Goal: Task Accomplishment & Management: Use online tool/utility

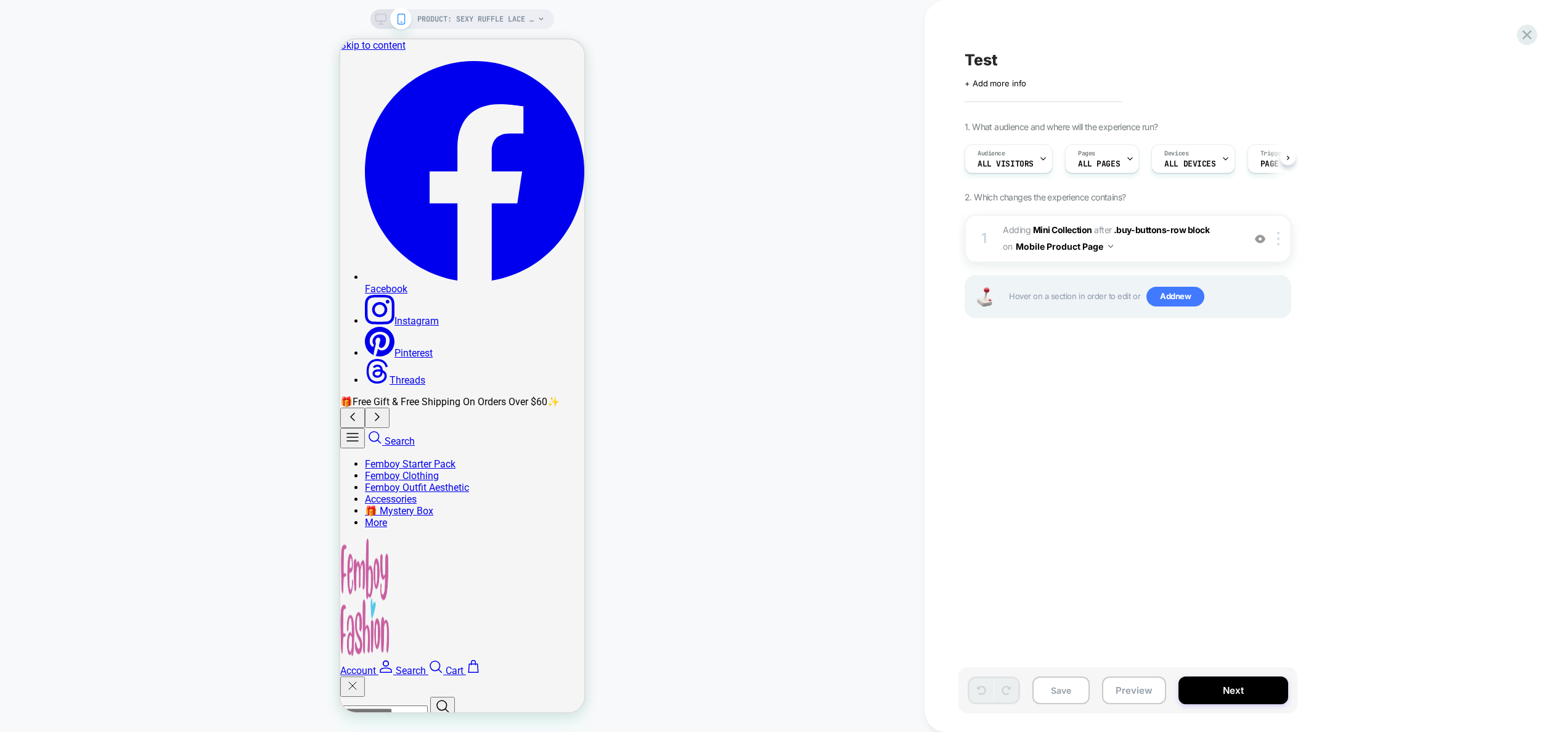
scroll to position [0, 1]
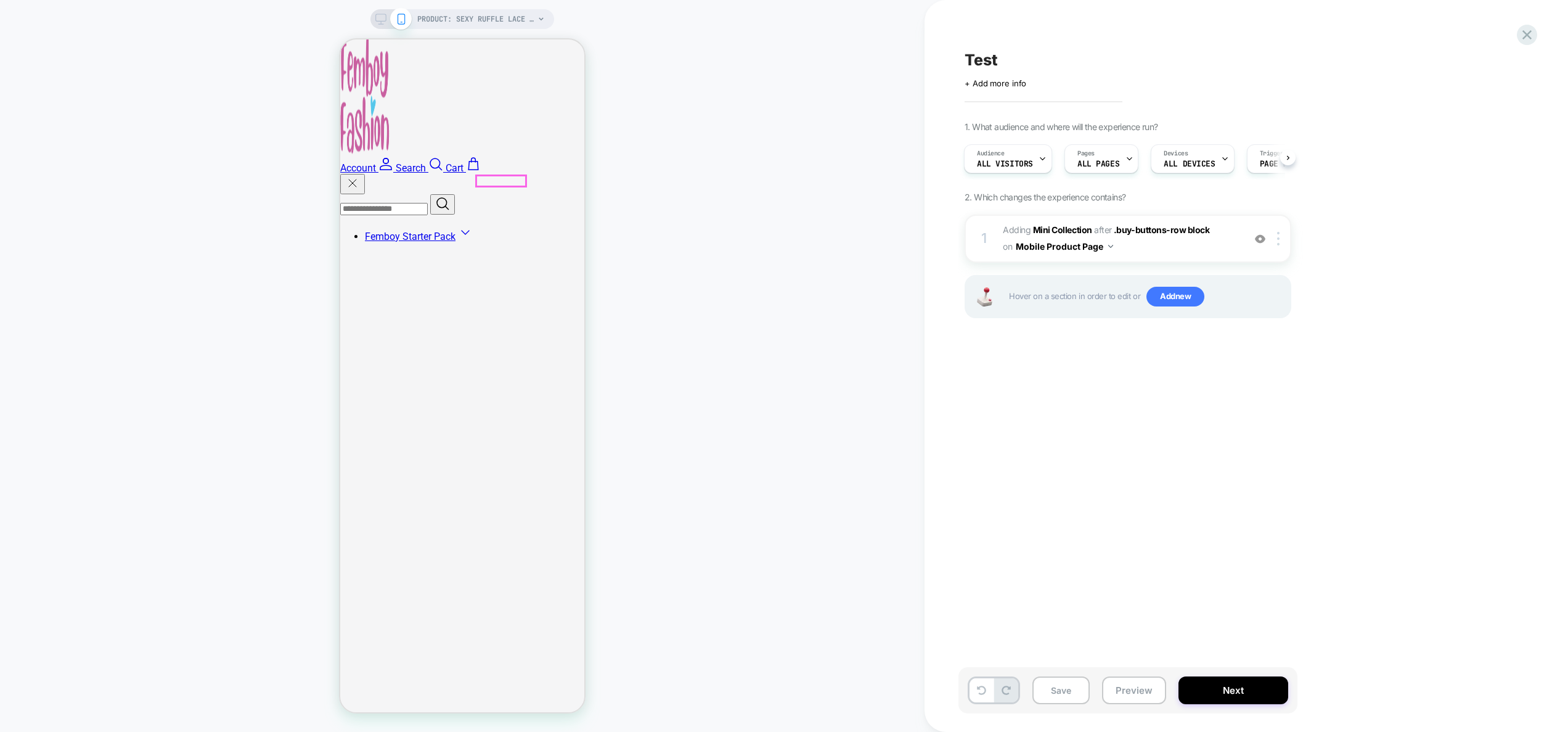
scroll to position [421, 0]
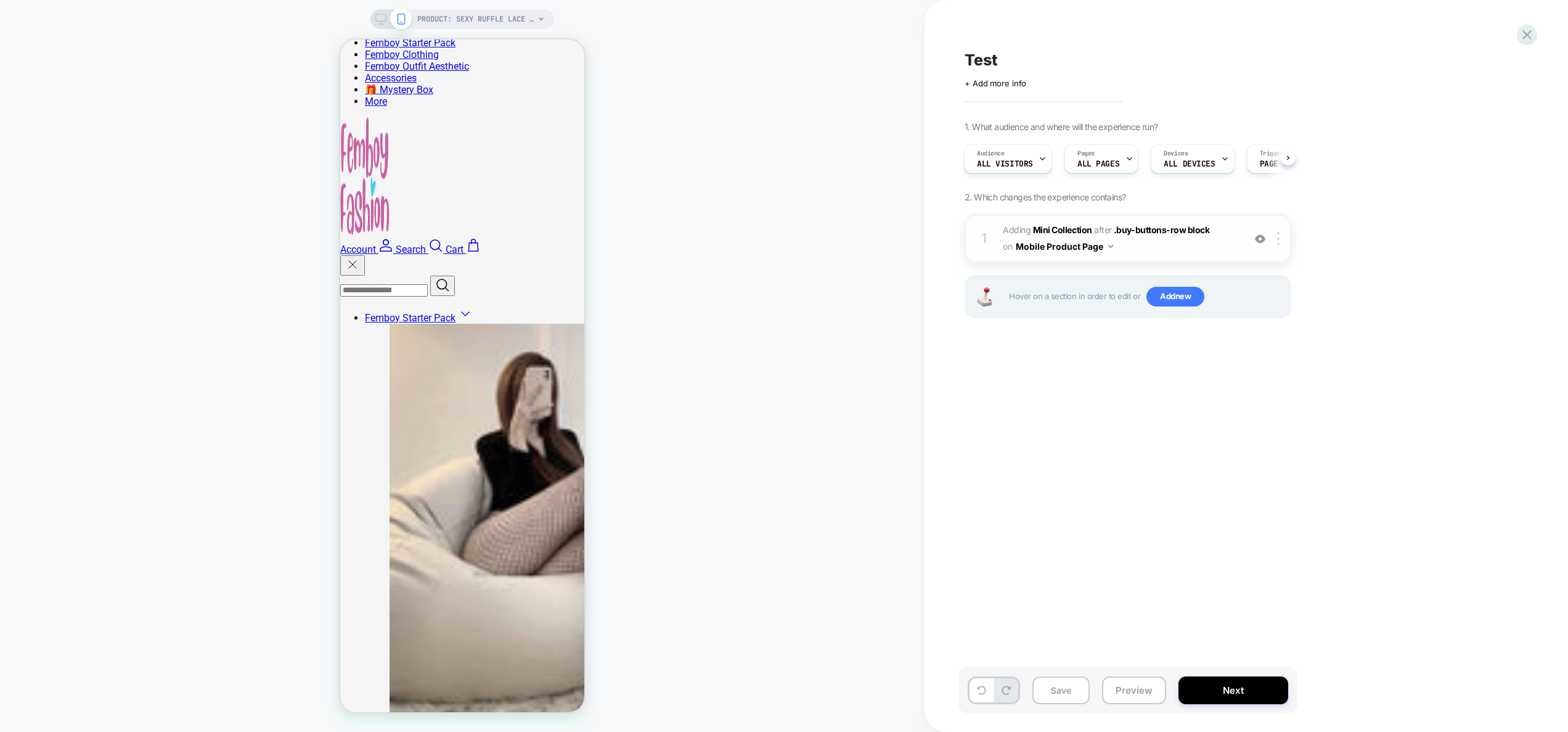
click at [1262, 241] on img at bounding box center [1260, 239] width 11 height 11
click at [1279, 241] on img at bounding box center [1279, 238] width 2 height 13
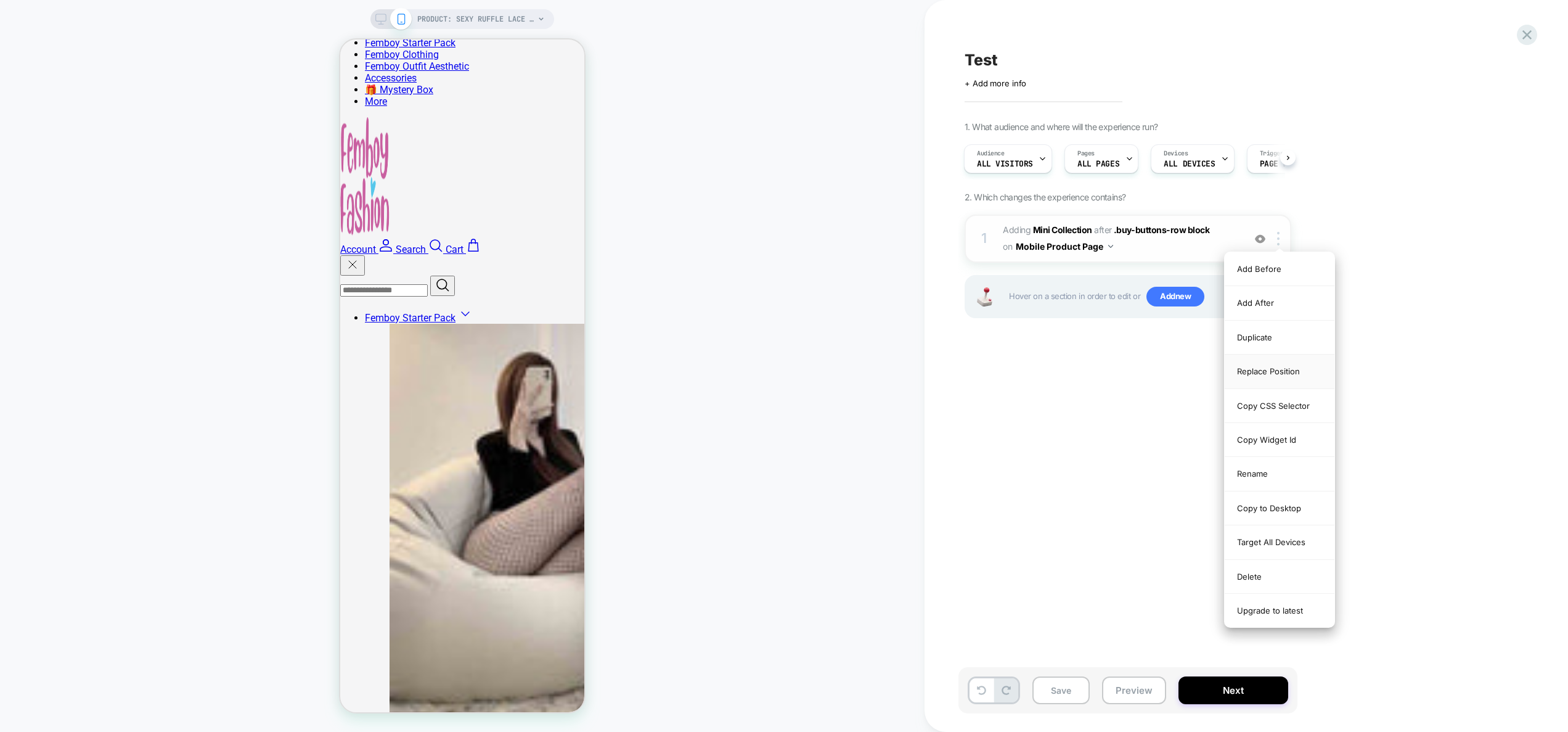
click at [1294, 376] on div "Replace Position" at bounding box center [1279, 371] width 110 height 34
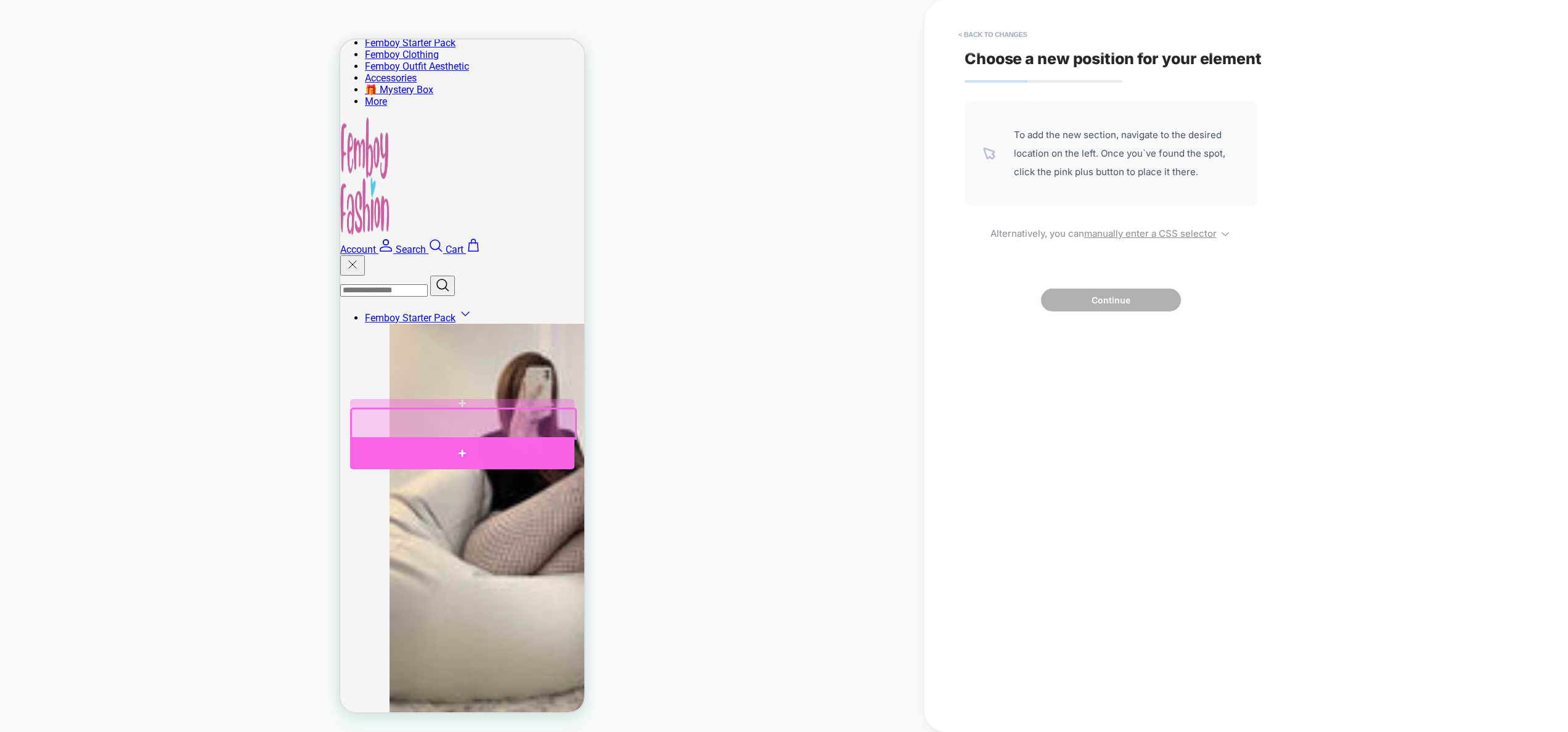
click at [435, 454] on div at bounding box center [461, 453] width 224 height 32
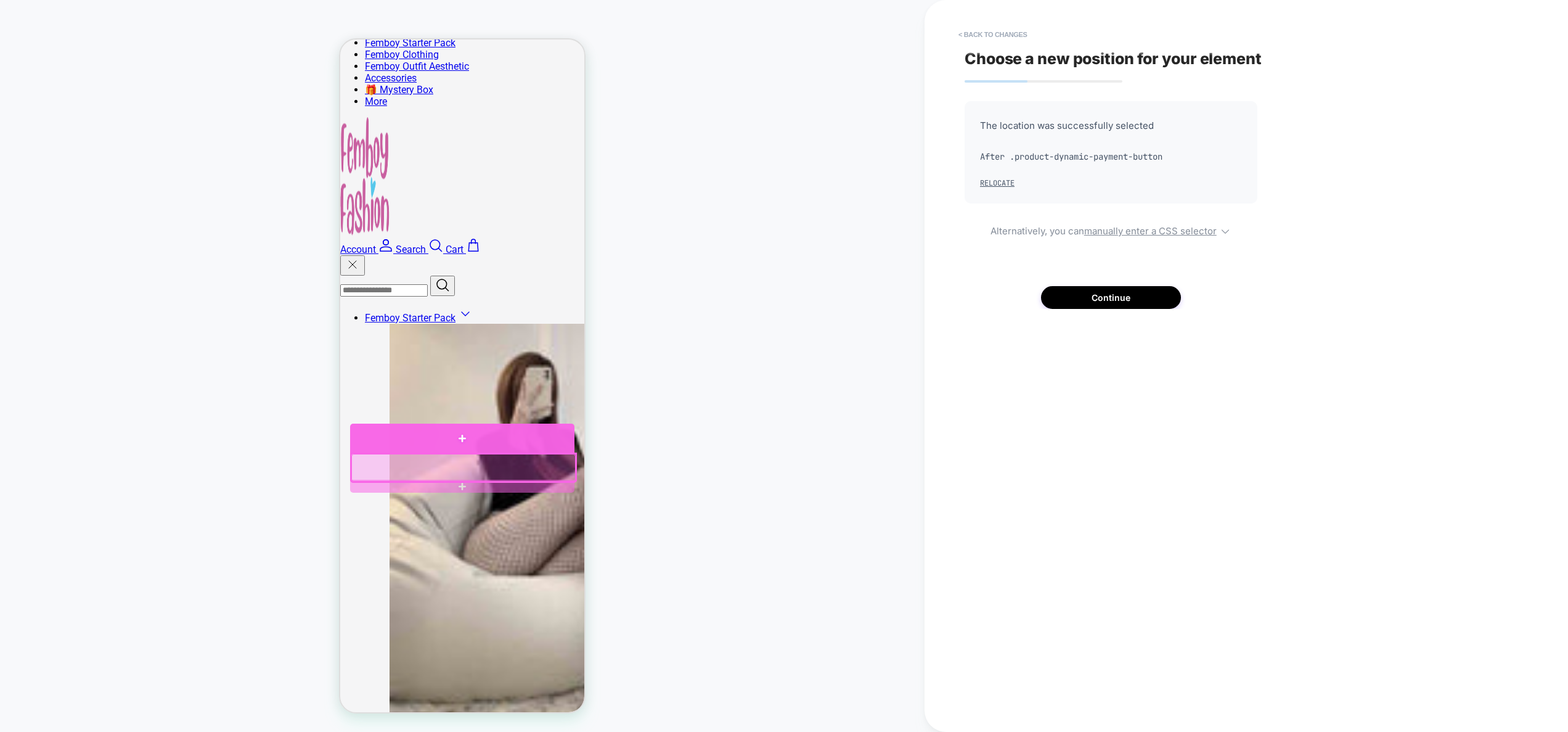
click at [434, 431] on div at bounding box center [461, 438] width 224 height 29
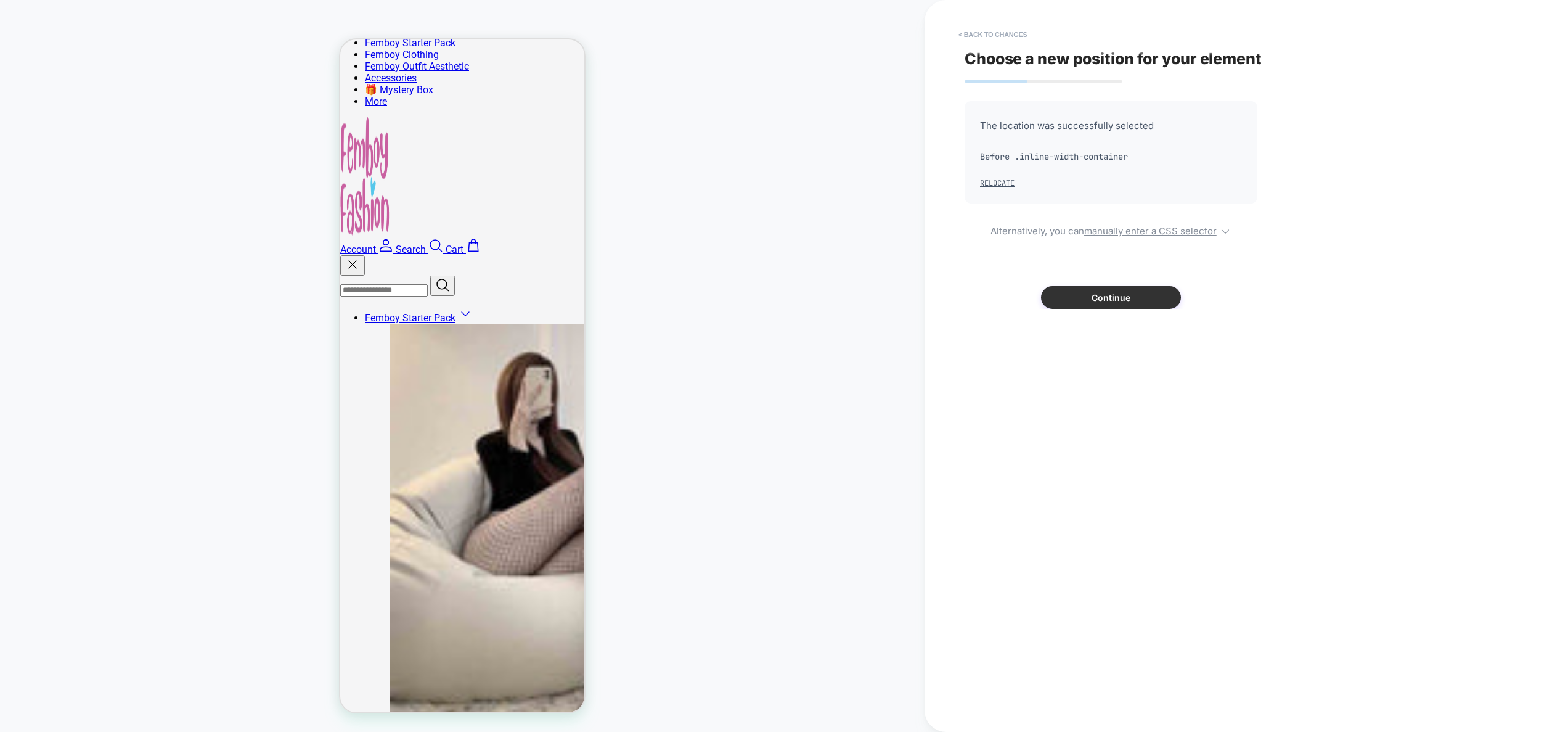
click at [1146, 297] on button "Continue" at bounding box center [1111, 298] width 140 height 23
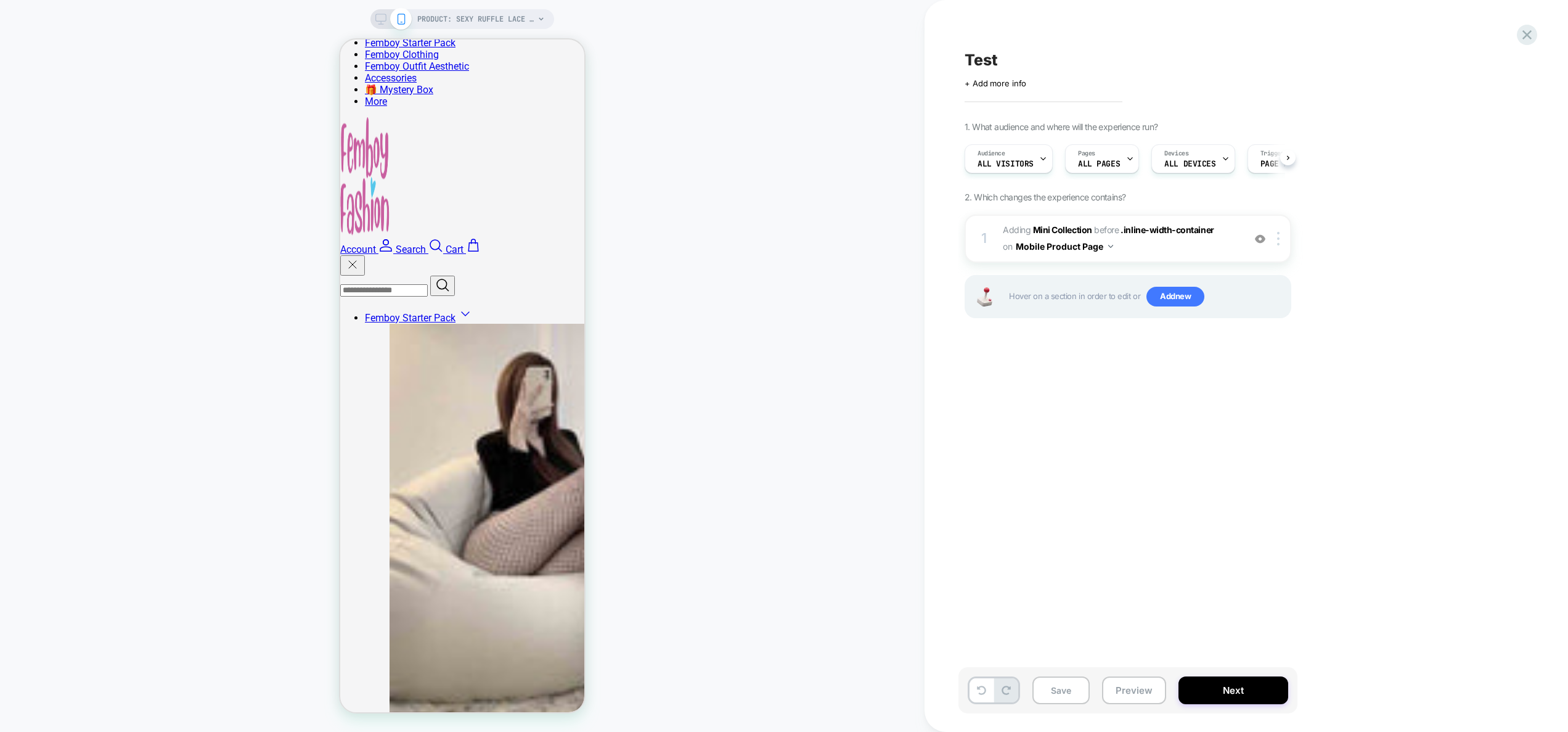
scroll to position [0, 1]
click at [1279, 241] on img at bounding box center [1279, 238] width 2 height 13
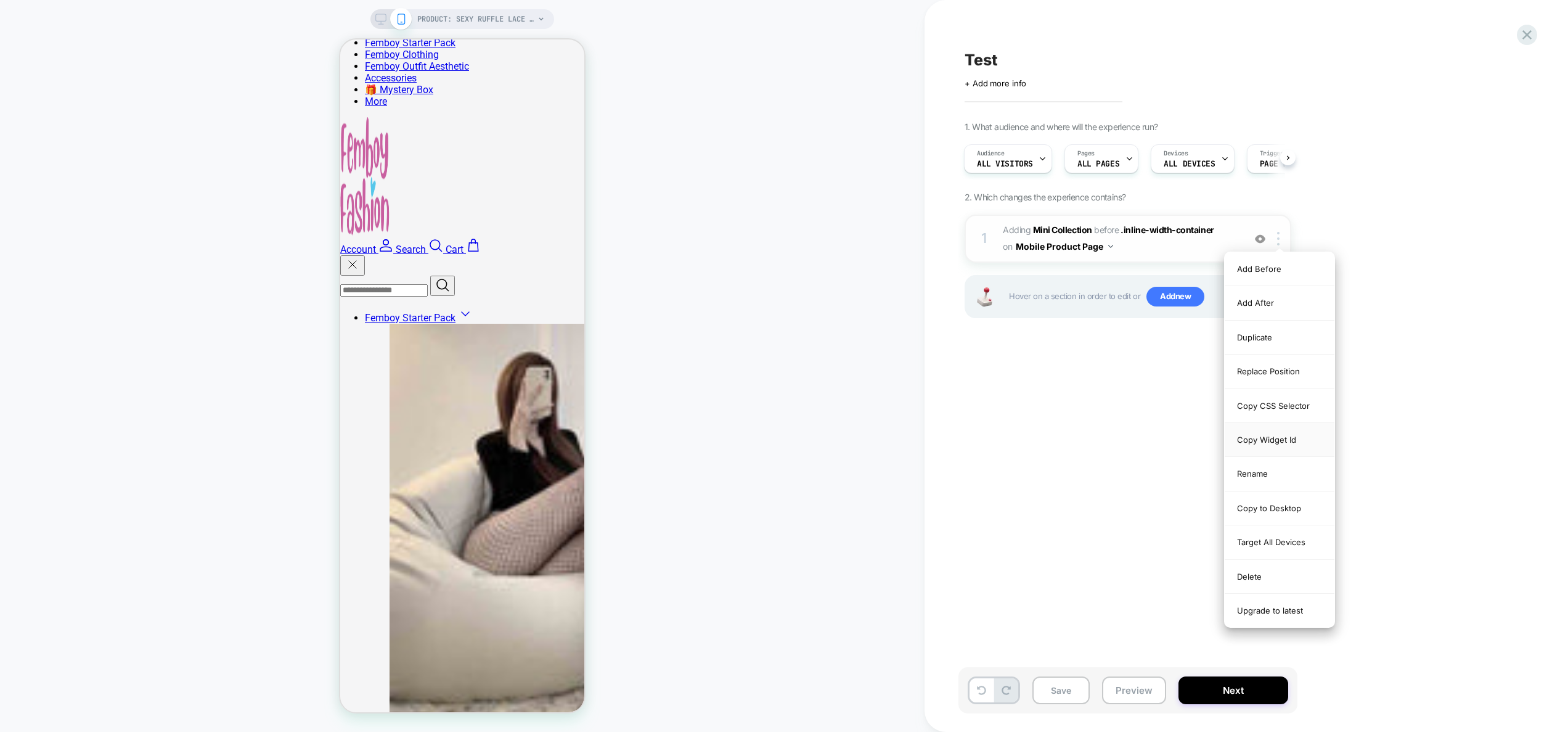
click at [1289, 438] on div "Copy Widget Id" at bounding box center [1279, 439] width 110 height 34
click at [1091, 469] on div "Test Click to edit experience details + Add more info 1. What audience and wher…" at bounding box center [1189, 366] width 462 height 707
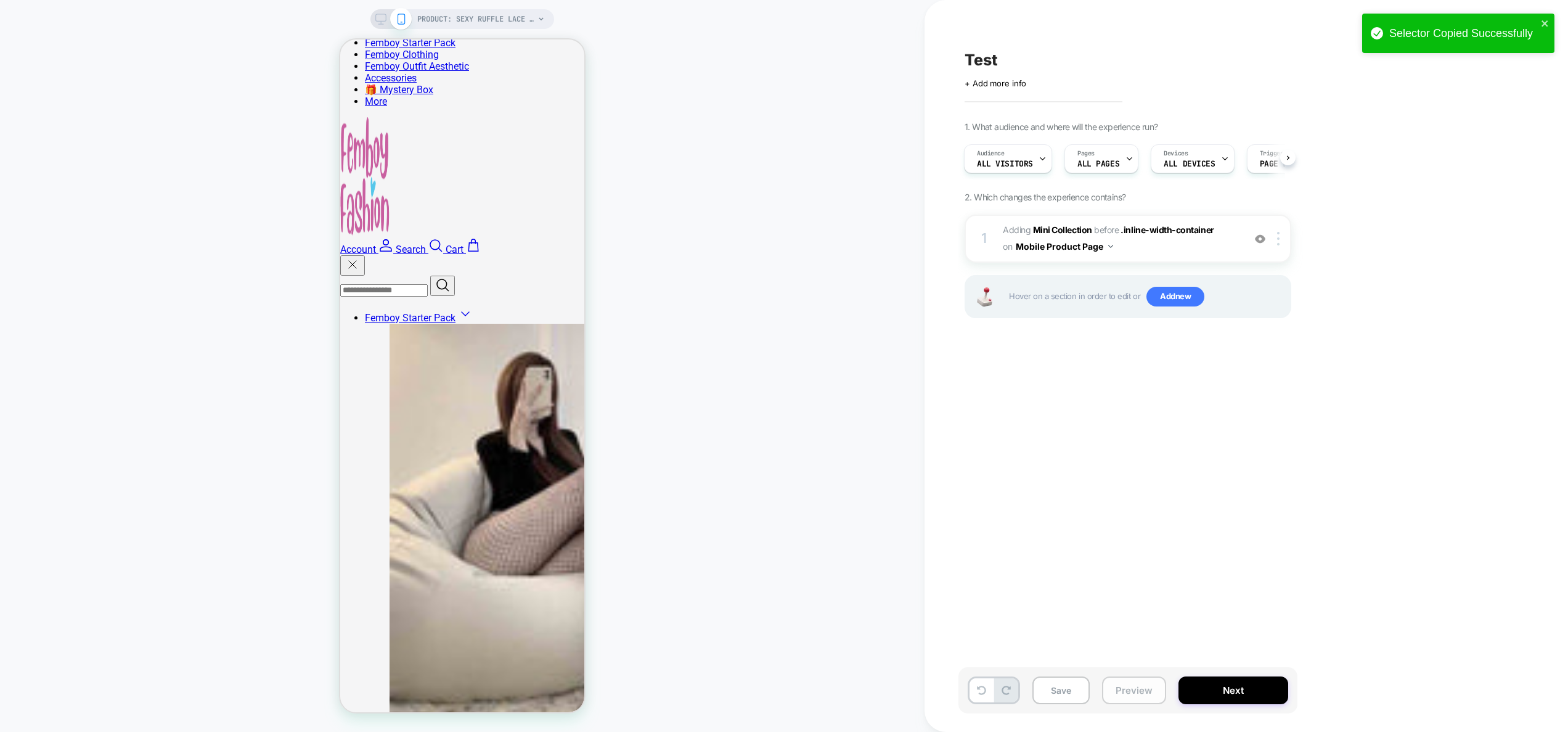
click at [1130, 695] on button "Preview" at bounding box center [1135, 691] width 65 height 28
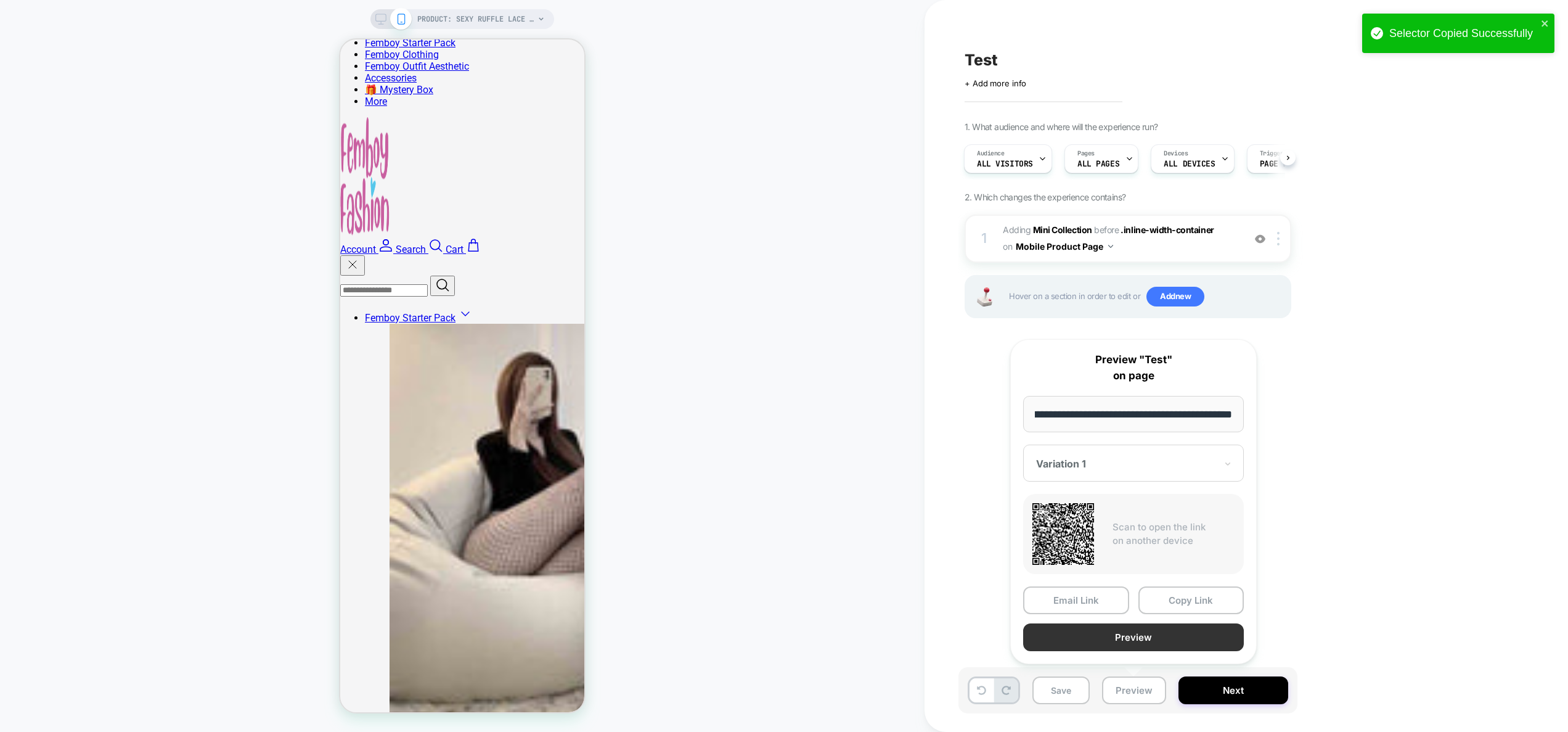
scroll to position [0, 0]
click at [1152, 636] on button "Preview" at bounding box center [1133, 638] width 221 height 28
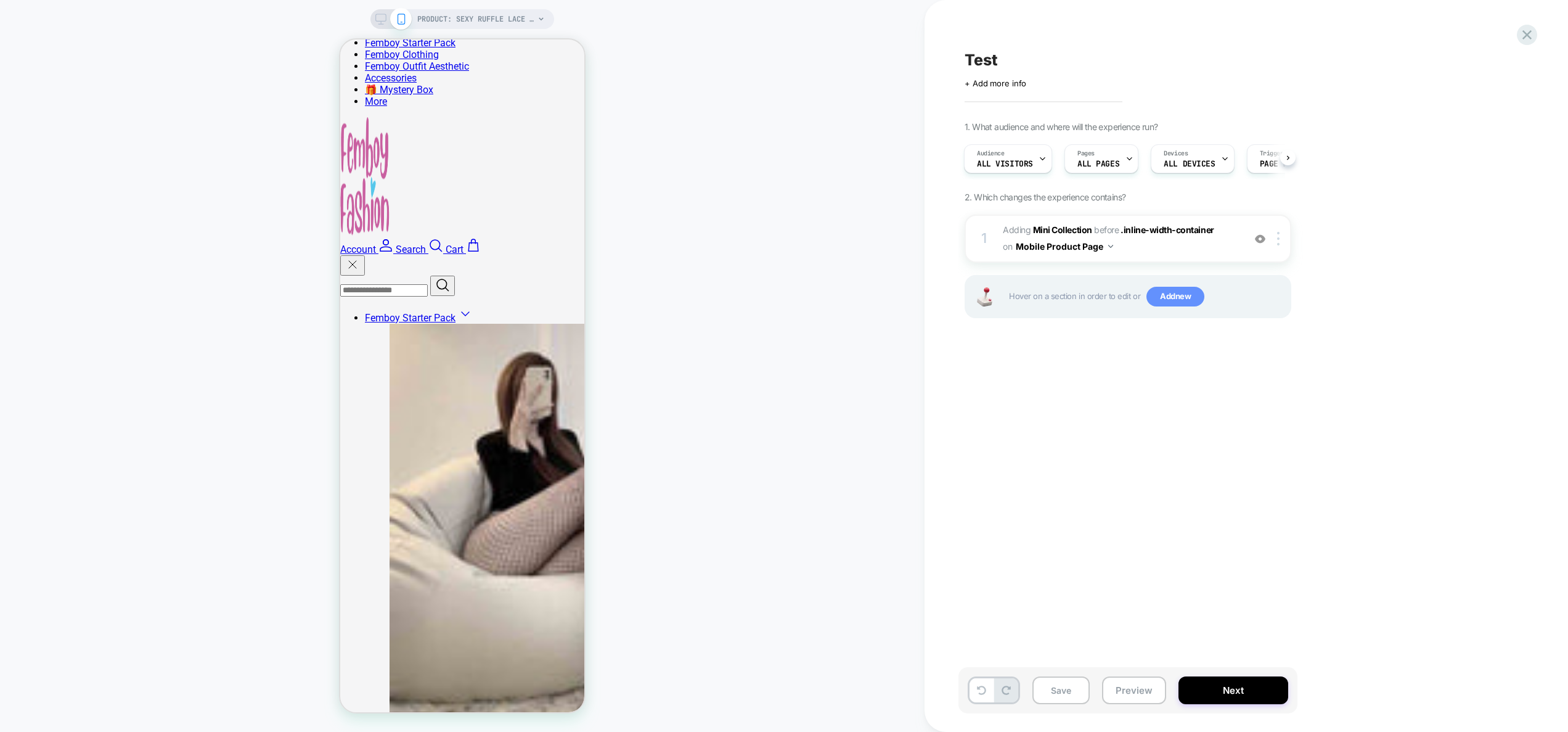
click at [1182, 301] on span "Add new" at bounding box center [1175, 297] width 58 height 20
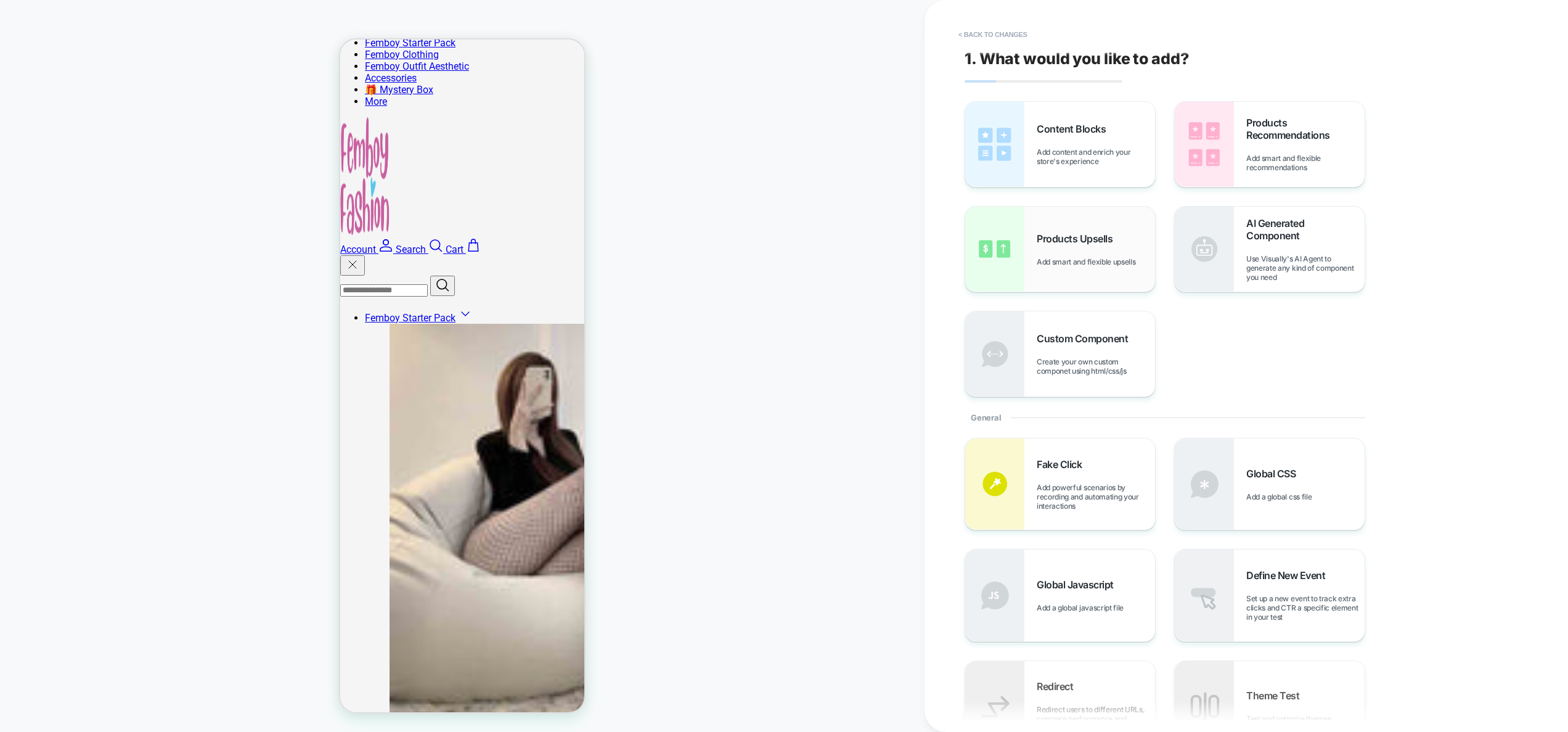
click at [1019, 261] on img at bounding box center [995, 249] width 60 height 85
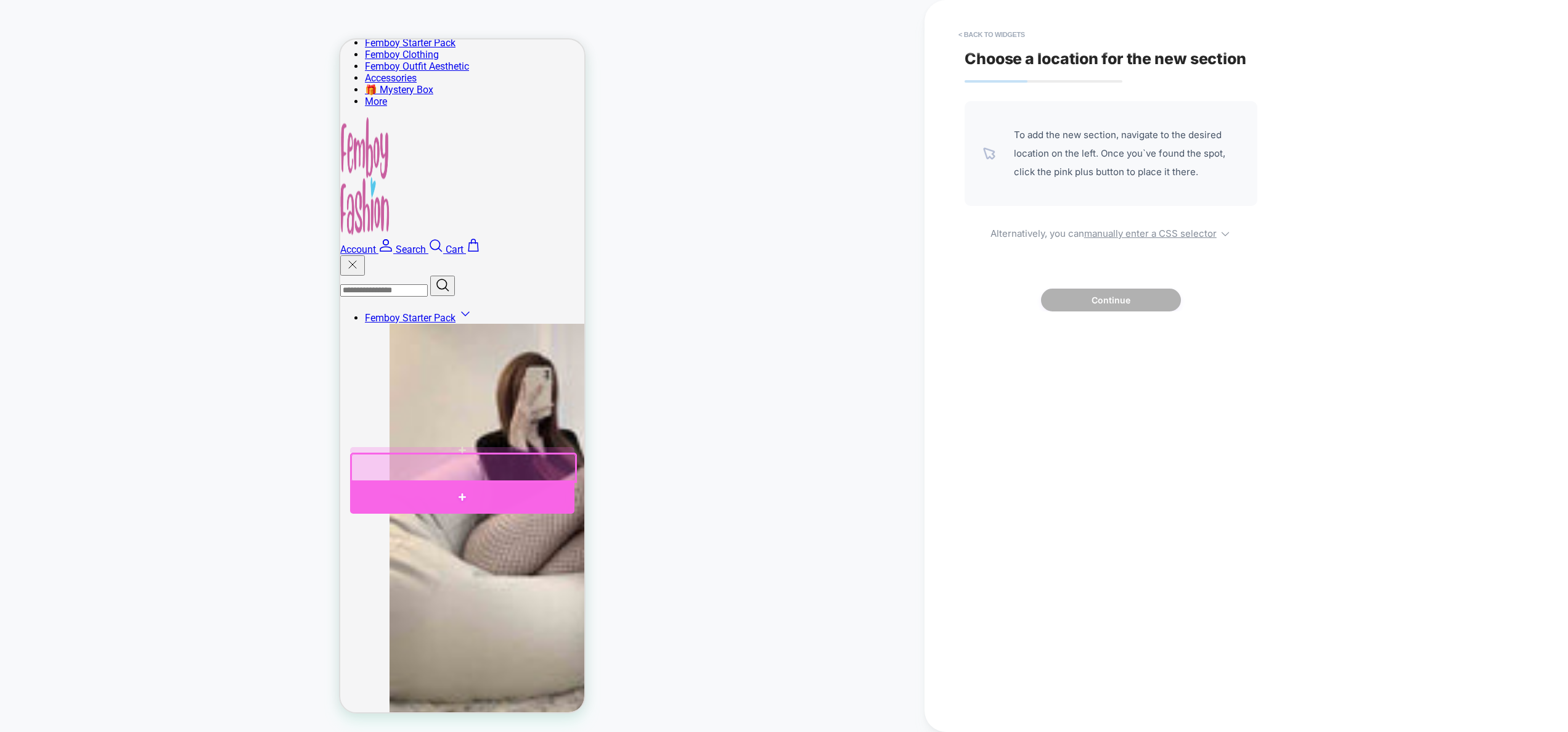
click at [469, 490] on div at bounding box center [461, 497] width 224 height 34
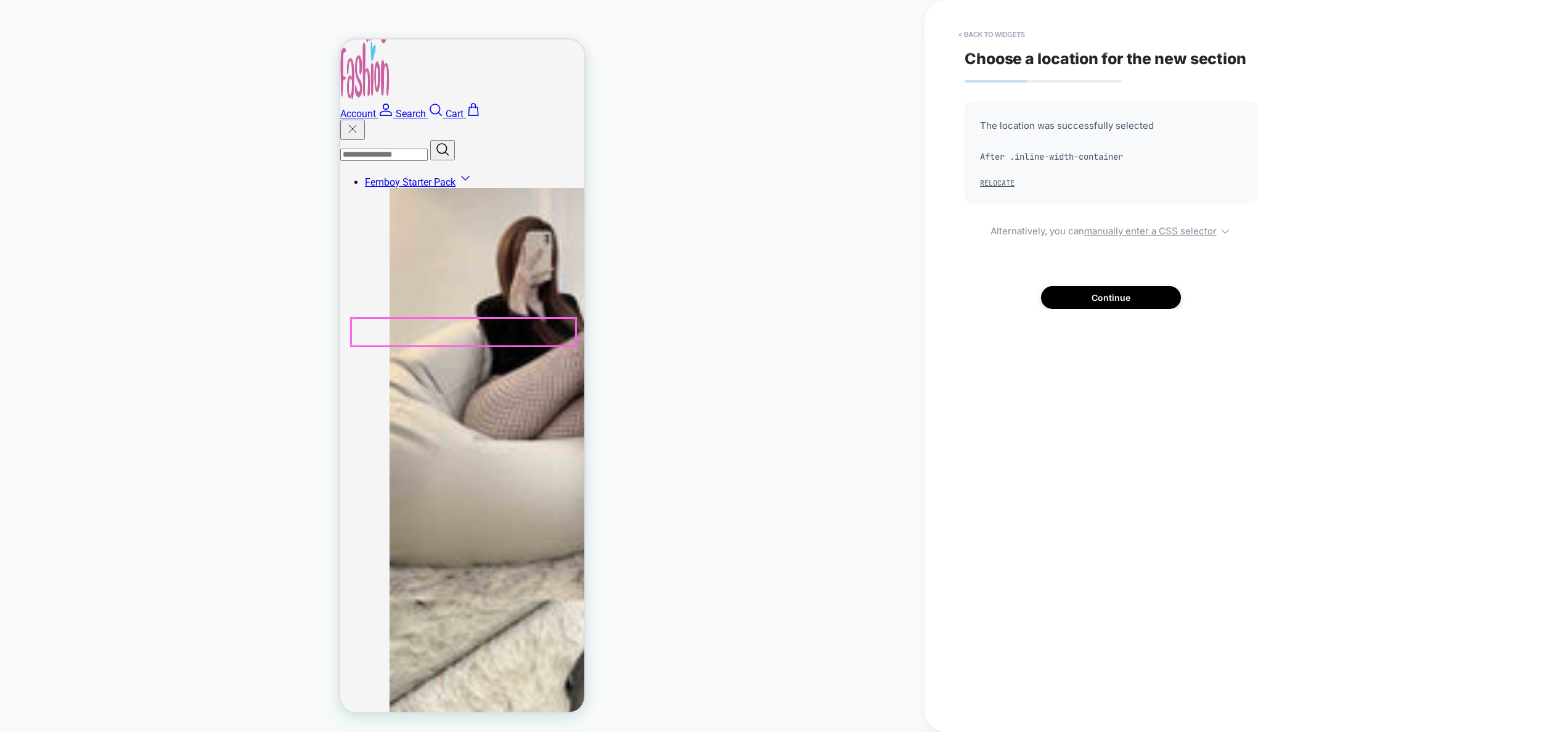
scroll to position [565, 0]
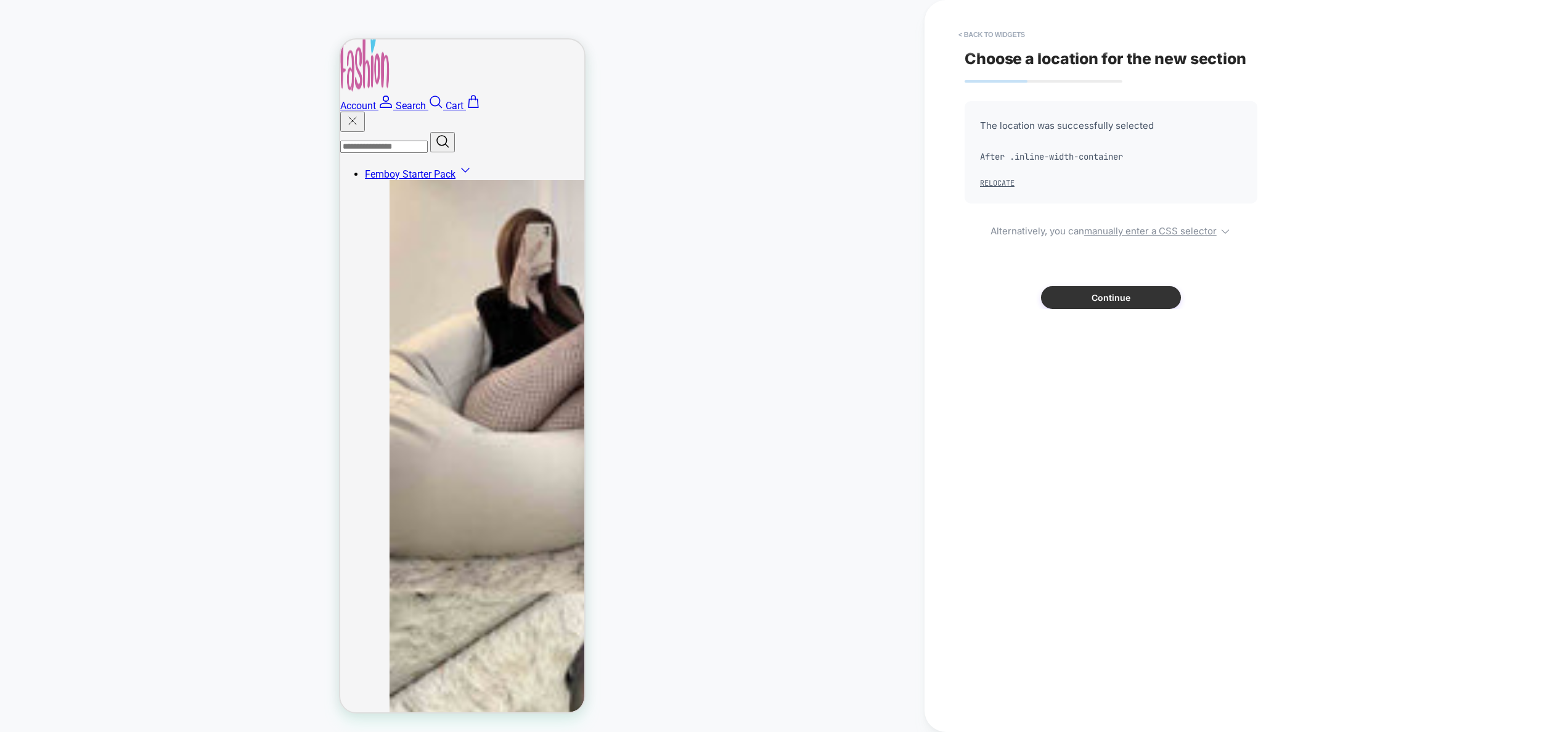
click at [1130, 299] on button "Continue" at bounding box center [1111, 298] width 140 height 23
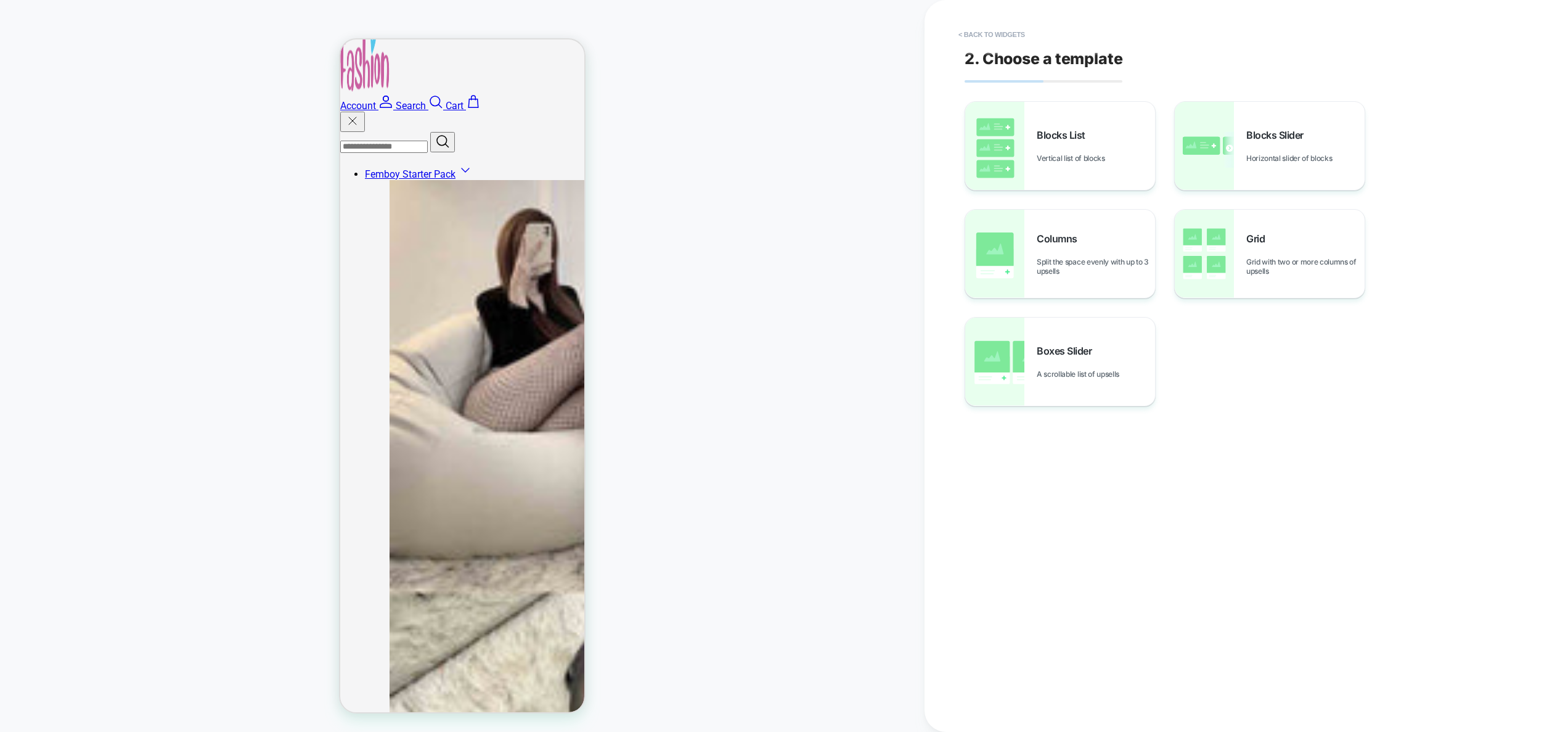
scroll to position [512, 0]
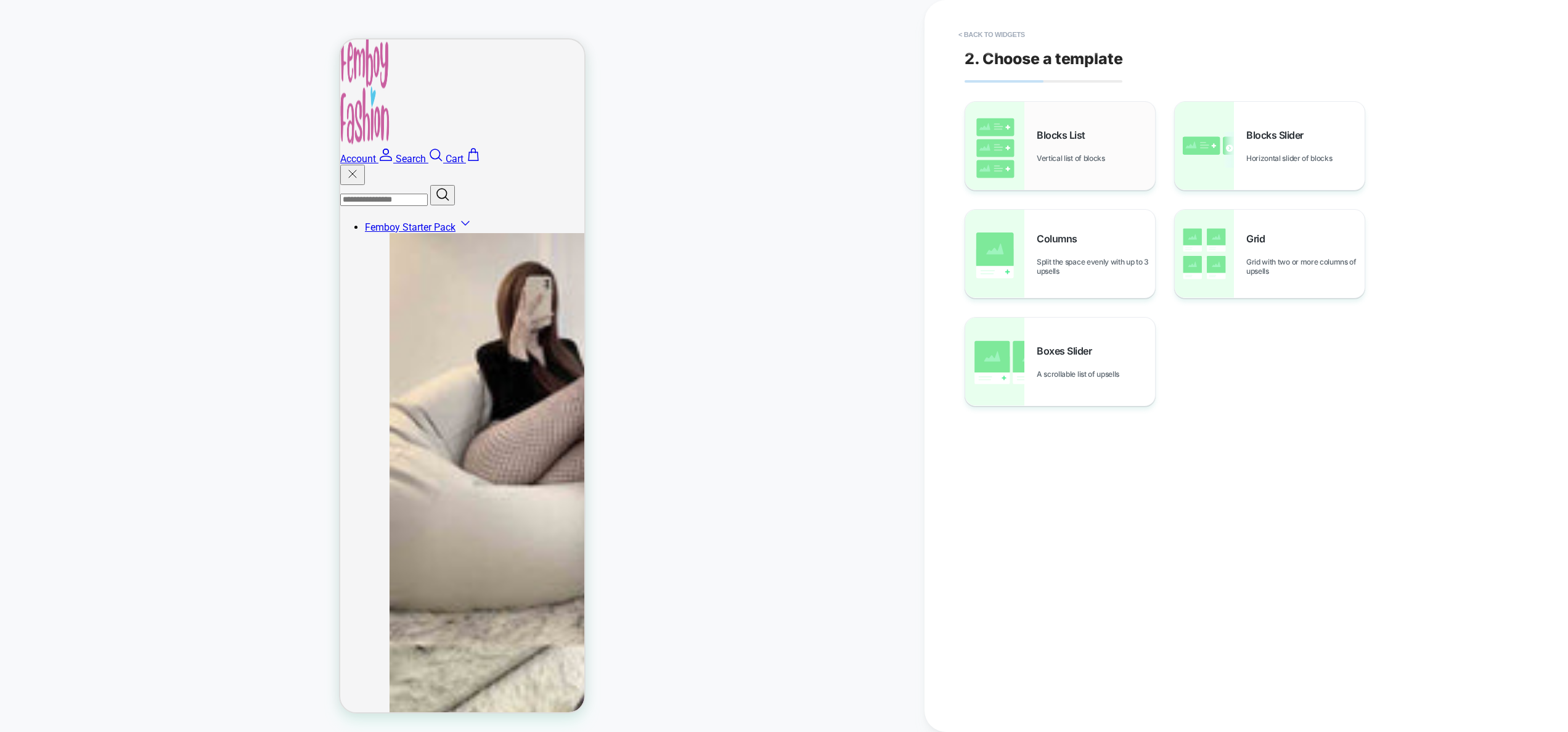
click at [1069, 178] on div "Blocks List Vertical list of blocks" at bounding box center [1060, 146] width 190 height 89
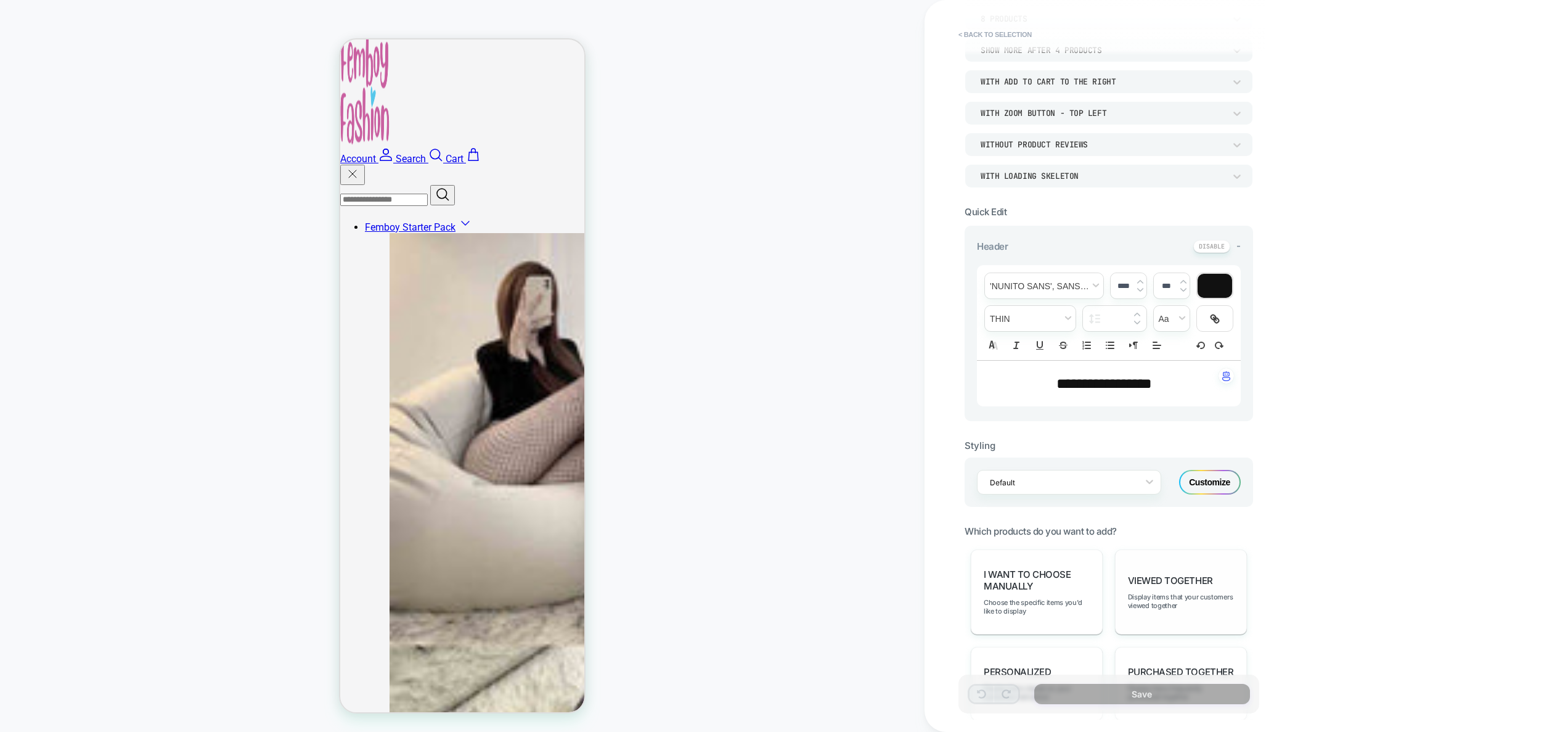
scroll to position [377, 0]
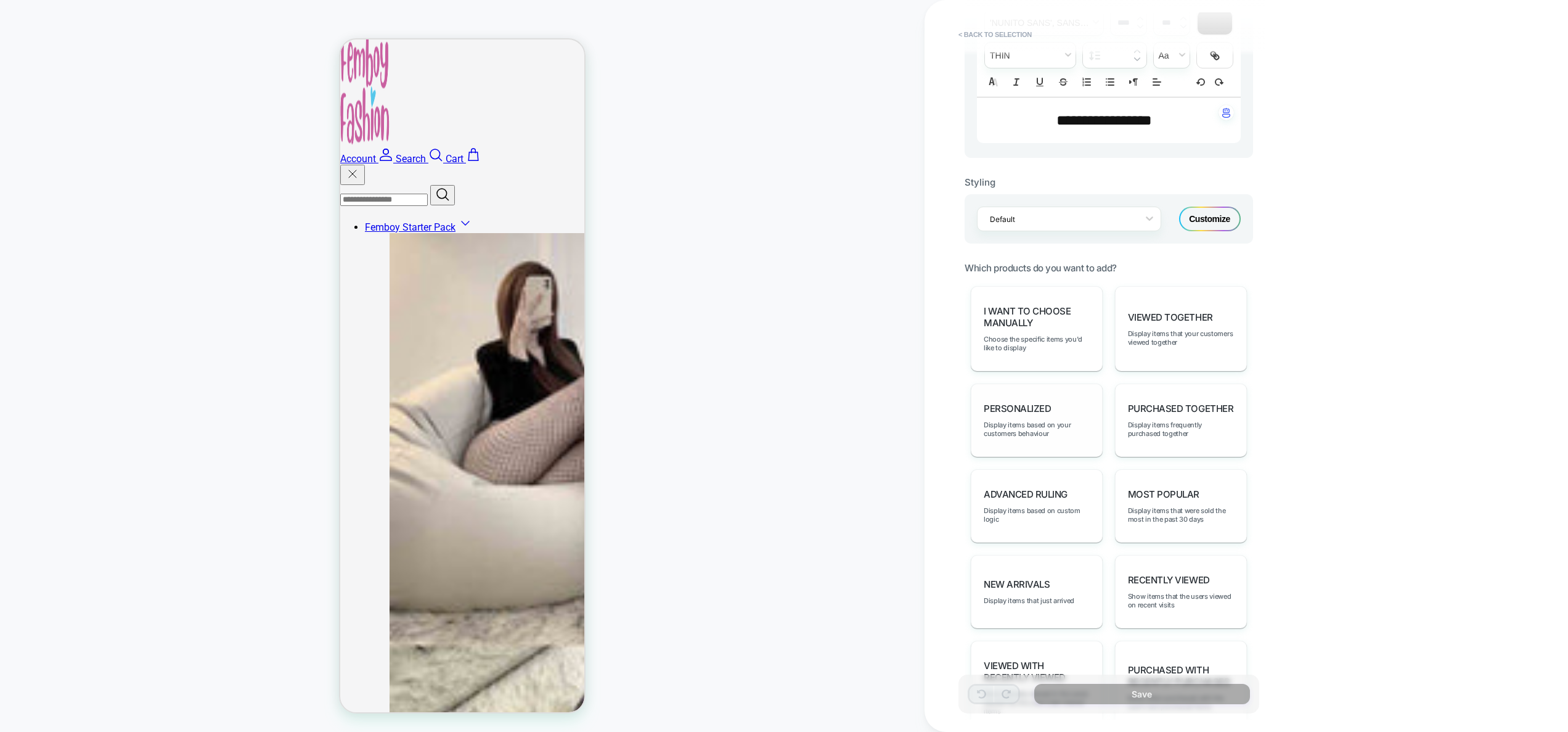
click at [1045, 409] on span "personalized" at bounding box center [1017, 409] width 67 height 12
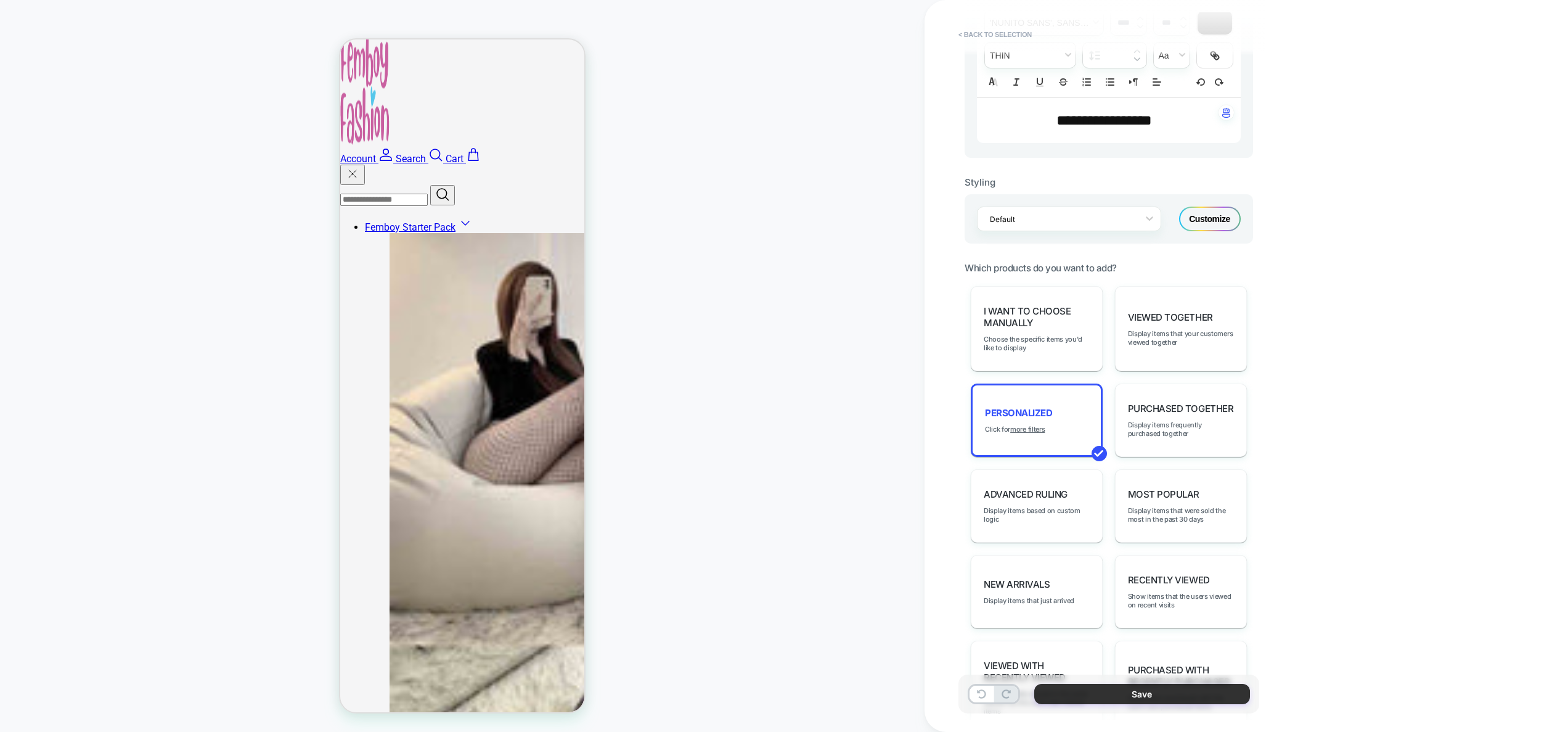
click at [1160, 696] on button "Save" at bounding box center [1142, 694] width 216 height 21
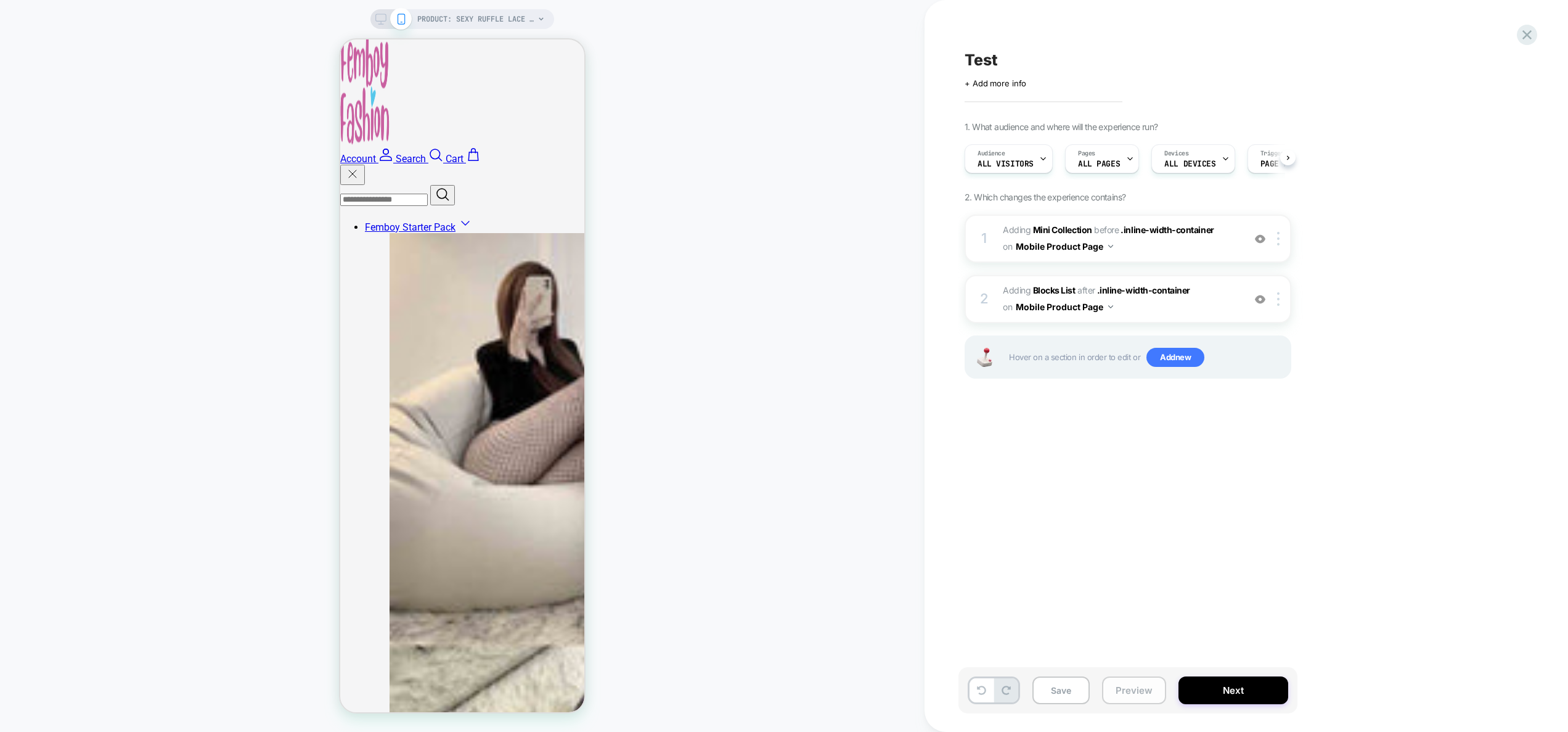
scroll to position [0, 1]
click at [1183, 309] on span "#_loomi_addon_1757934985094 Adding Blocks List AFTER .inline-width-container .i…" at bounding box center [1121, 299] width 235 height 33
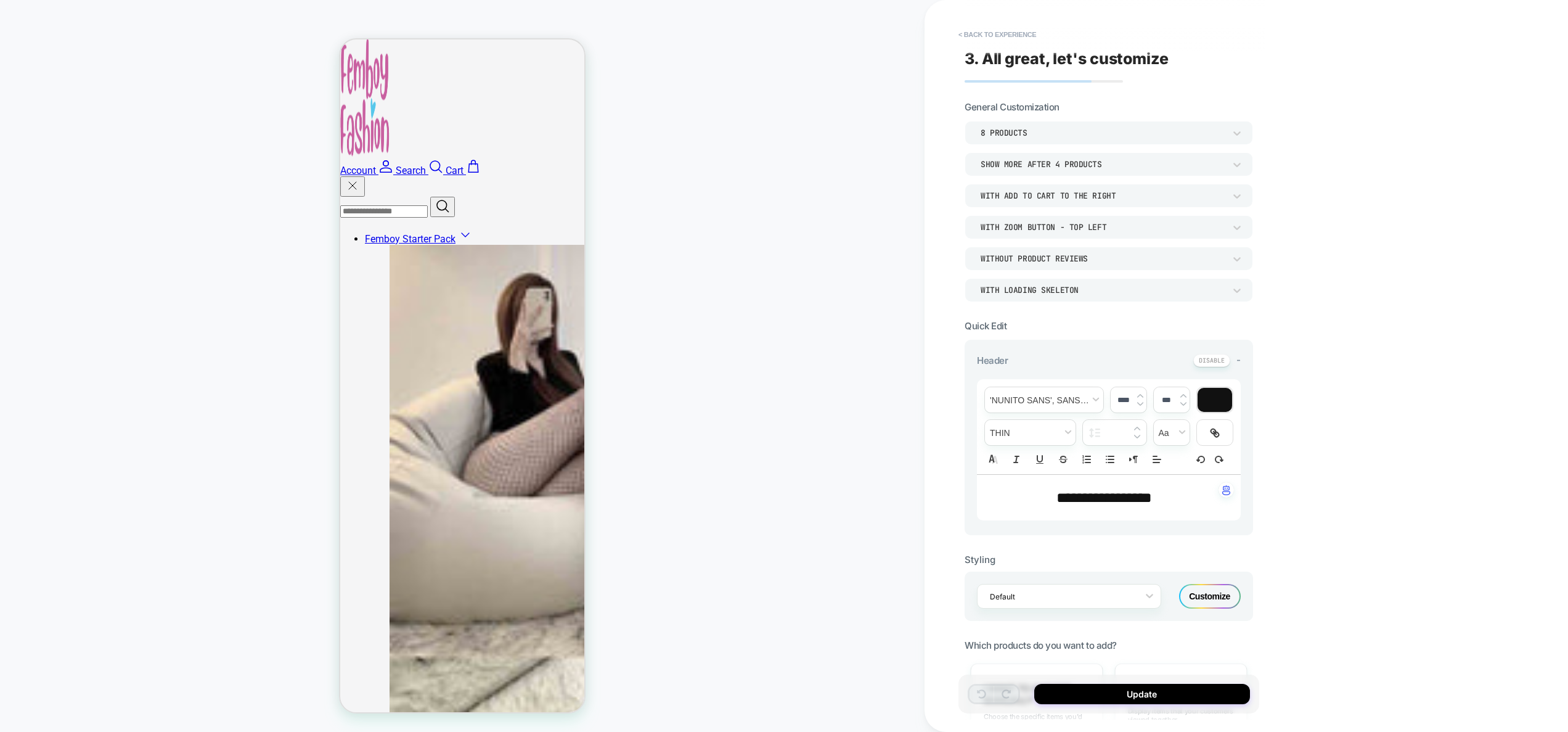
scroll to position [460, 0]
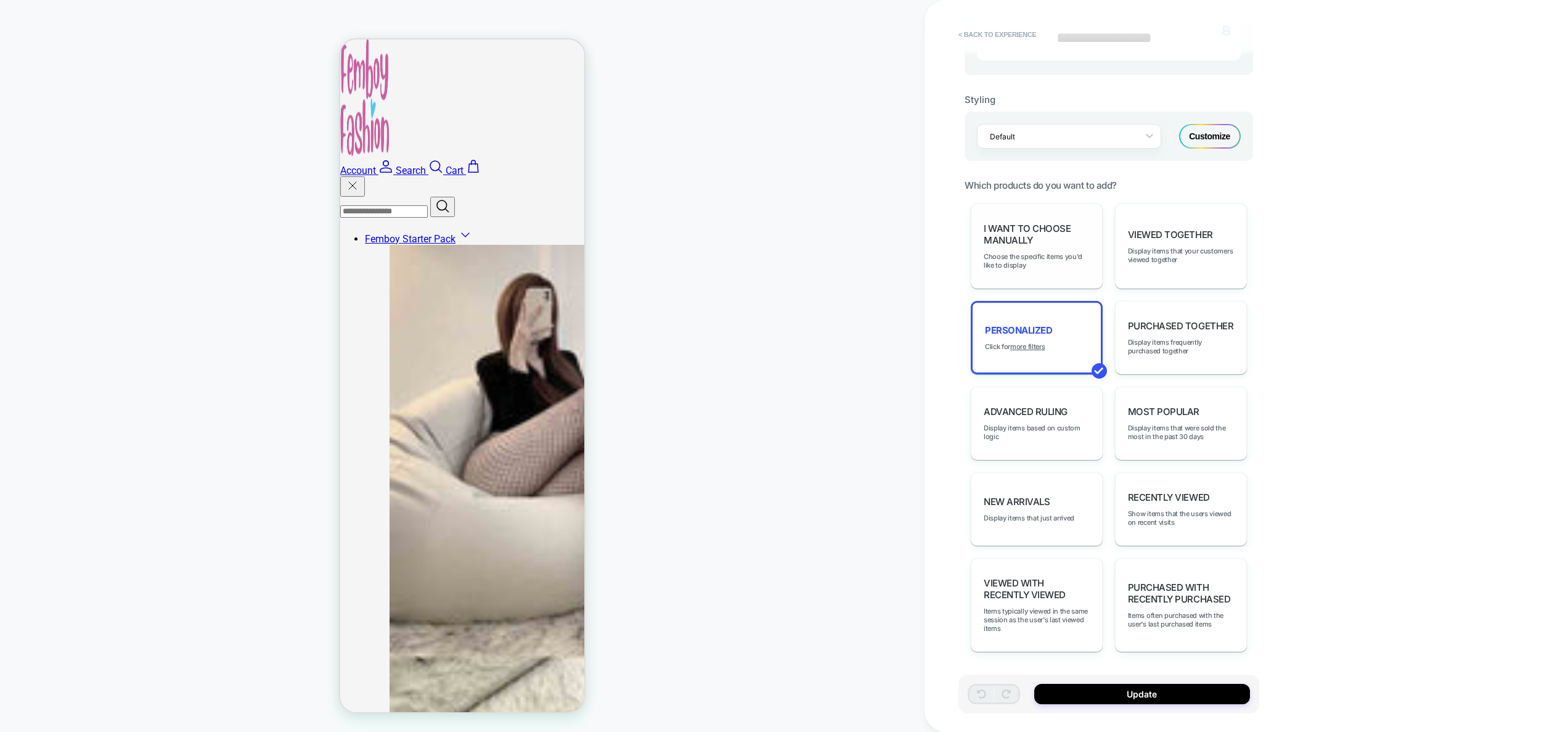
click at [1058, 236] on span "I want to choose manually" at bounding box center [1037, 234] width 106 height 23
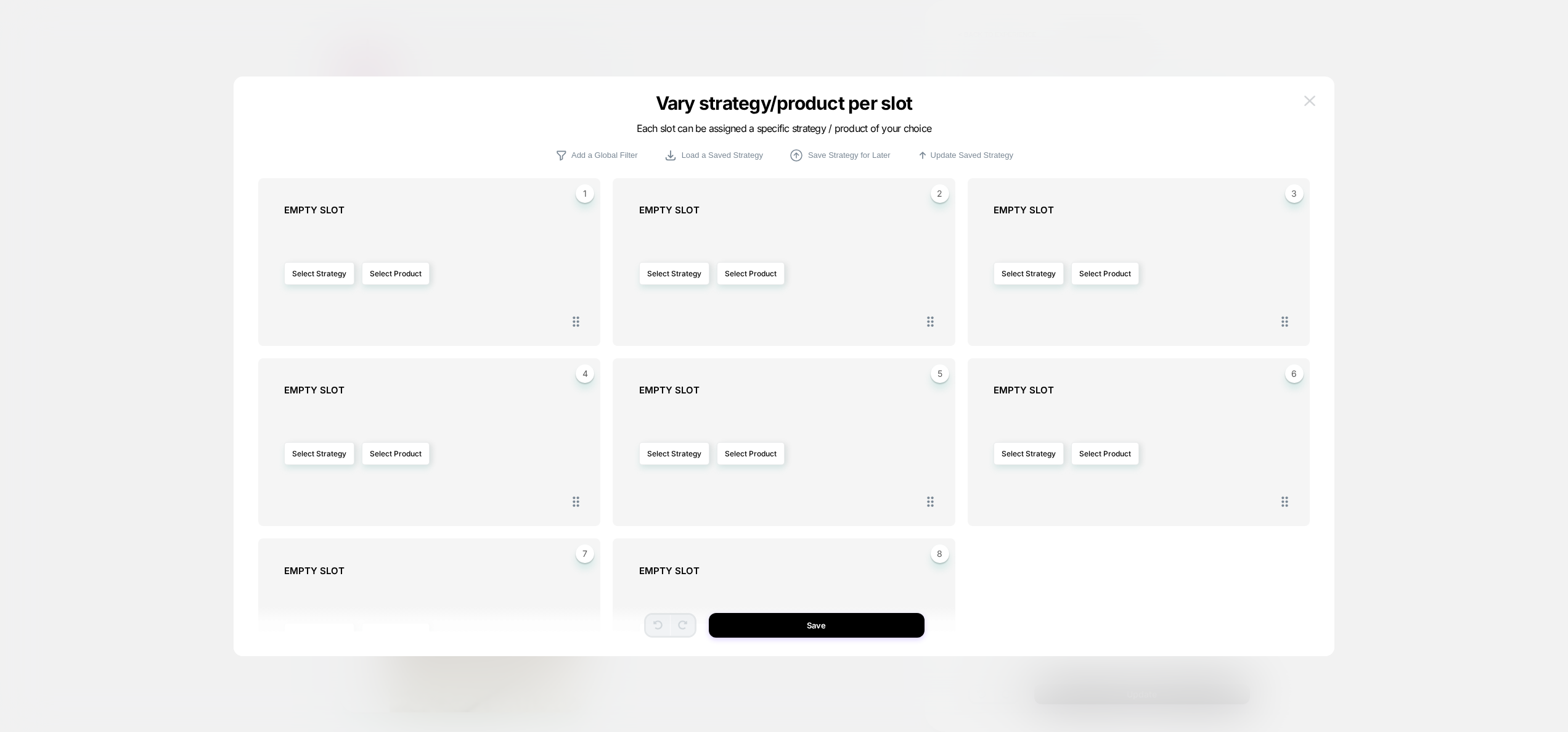
click at [1317, 99] on div "Vary strategy/product per slot Each slot can be assigned a specific strategy / …" at bounding box center [784, 372] width 1101 height 567
click at [1312, 98] on img at bounding box center [1309, 101] width 11 height 11
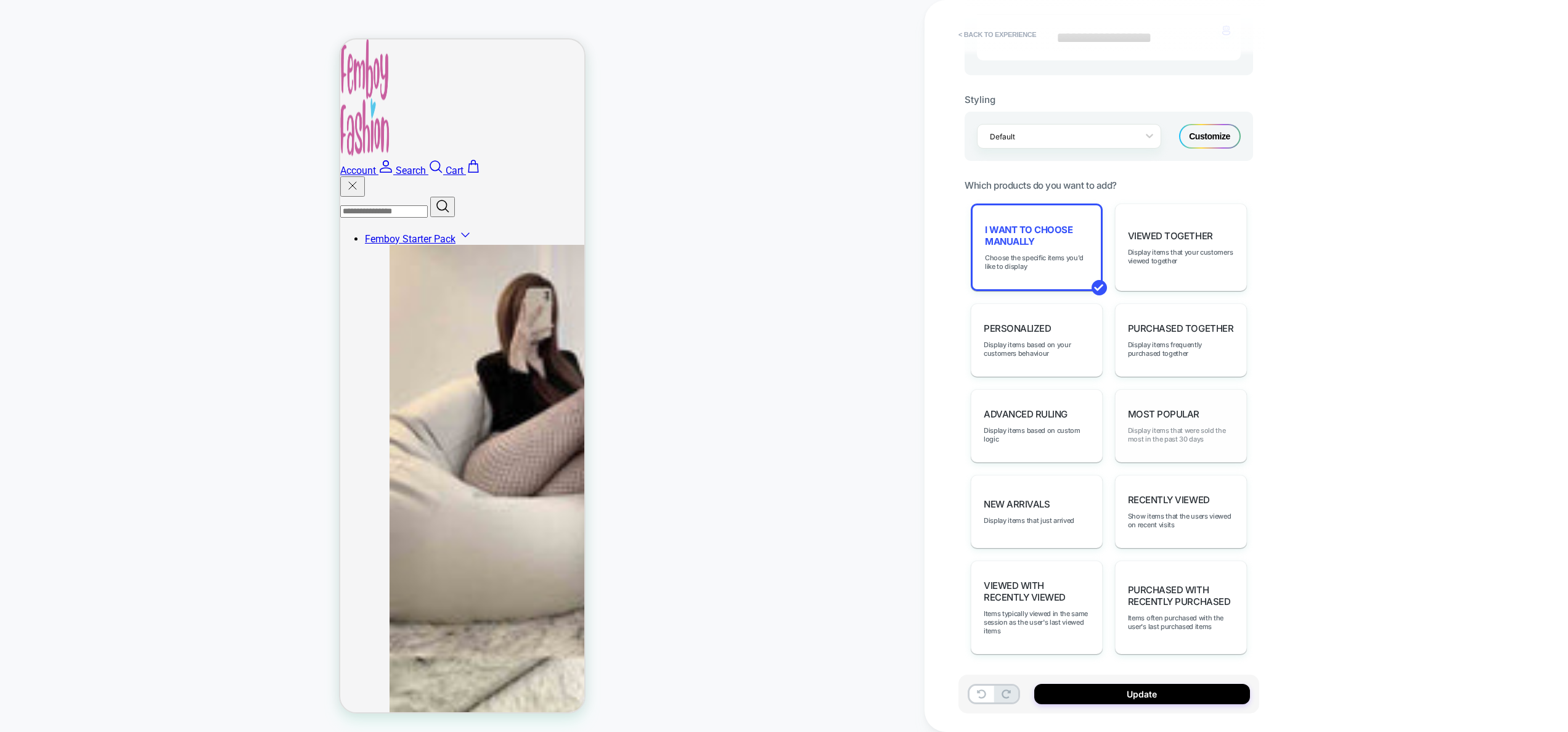
click at [1184, 438] on span "Display items that were sold the most in the past 30 days" at bounding box center [1181, 434] width 106 height 17
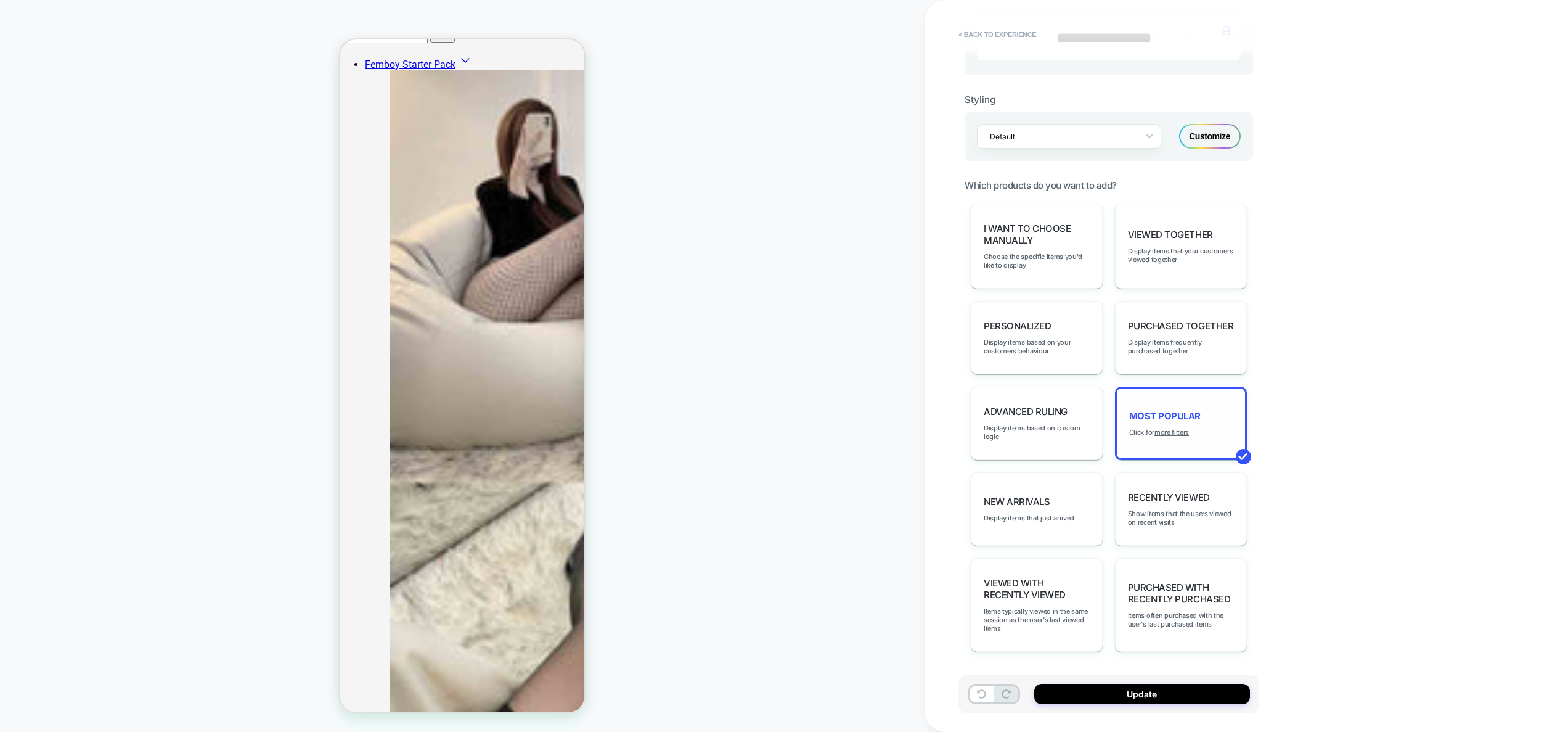
scroll to position [687, 0]
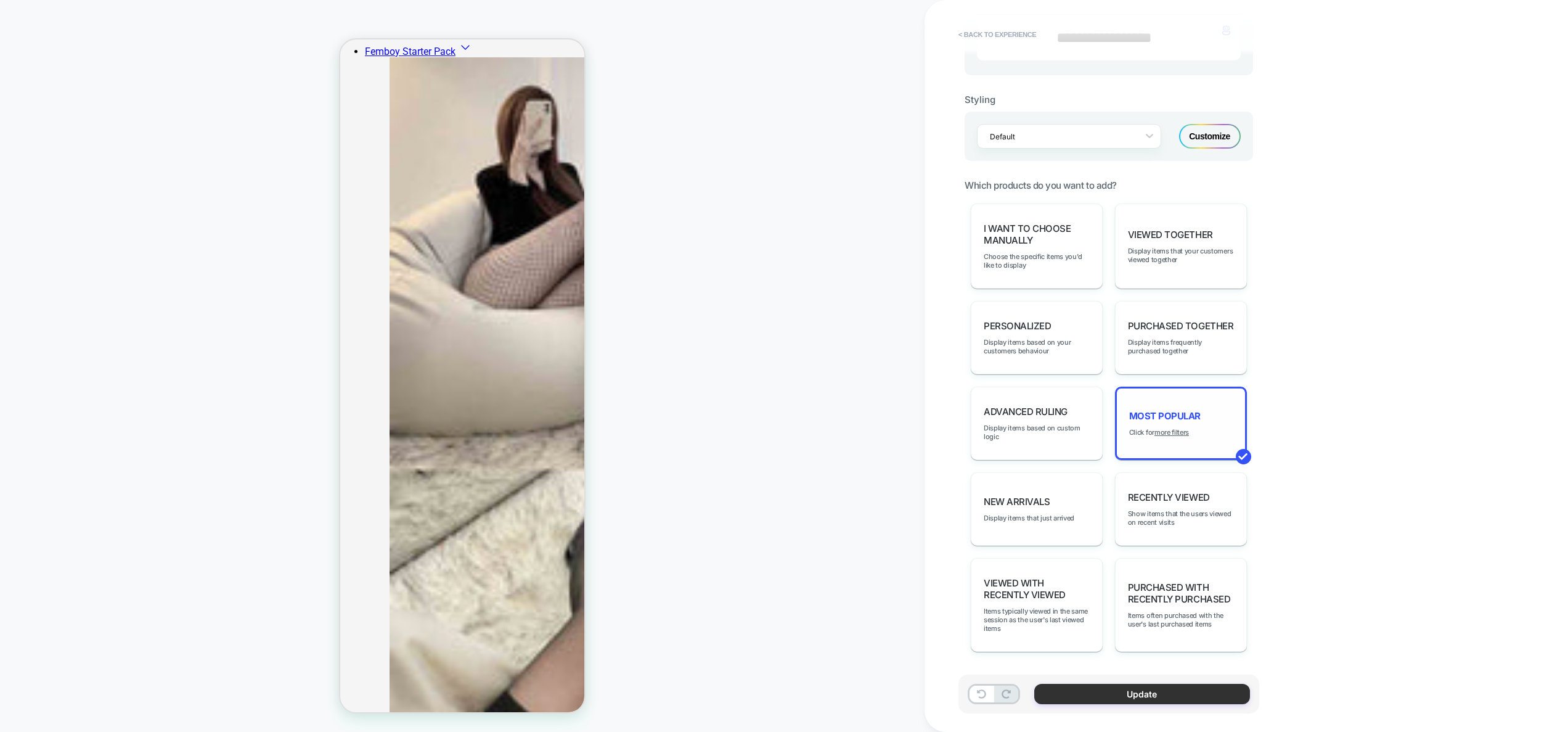
click at [1151, 695] on button "Update" at bounding box center [1142, 694] width 216 height 21
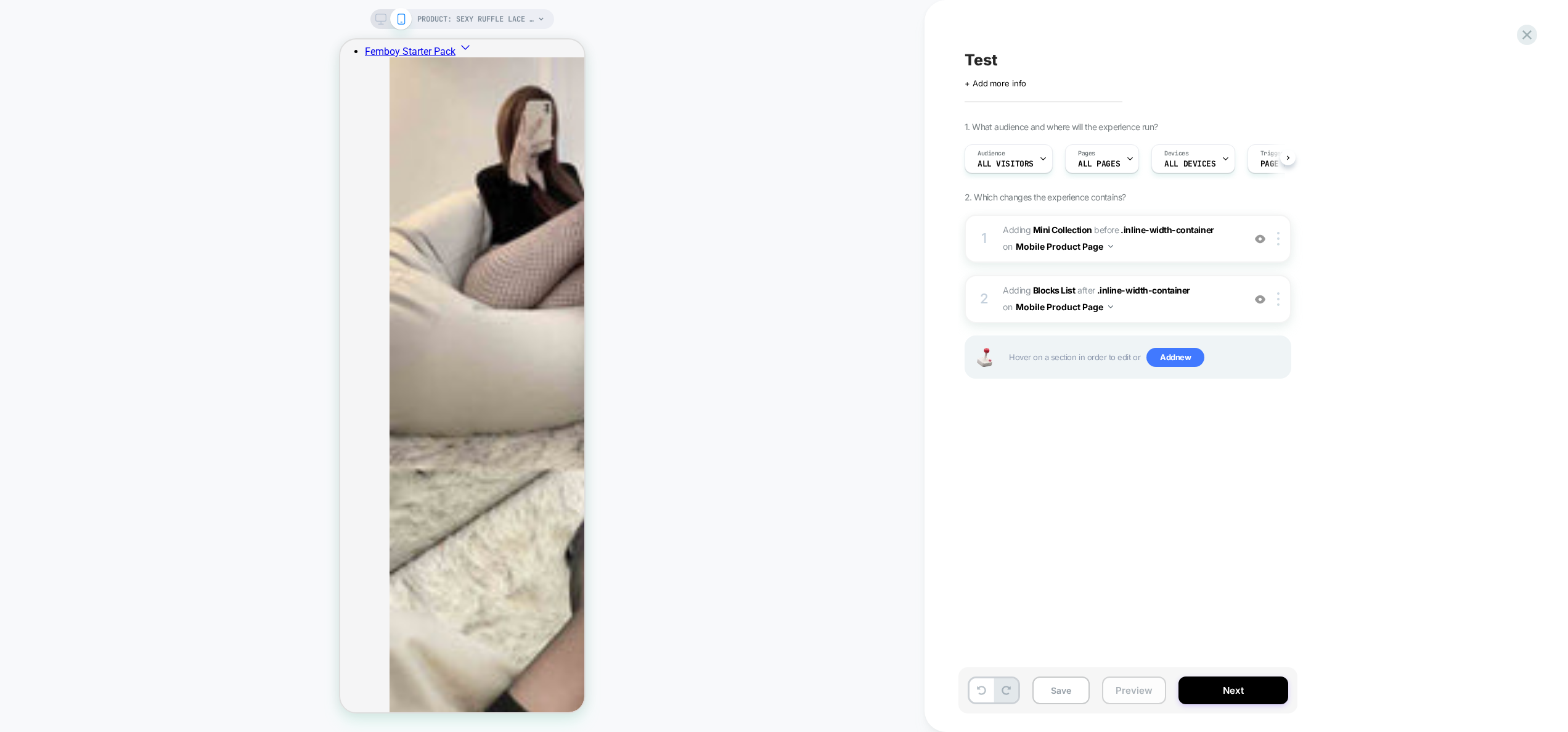
scroll to position [0, 1]
click at [1151, 689] on button "Preview" at bounding box center [1135, 691] width 65 height 28
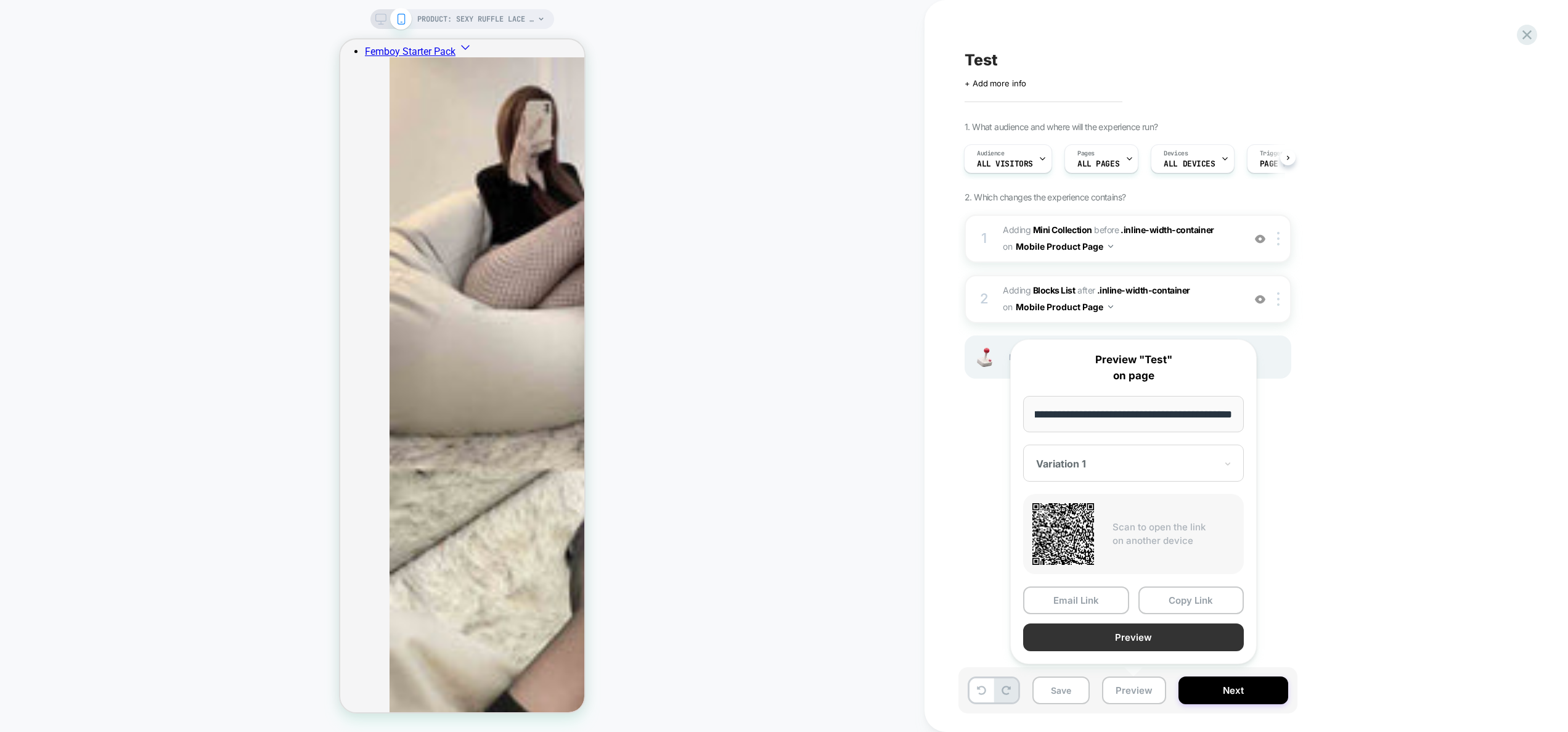
scroll to position [0, 0]
click at [1152, 643] on button "Preview" at bounding box center [1133, 638] width 221 height 28
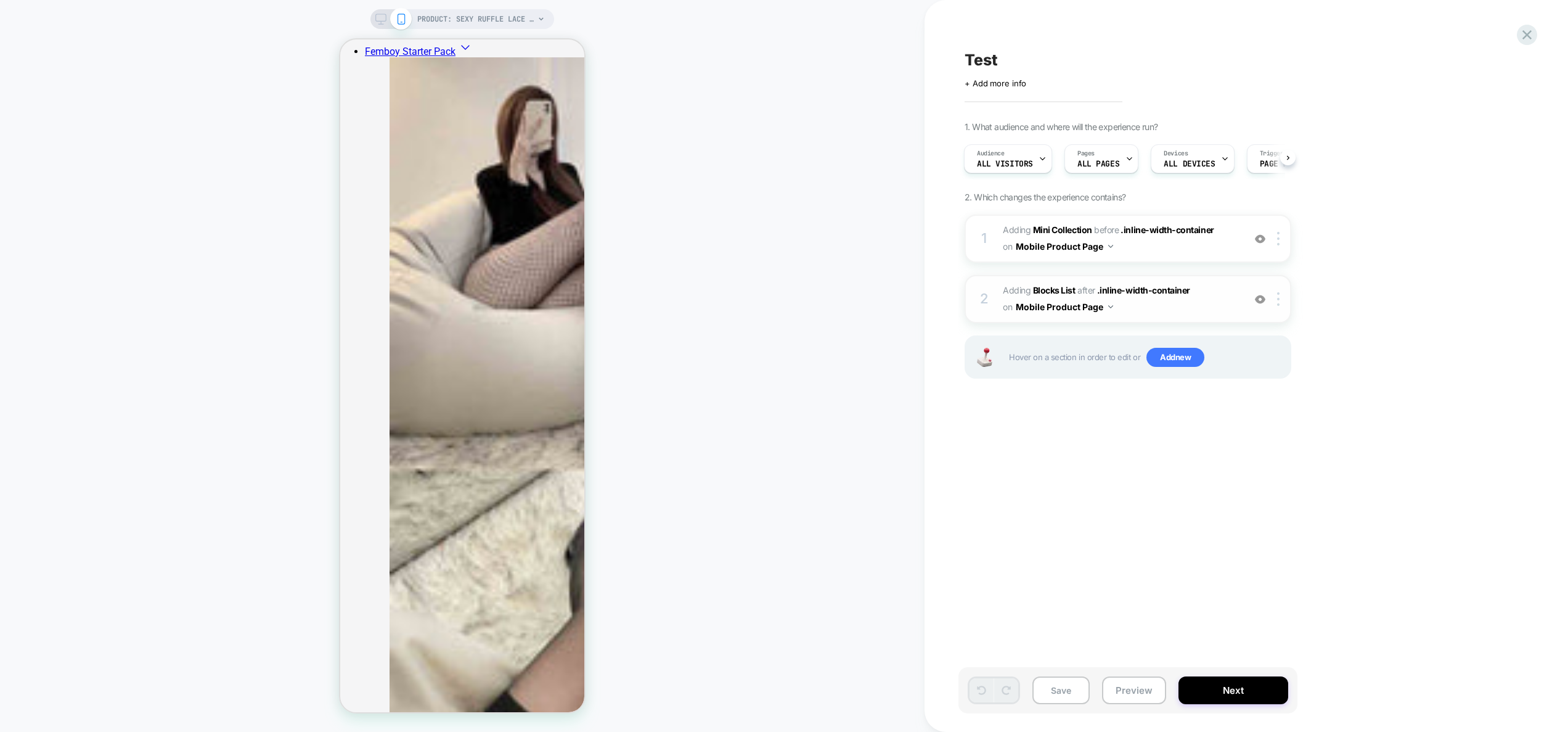
click at [1164, 305] on span "#_loomi_addon_1757934985094 Adding Blocks List AFTER .inline-width-container .i…" at bounding box center [1121, 299] width 235 height 33
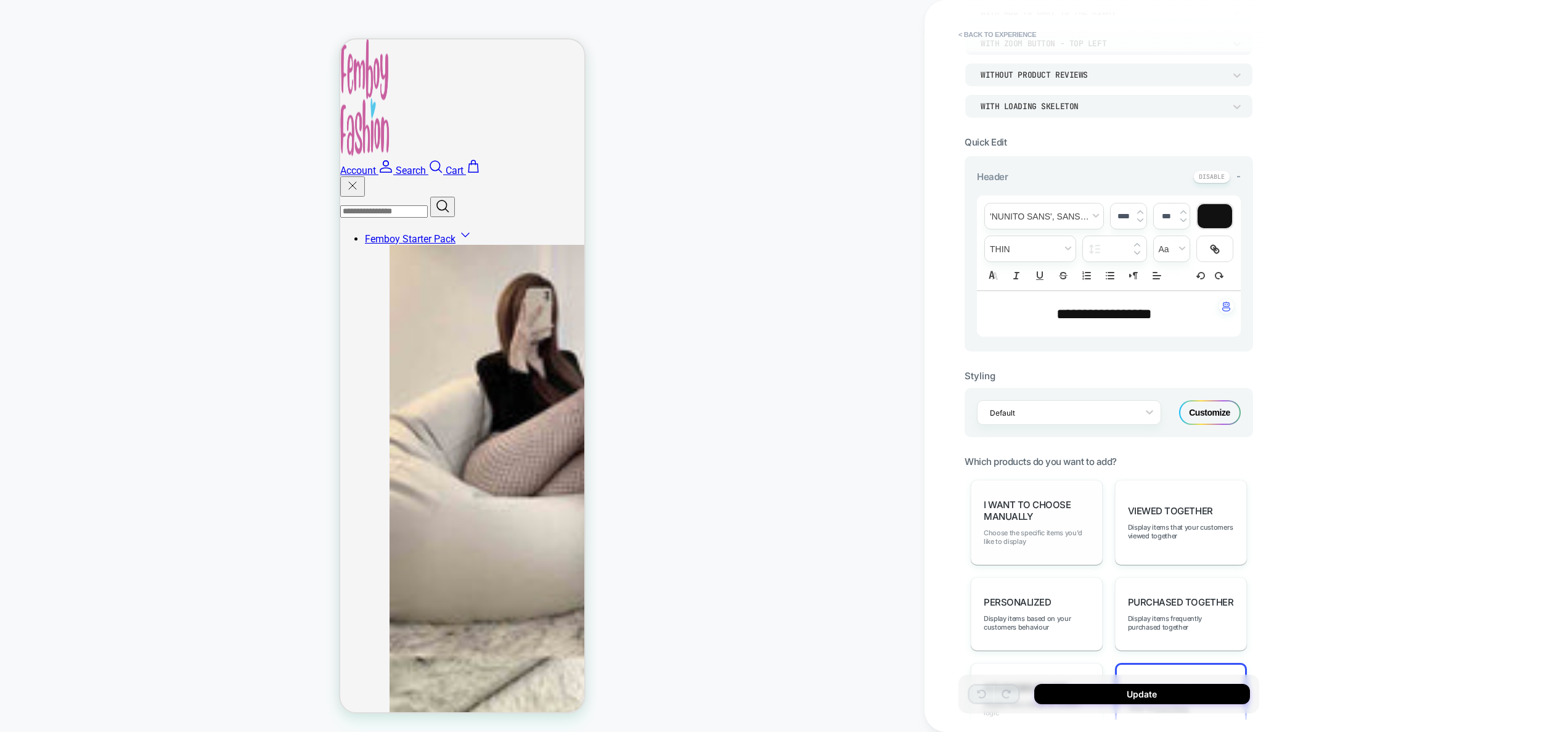
scroll to position [219, 0]
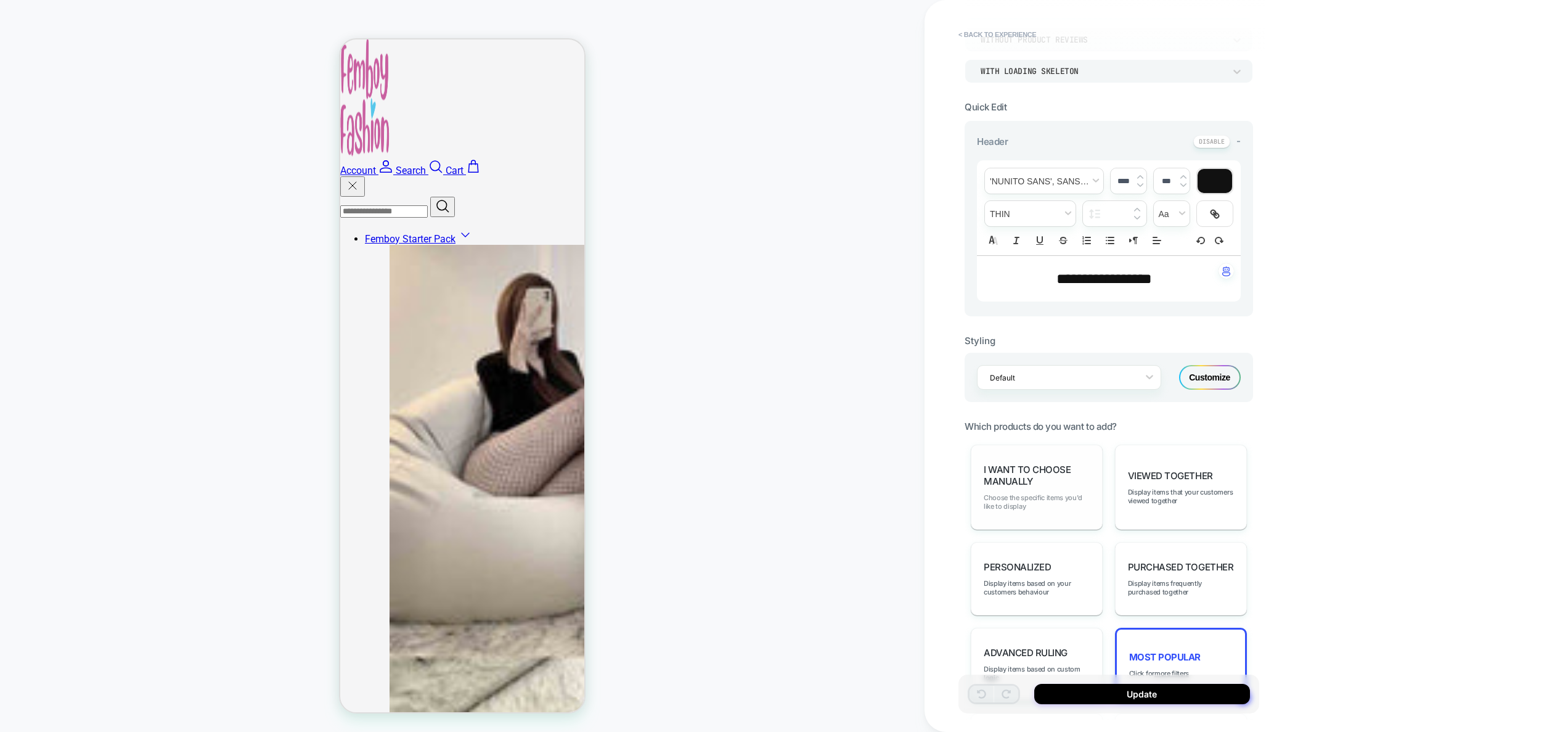
click at [1045, 493] on span "Choose the specific items you'd like to display" at bounding box center [1037, 501] width 106 height 17
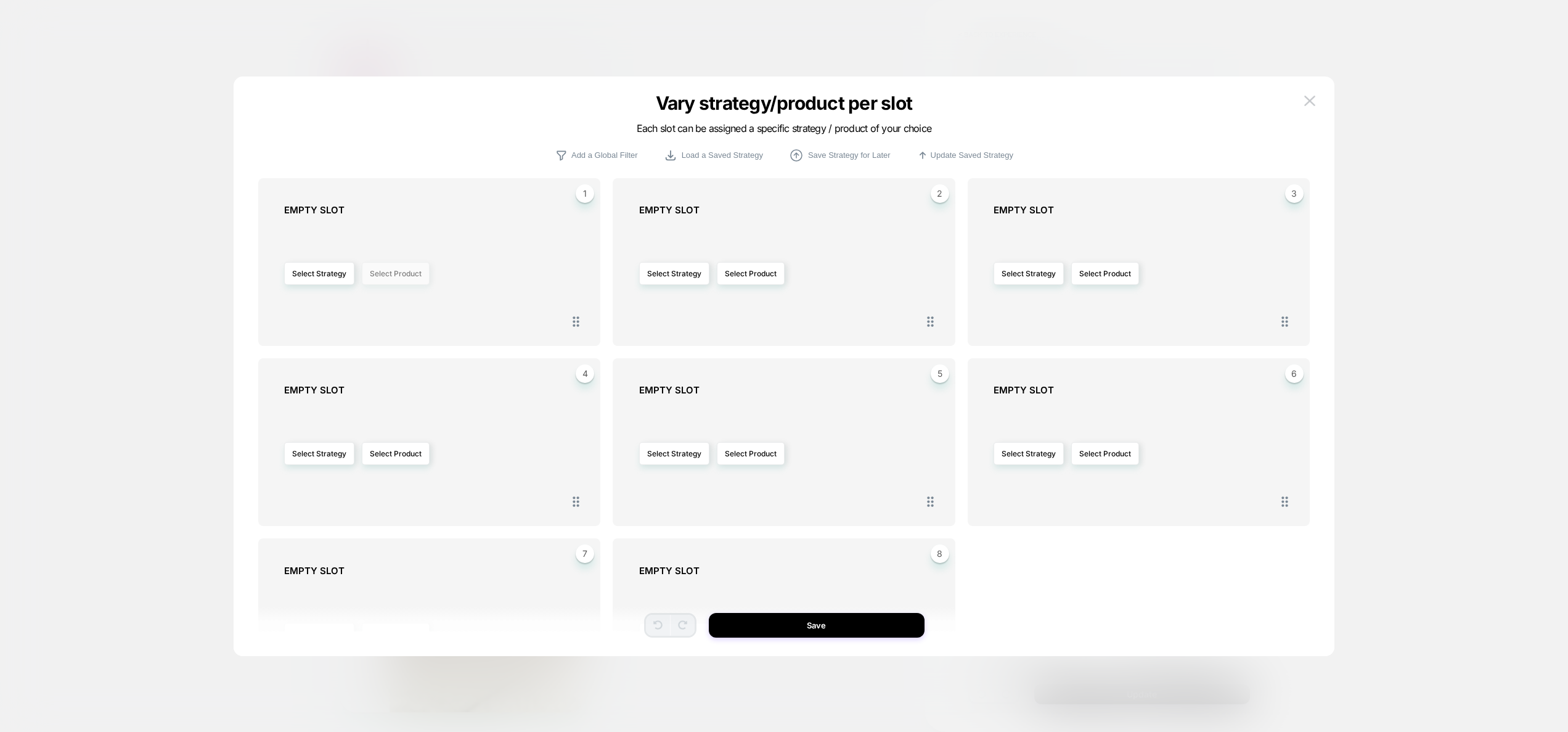
click at [396, 272] on button "Select Product" at bounding box center [396, 274] width 68 height 23
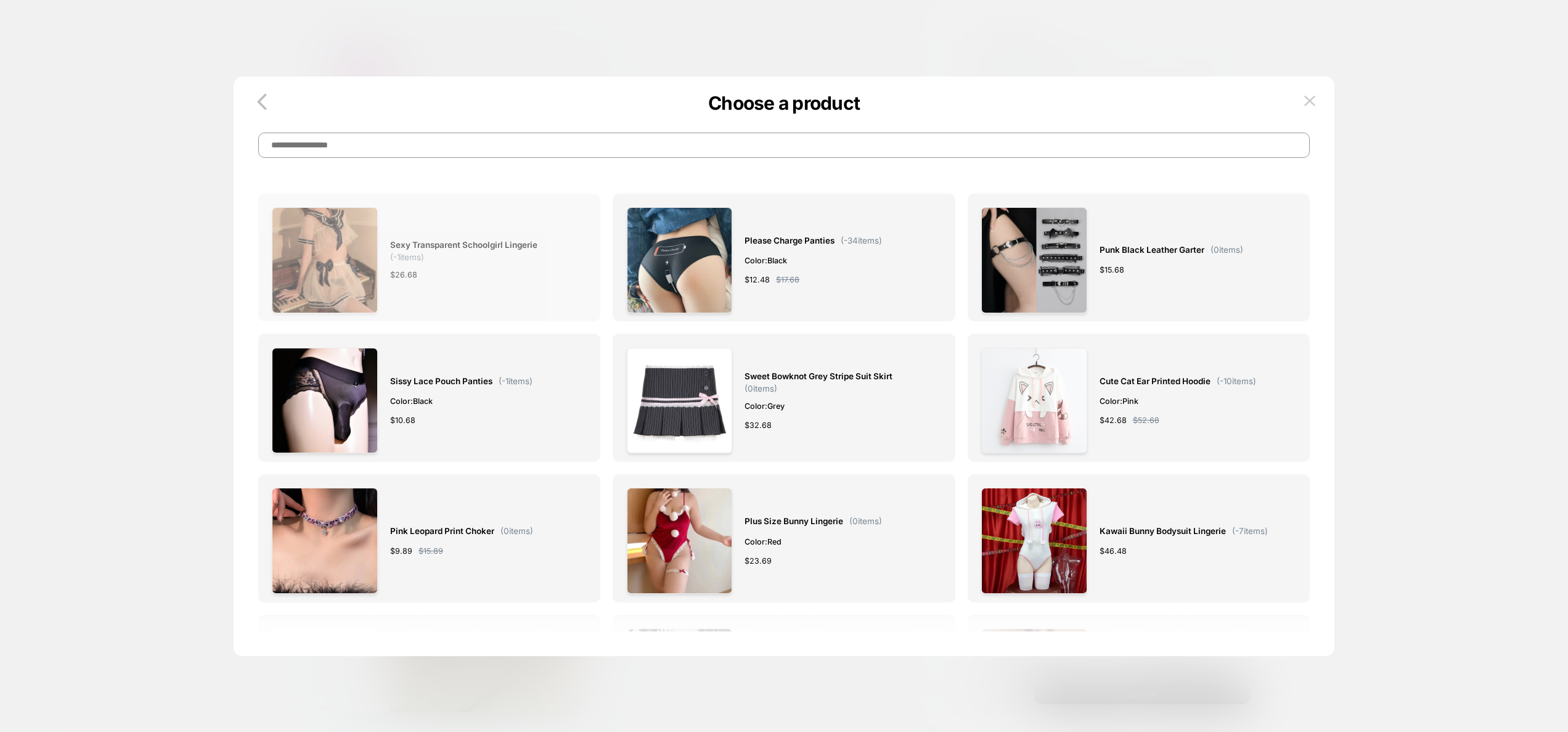
click at [507, 272] on div "$ 26.68" at bounding box center [482, 275] width 184 height 13
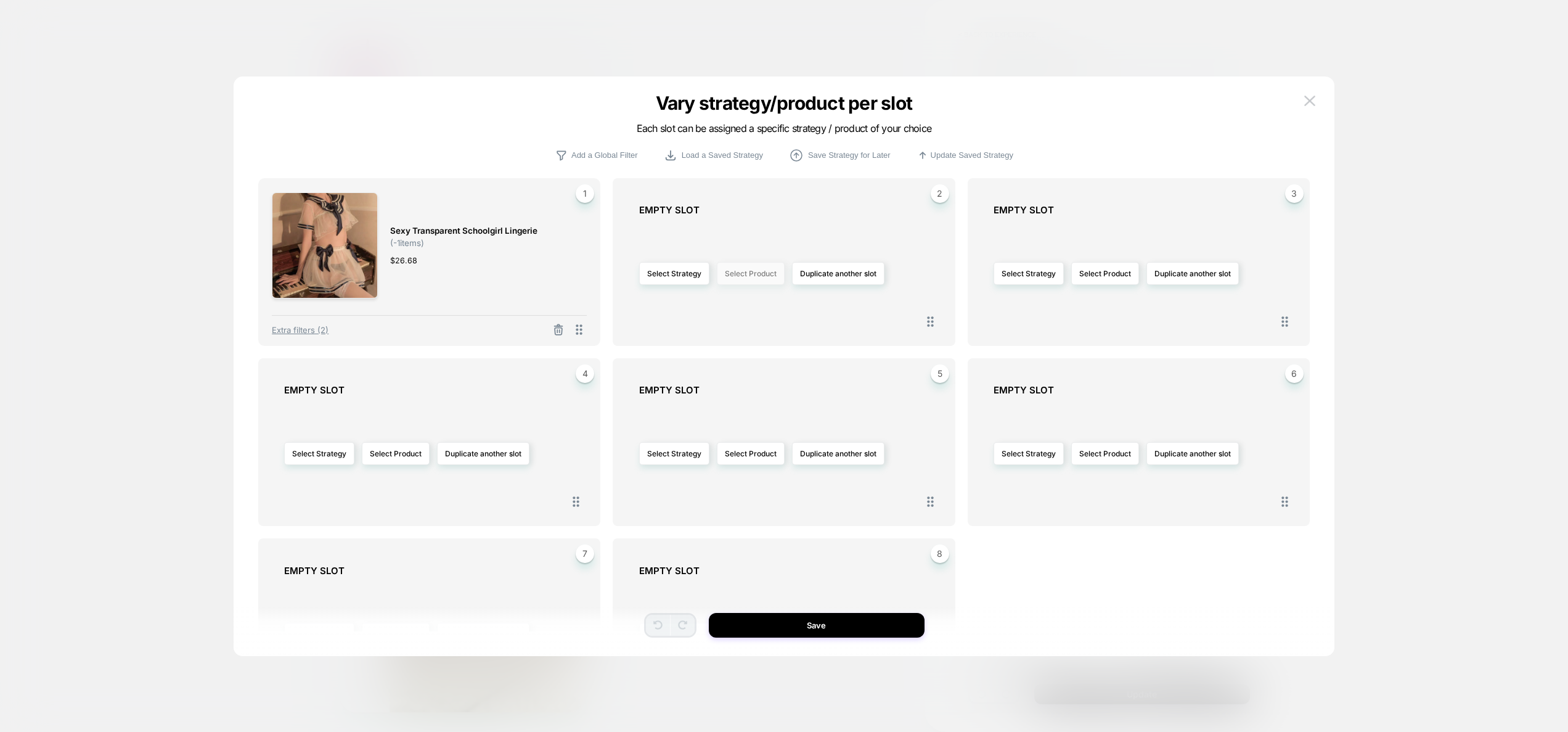
click at [749, 279] on button "Select Product" at bounding box center [751, 274] width 68 height 23
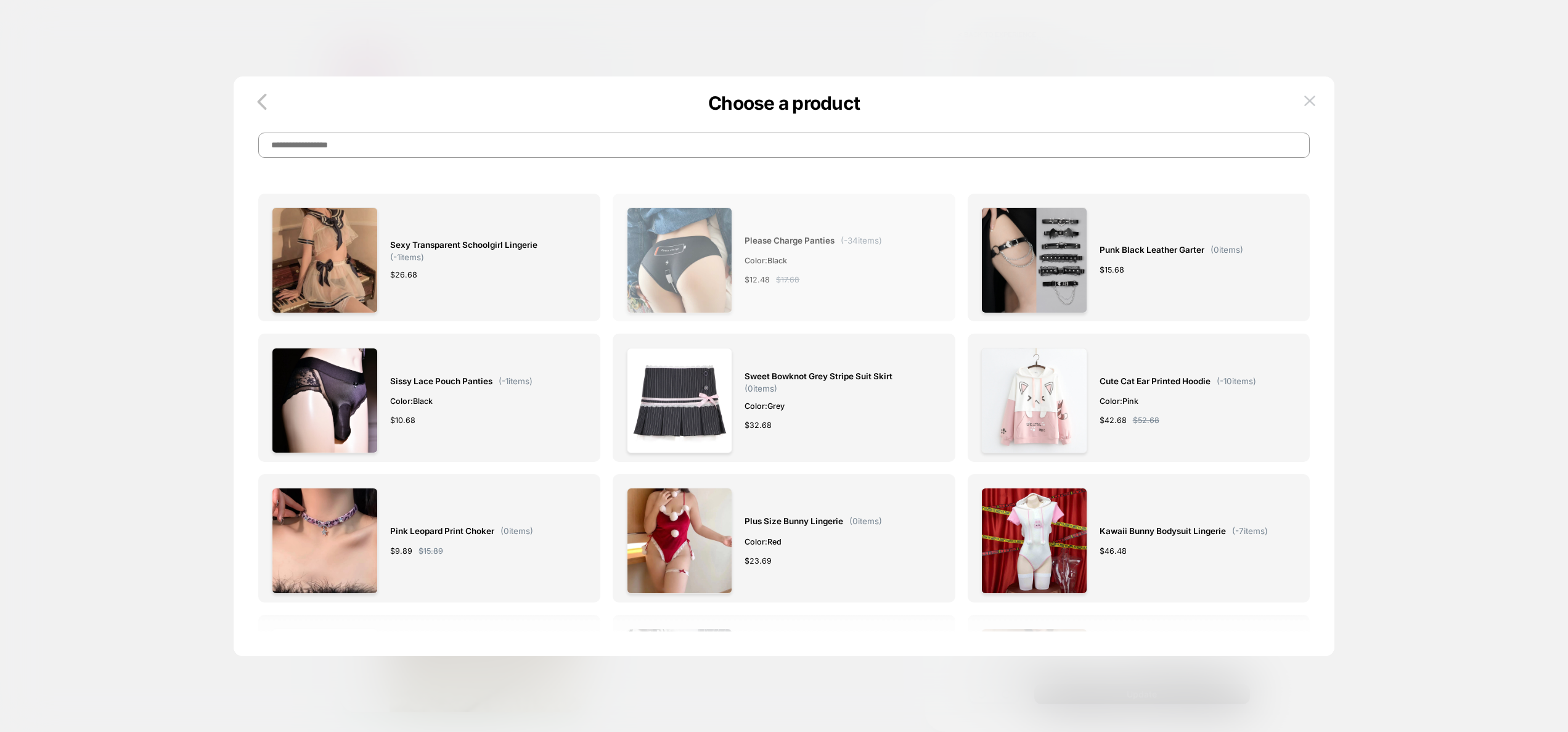
click at [862, 272] on div "Please Charge Panties ( -34 items) Color: Black $ 12.48 $ 17.68" at bounding box center [813, 260] width 137 height 106
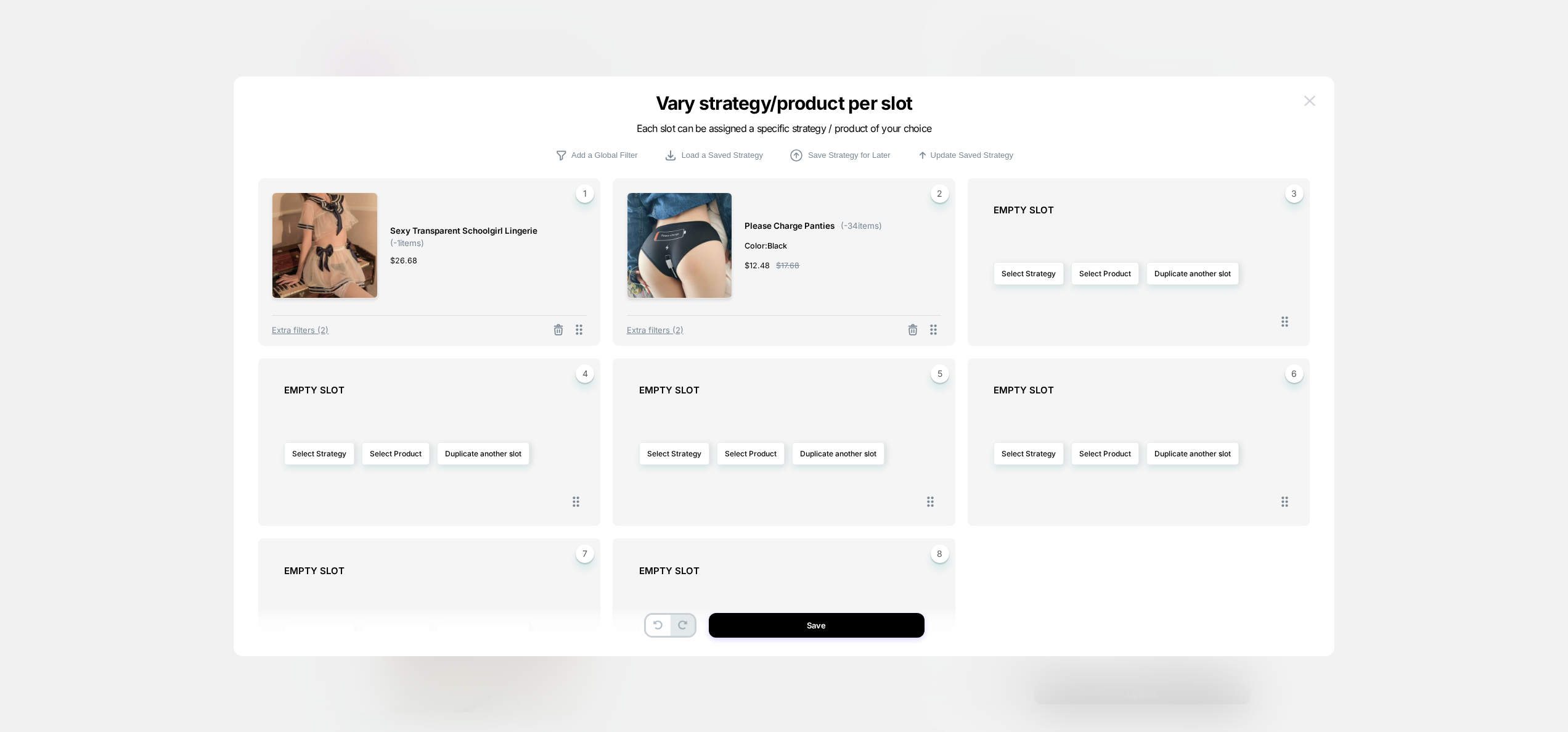
click at [1307, 102] on img at bounding box center [1309, 101] width 11 height 11
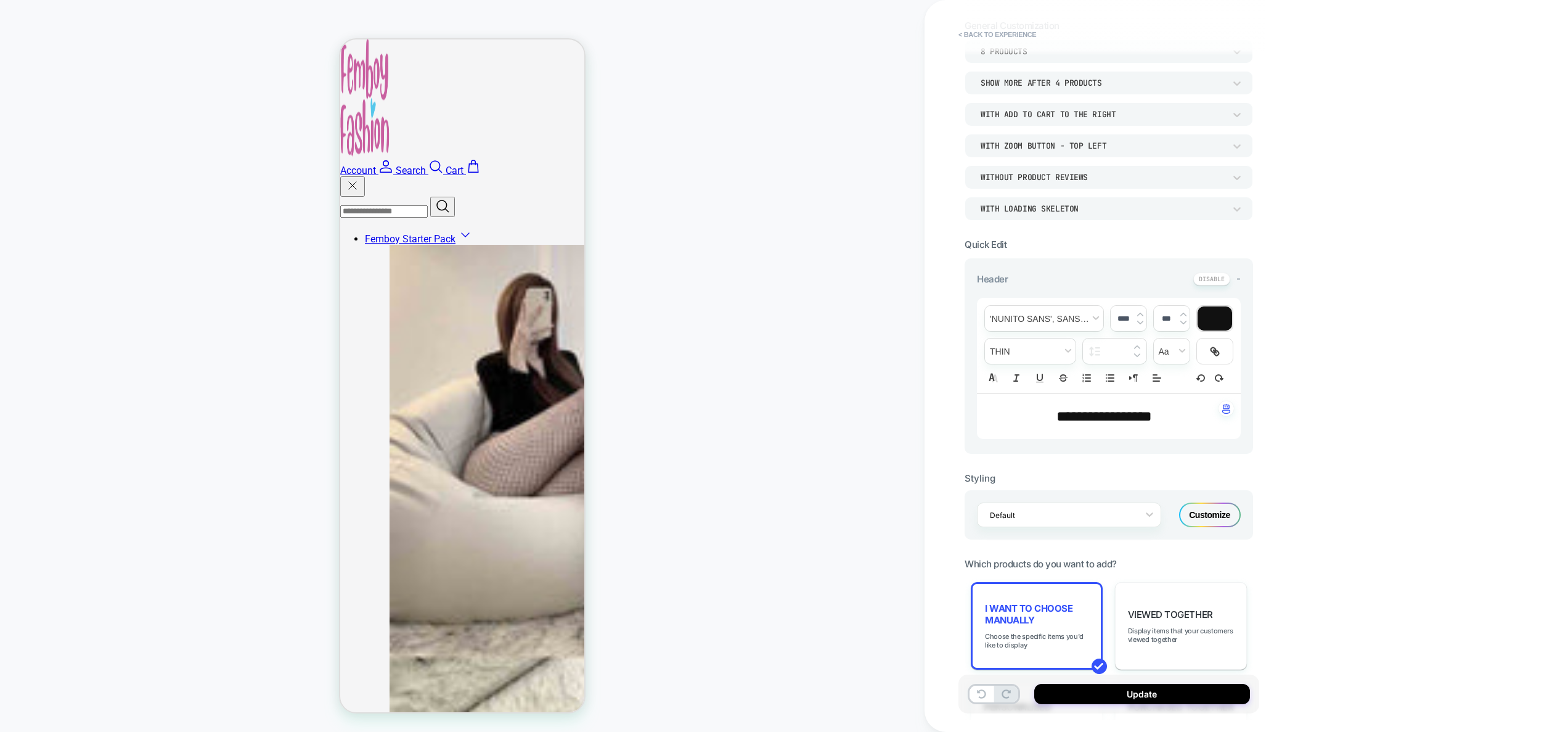
scroll to position [0, 0]
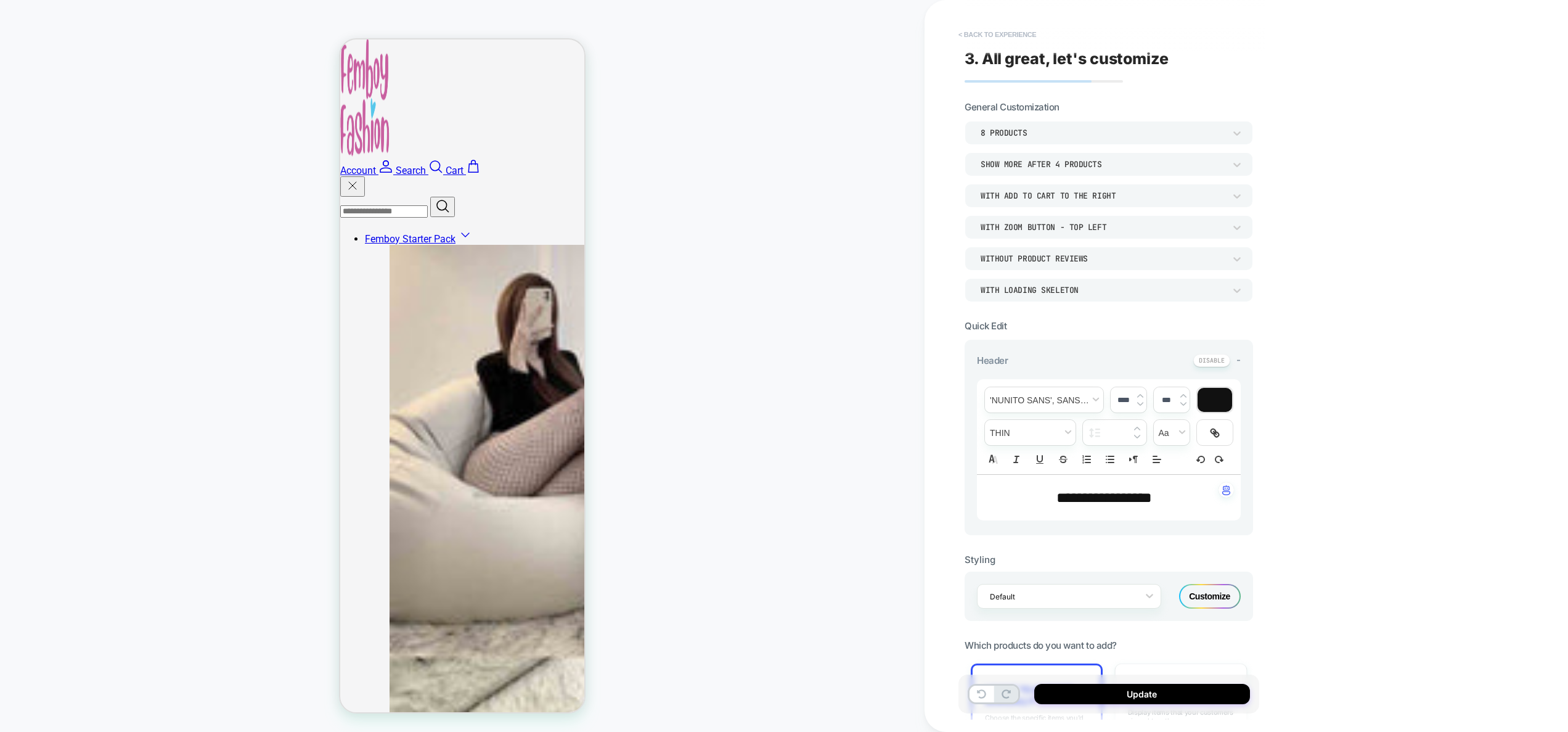
click at [1011, 36] on button "< Back to experience" at bounding box center [997, 35] width 90 height 20
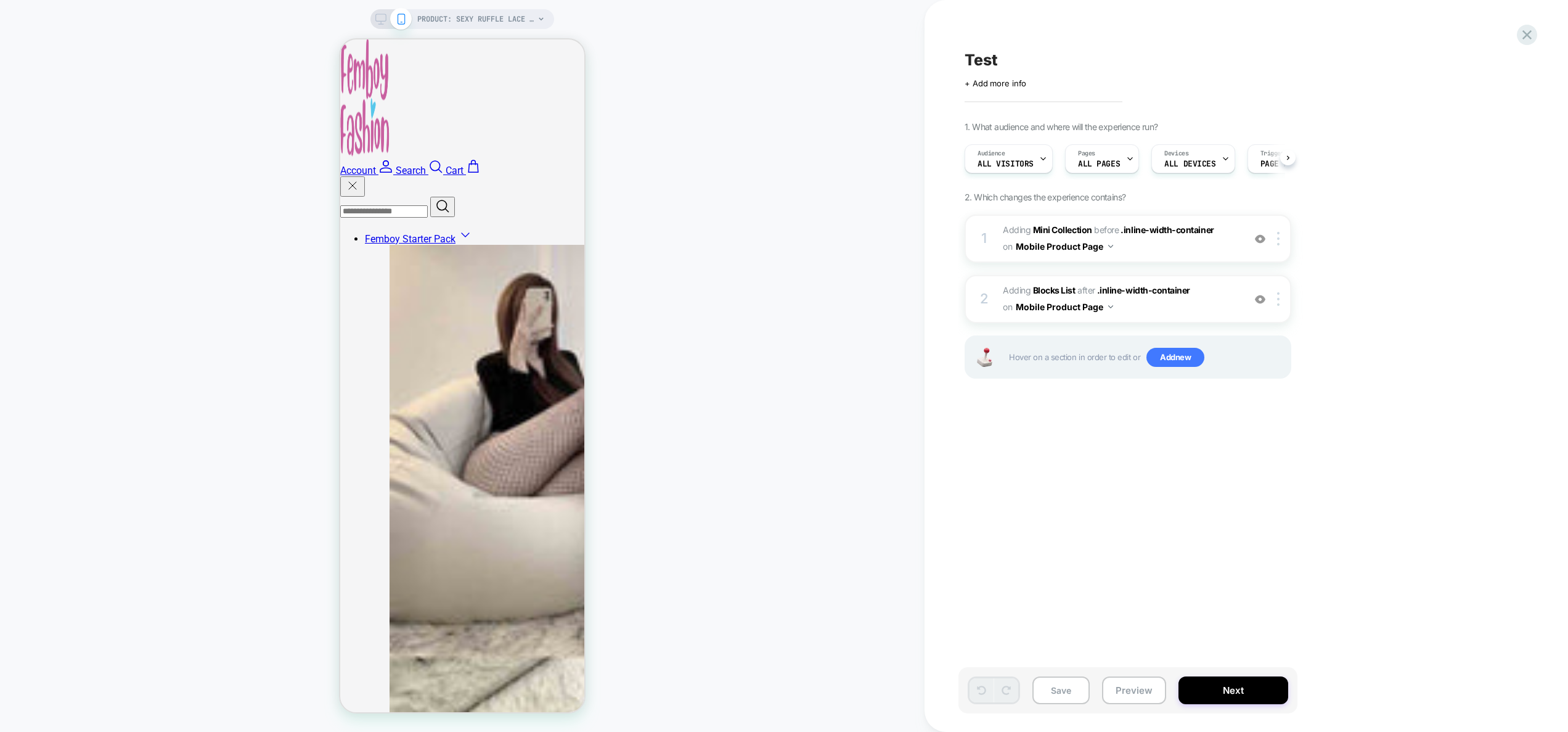
scroll to position [0, 1]
click at [1279, 297] on div at bounding box center [1280, 299] width 21 height 13
click at [1283, 300] on div at bounding box center [1280, 299] width 21 height 13
click at [1276, 296] on div at bounding box center [1280, 299] width 21 height 13
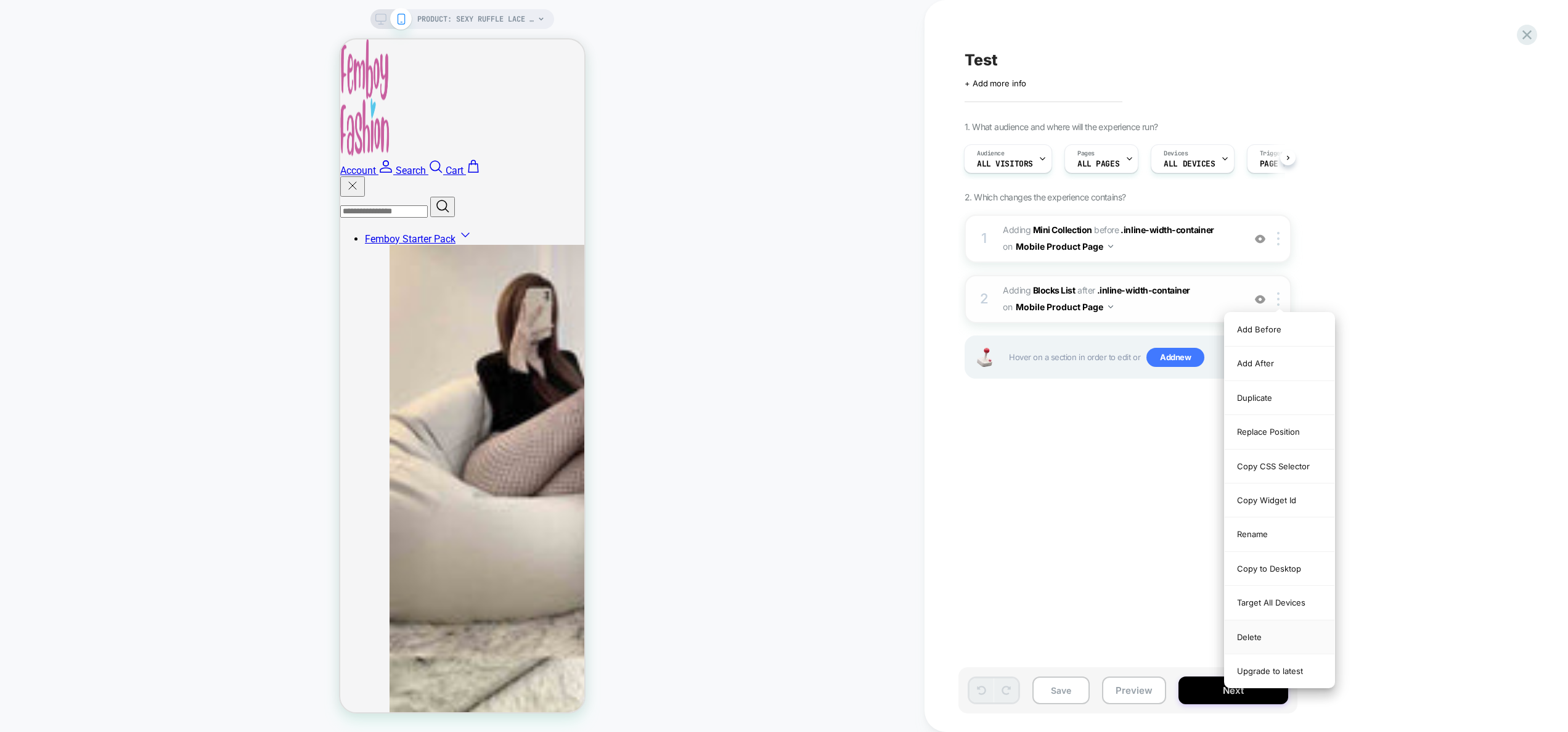
click at [1264, 638] on div "Delete" at bounding box center [1279, 637] width 110 height 34
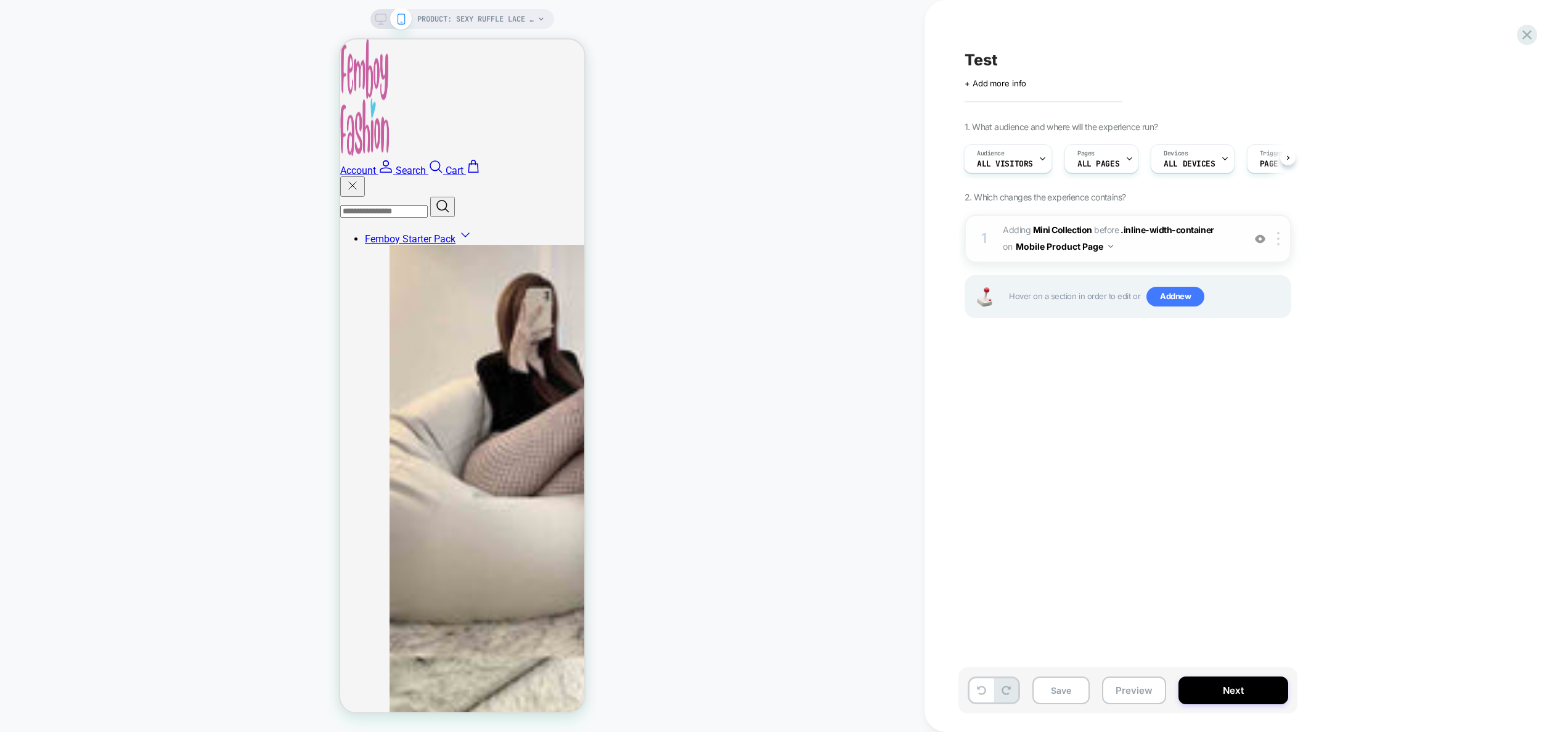
click at [1188, 253] on span "#_loomi_addon_1757839360798 Adding Mini Collection BEFORE .inline-width-contain…" at bounding box center [1121, 238] width 235 height 33
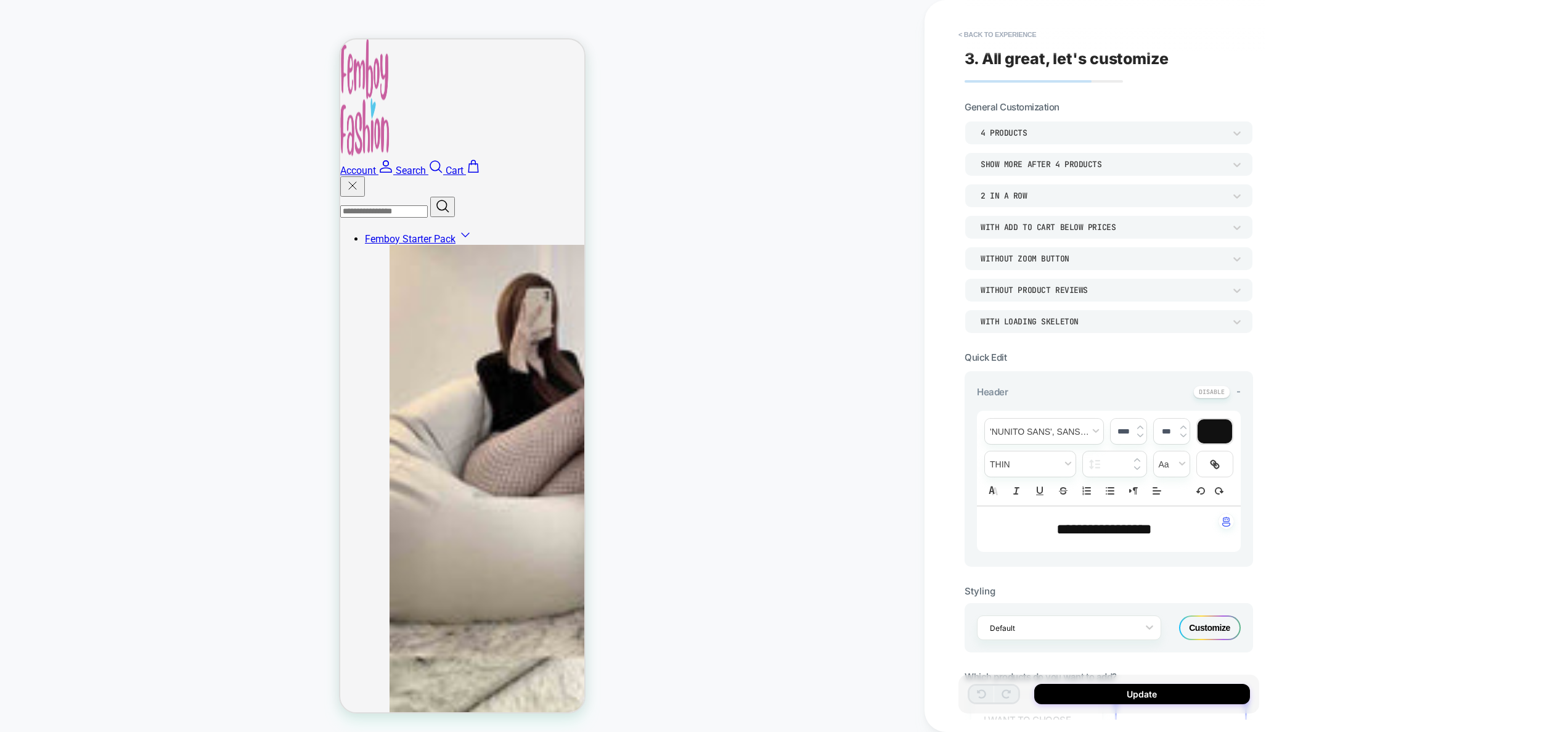
scroll to position [418, 0]
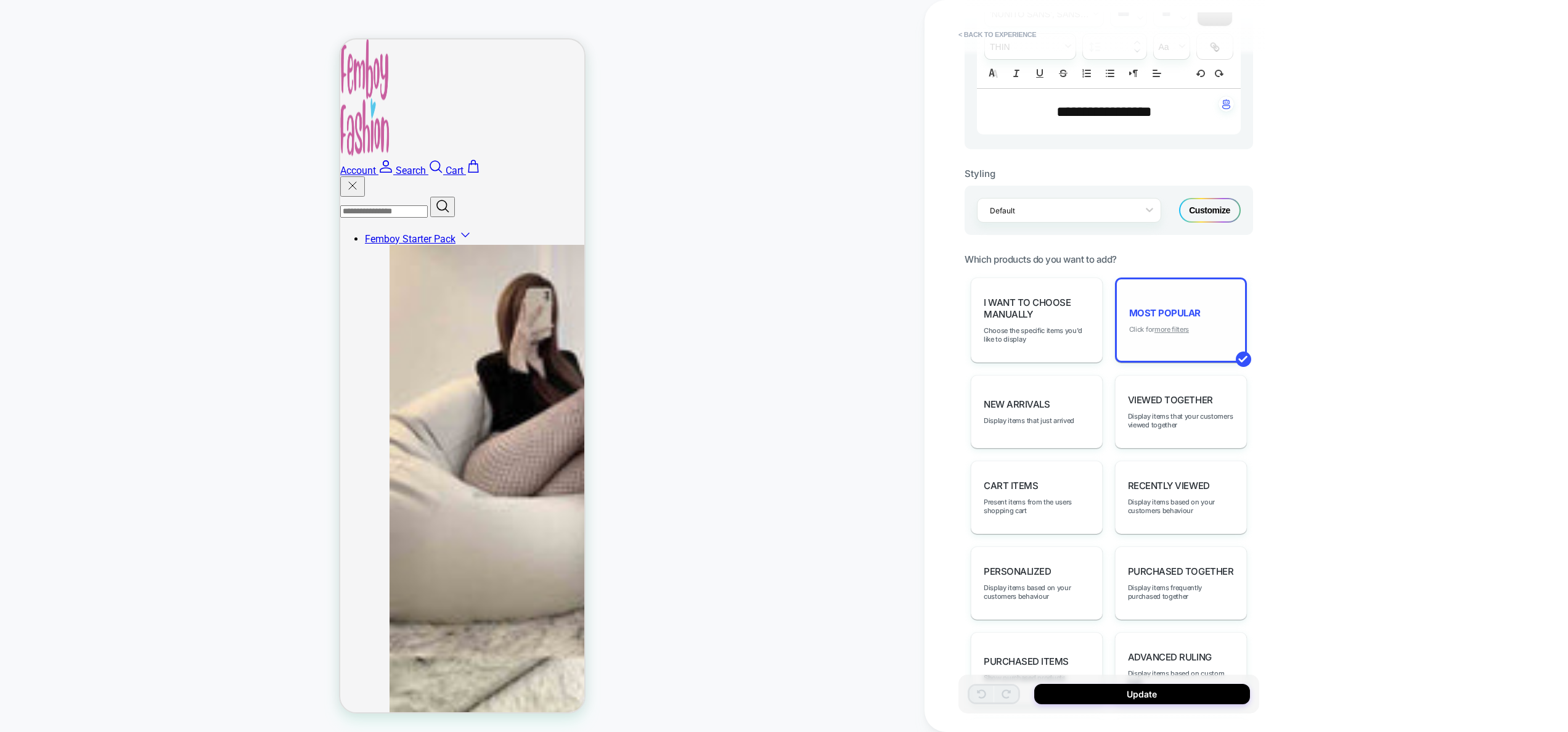
click at [1162, 331] on u "more filters" at bounding box center [1172, 329] width 35 height 8
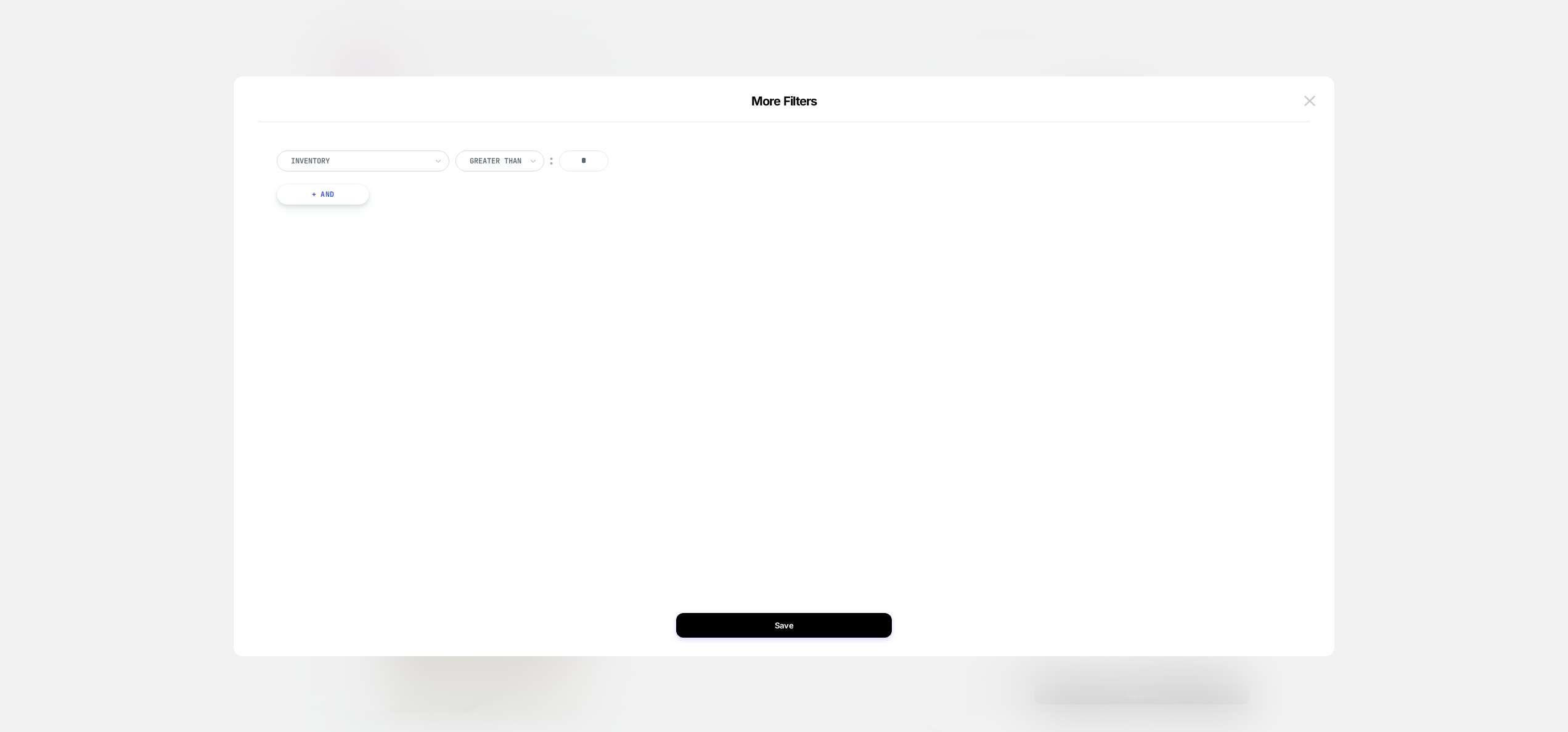
drag, startPoint x: 593, startPoint y: 165, endPoint x: 569, endPoint y: 160, distance: 24.5
click at [569, 160] on input "*" at bounding box center [584, 160] width 50 height 21
type input "******"
click at [882, 618] on button "Save" at bounding box center [784, 625] width 216 height 25
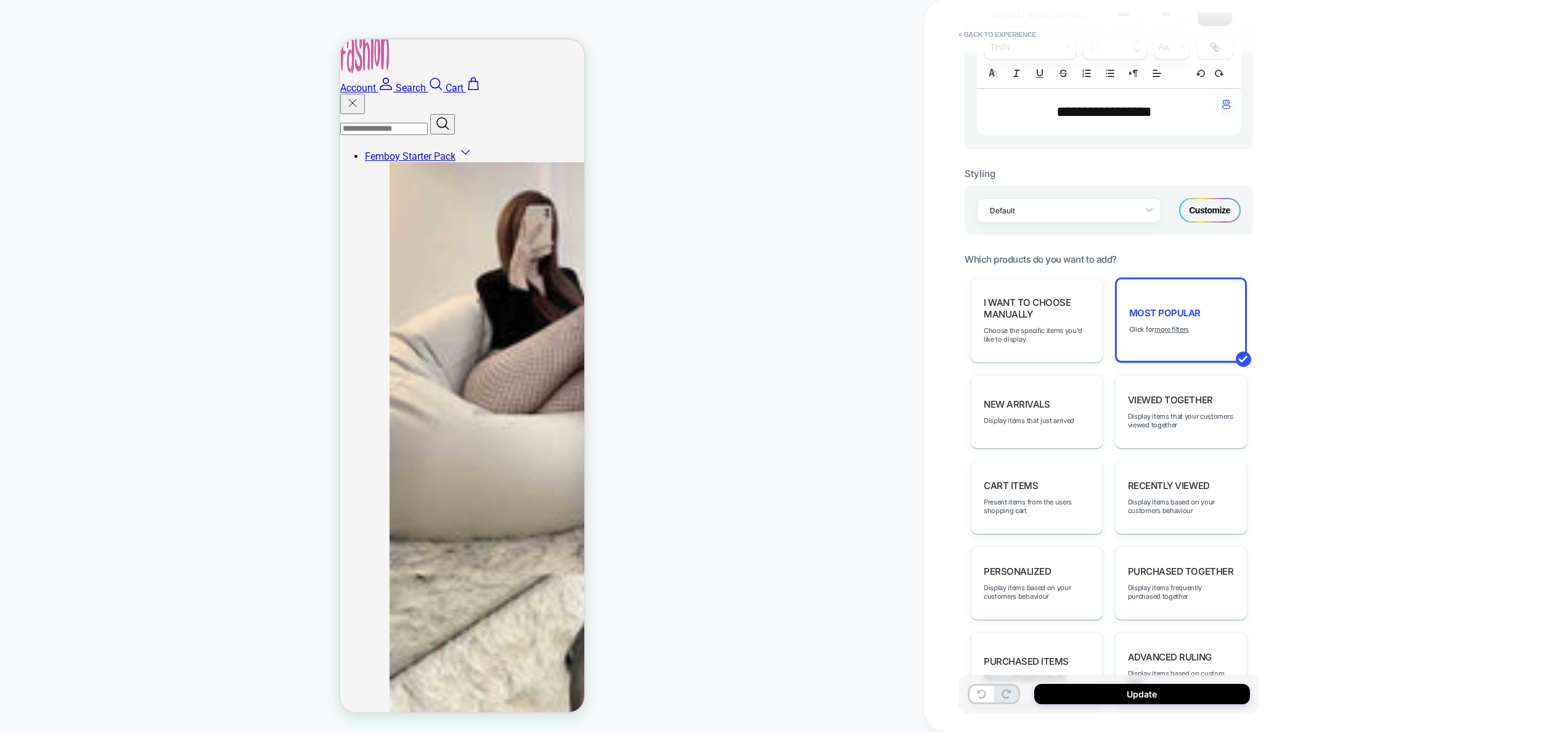
scroll to position [686, 0]
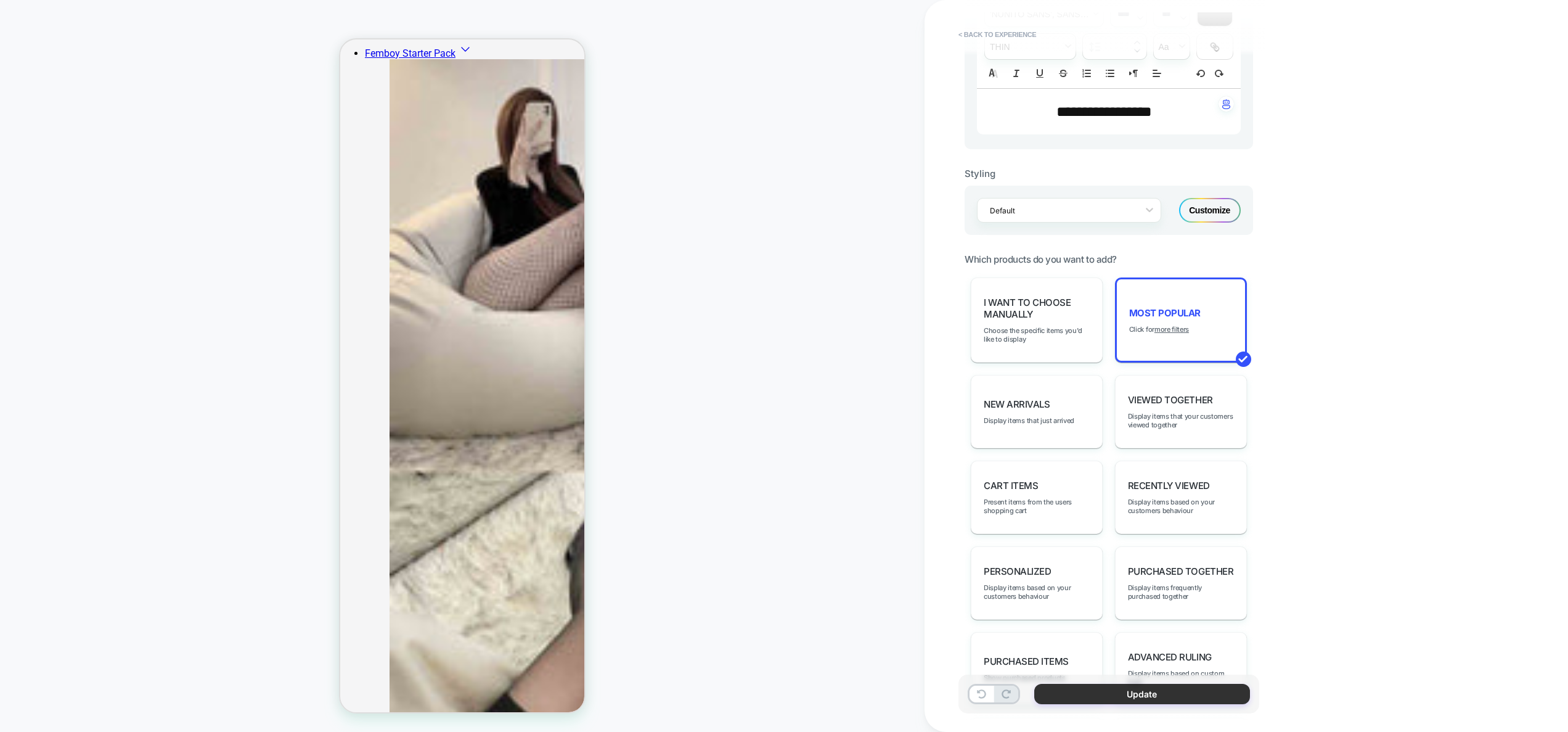
click at [1128, 700] on button "Update" at bounding box center [1142, 694] width 216 height 21
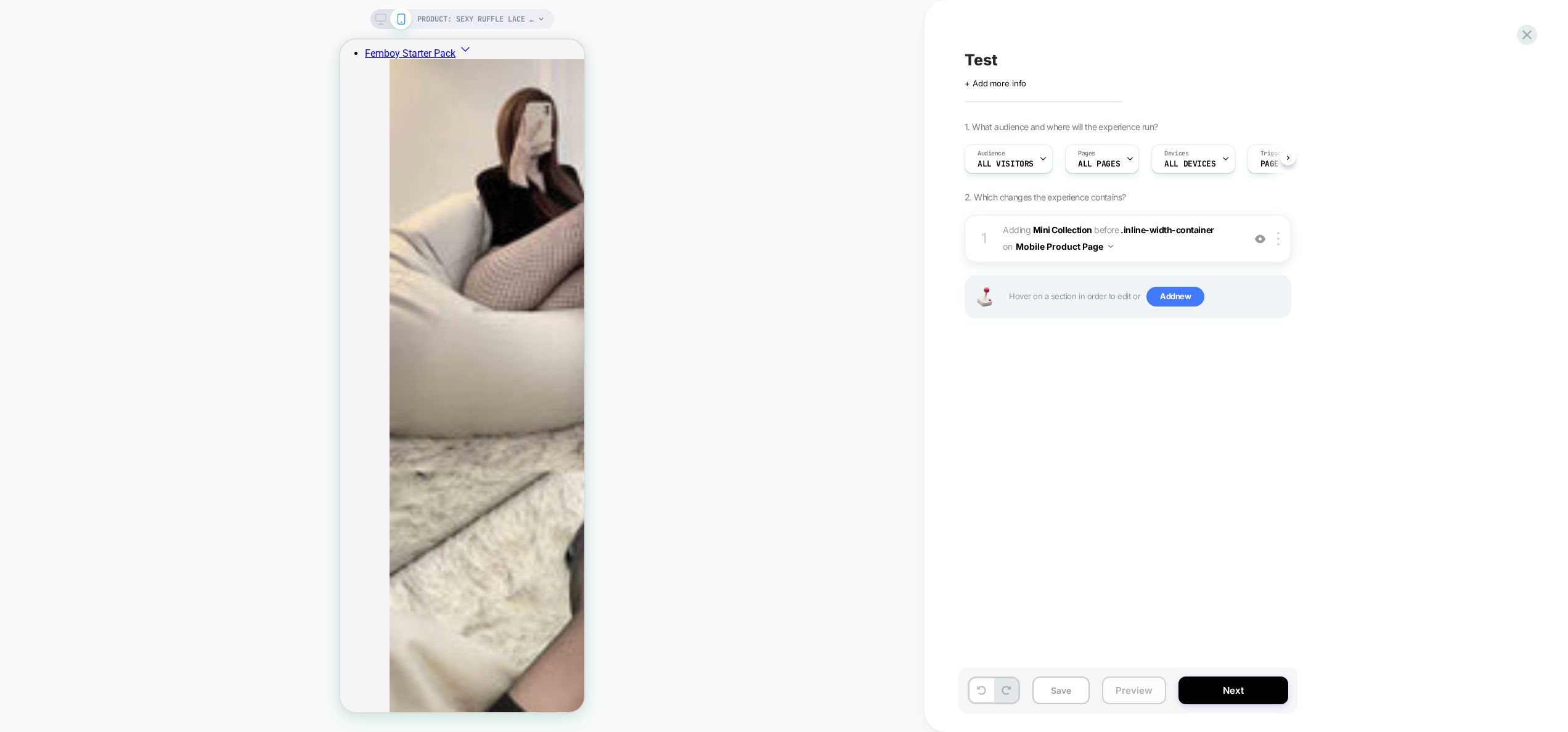
click at [1130, 691] on button "Preview" at bounding box center [1135, 691] width 65 height 28
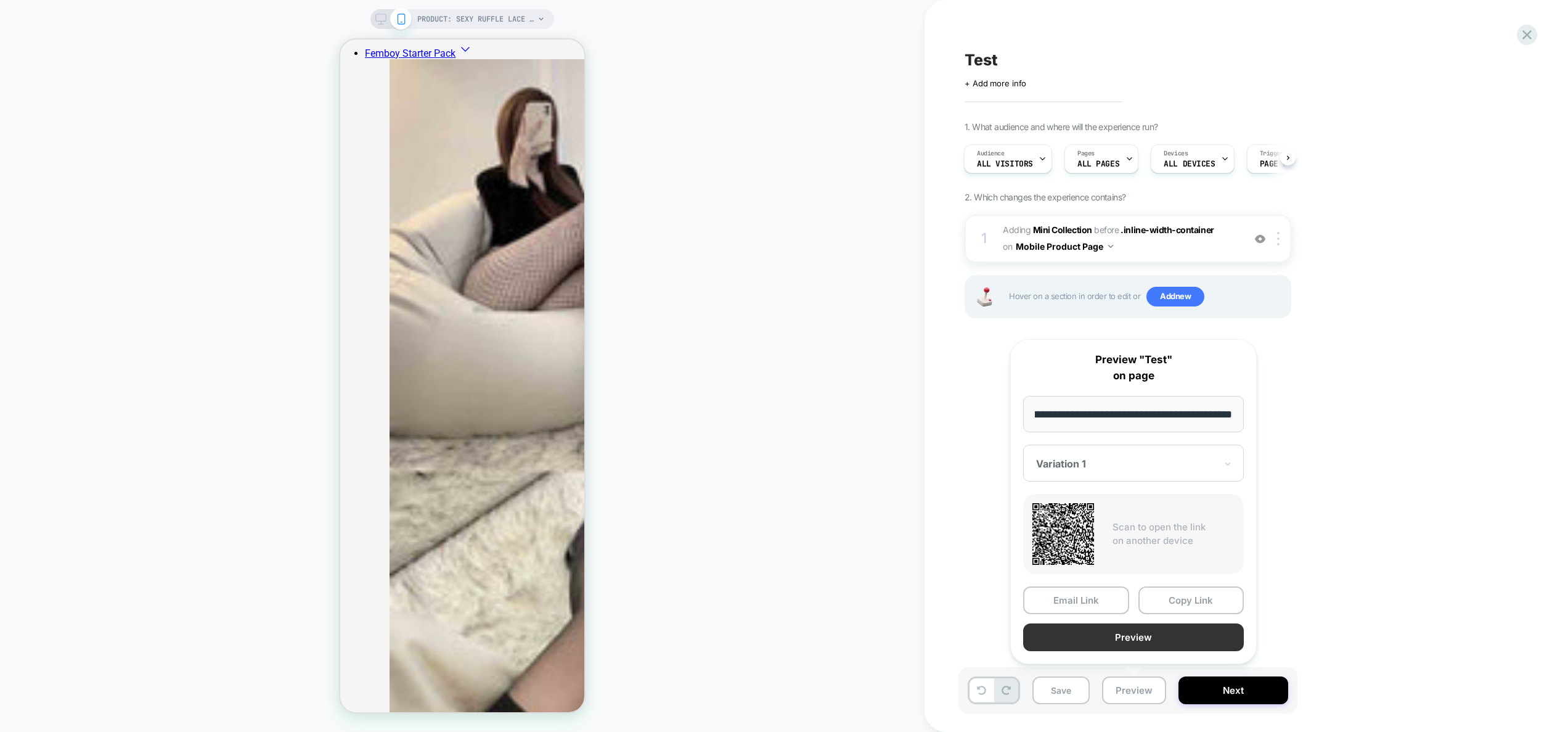
scroll to position [0, 0]
click at [1144, 639] on button "Preview" at bounding box center [1133, 638] width 221 height 28
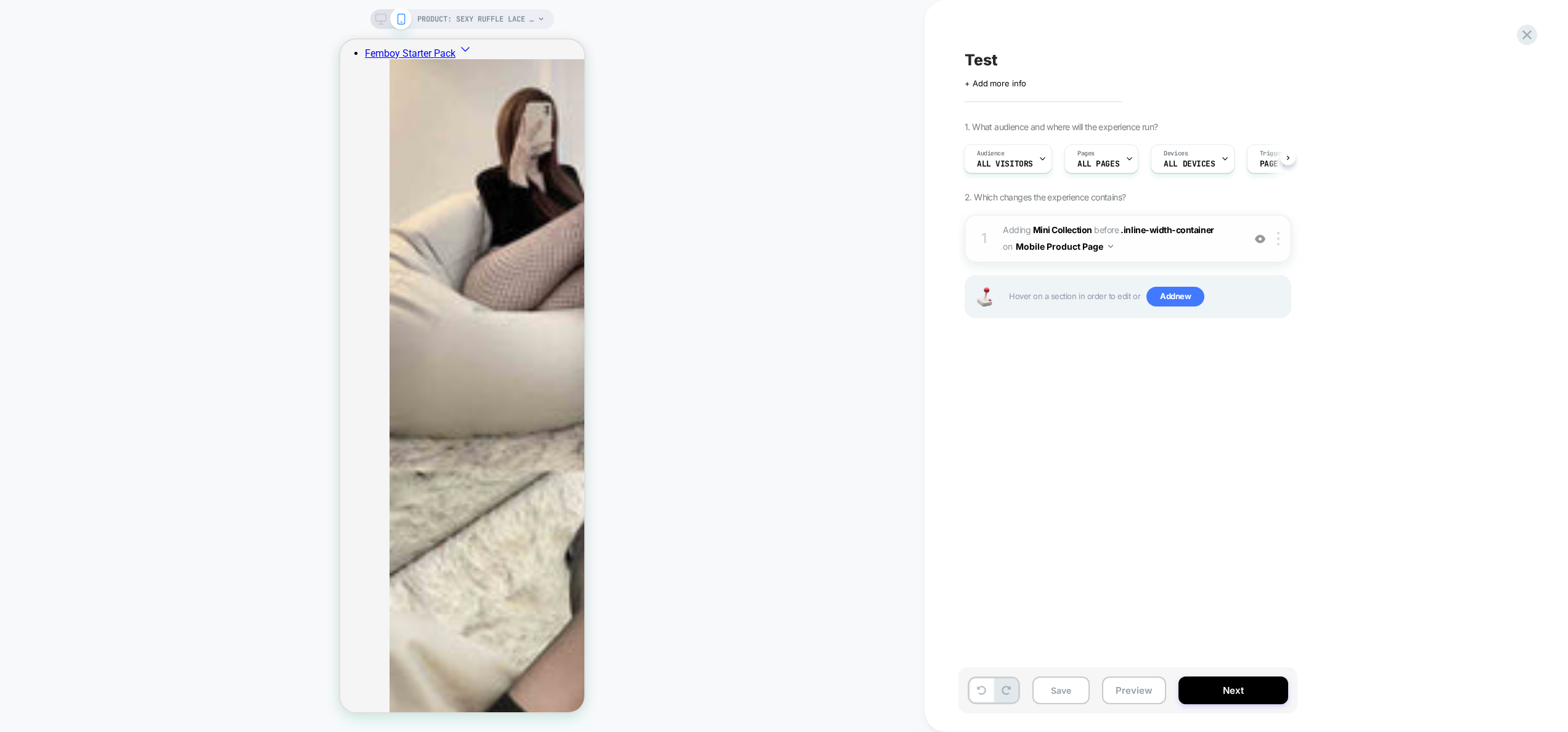
click at [1149, 257] on div "1 #_loomi_addon_1757839360798 Adding Mini Collection BEFORE .inline-width-conta…" at bounding box center [1128, 238] width 327 height 48
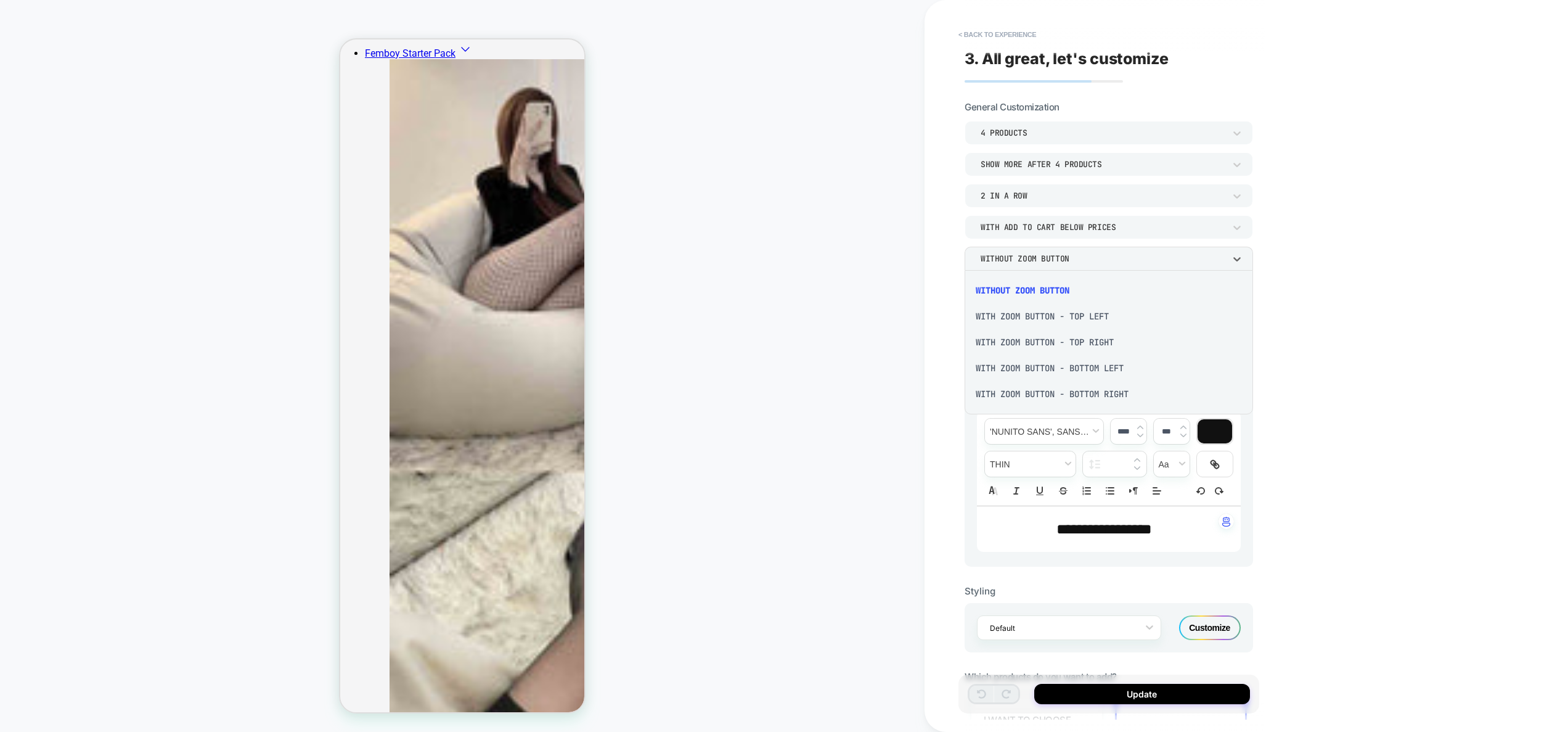
scroll to position [722, 0]
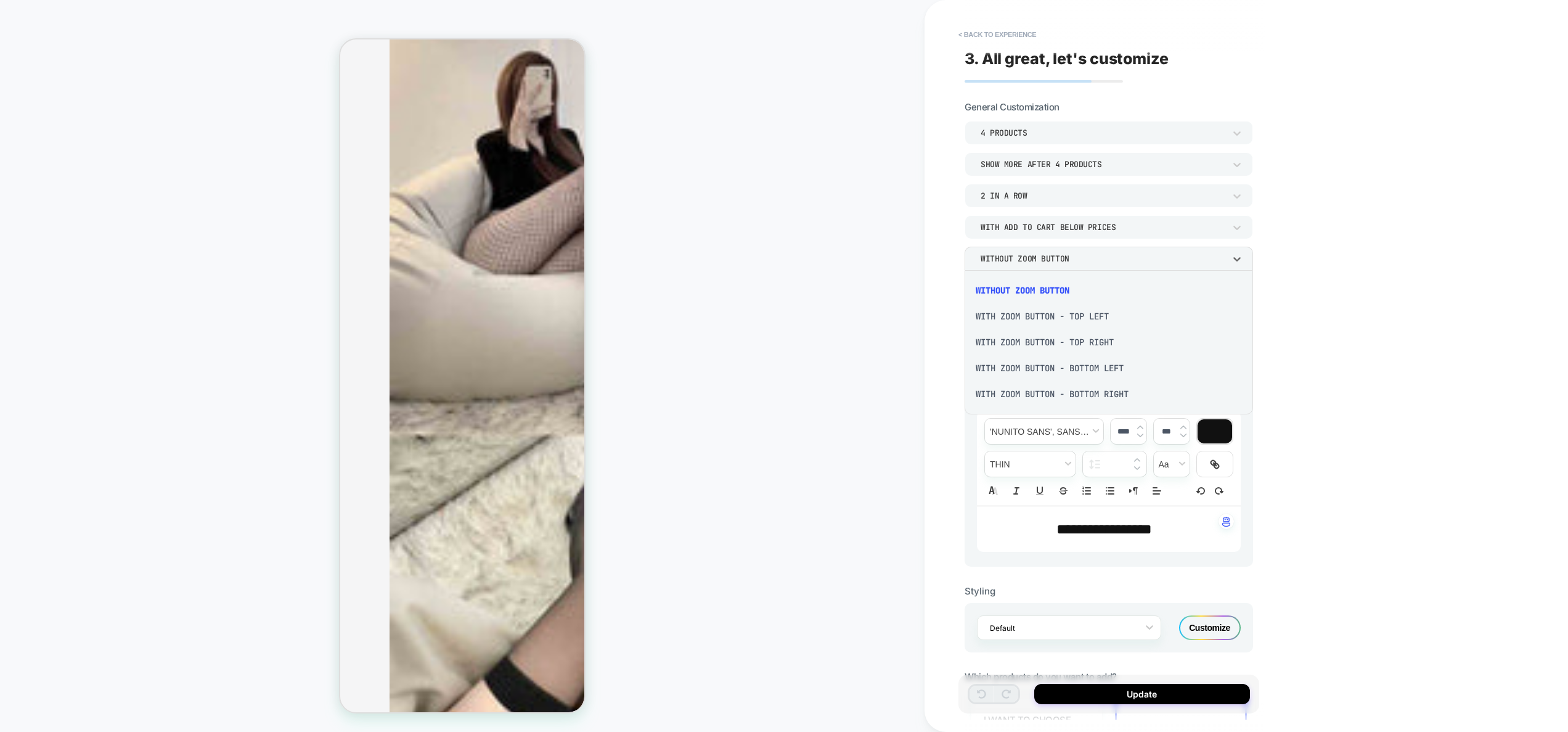
click at [1149, 257] on div at bounding box center [784, 366] width 1568 height 732
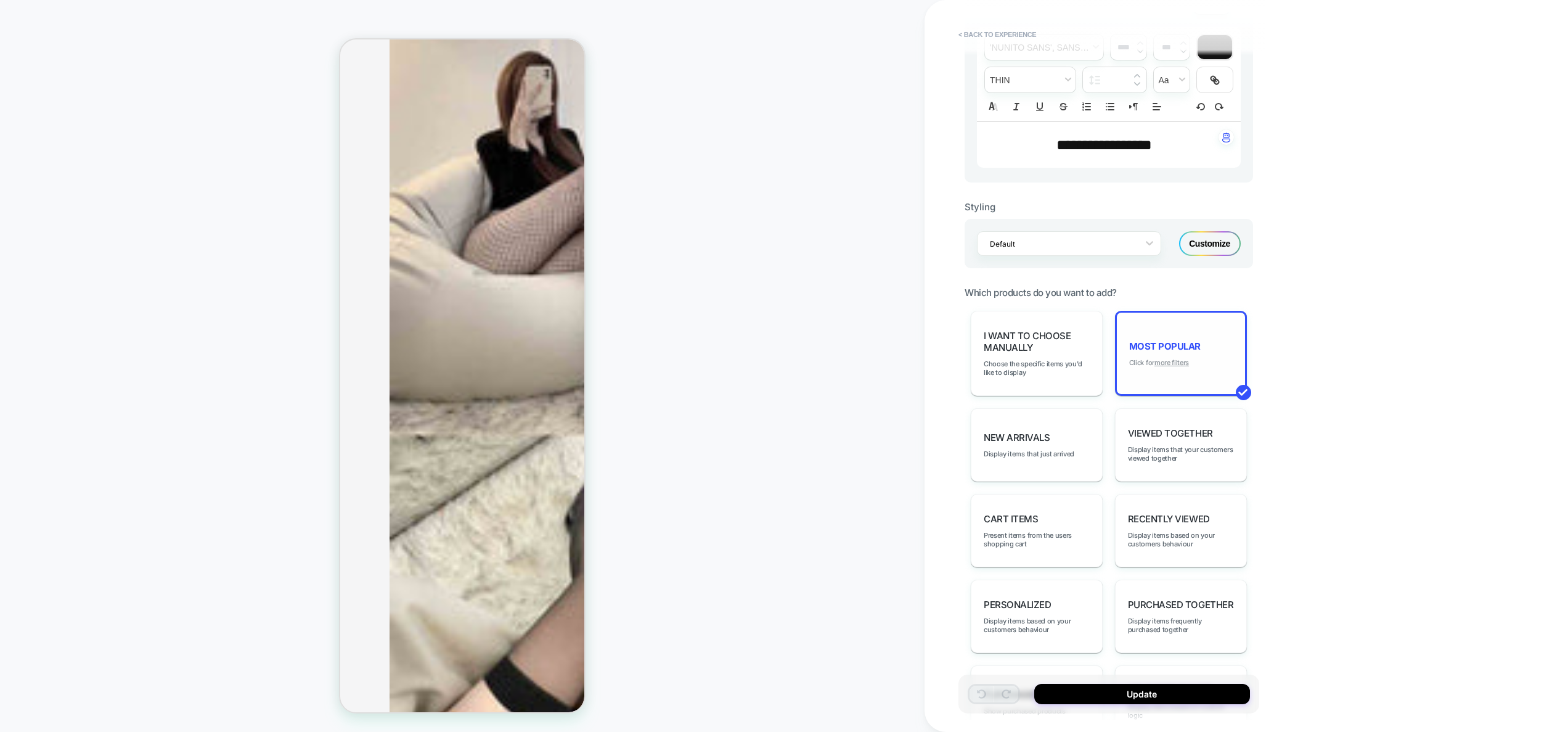
scroll to position [384, 0]
click at [1164, 363] on u "more filters" at bounding box center [1172, 363] width 35 height 8
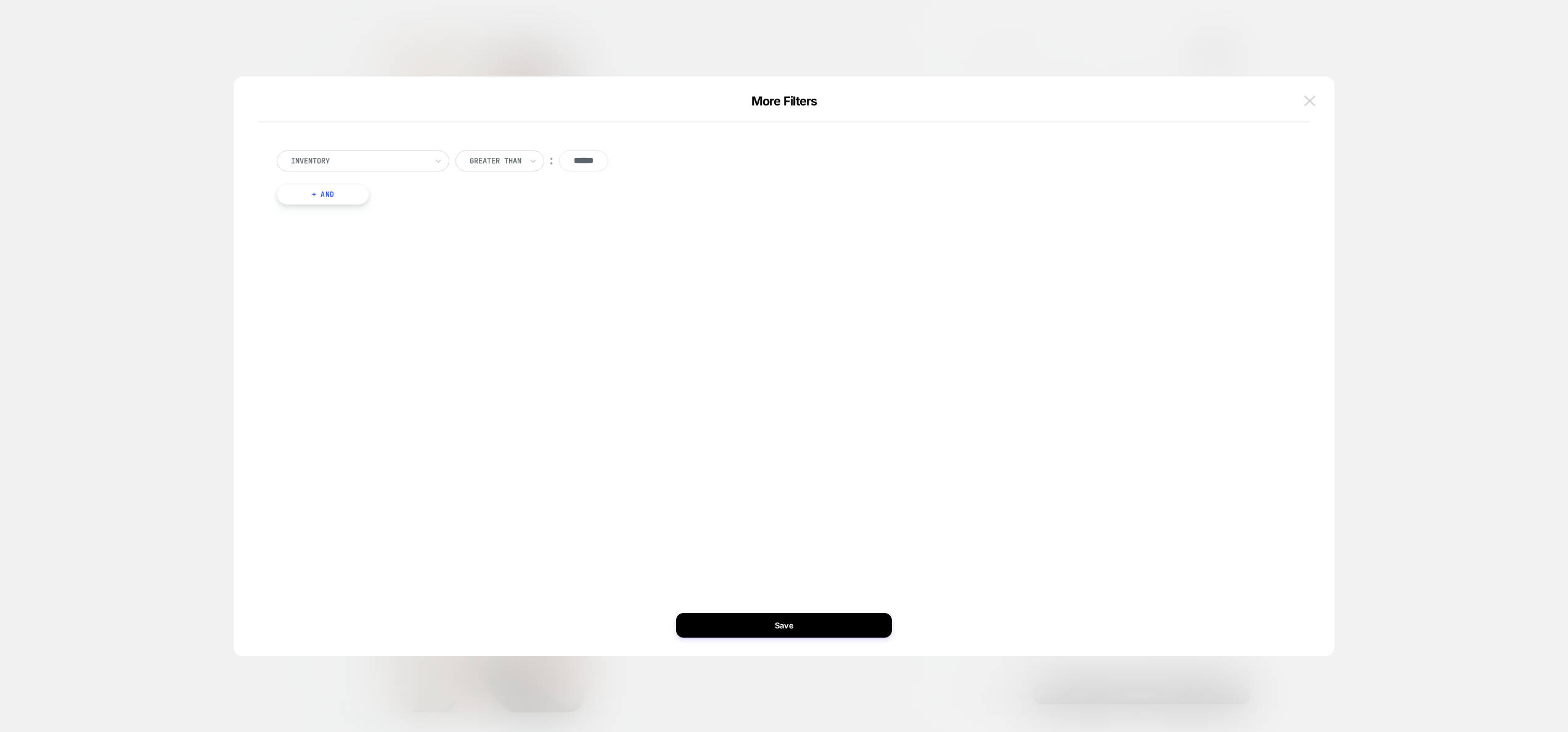
click at [1301, 101] on button at bounding box center [1310, 101] width 18 height 18
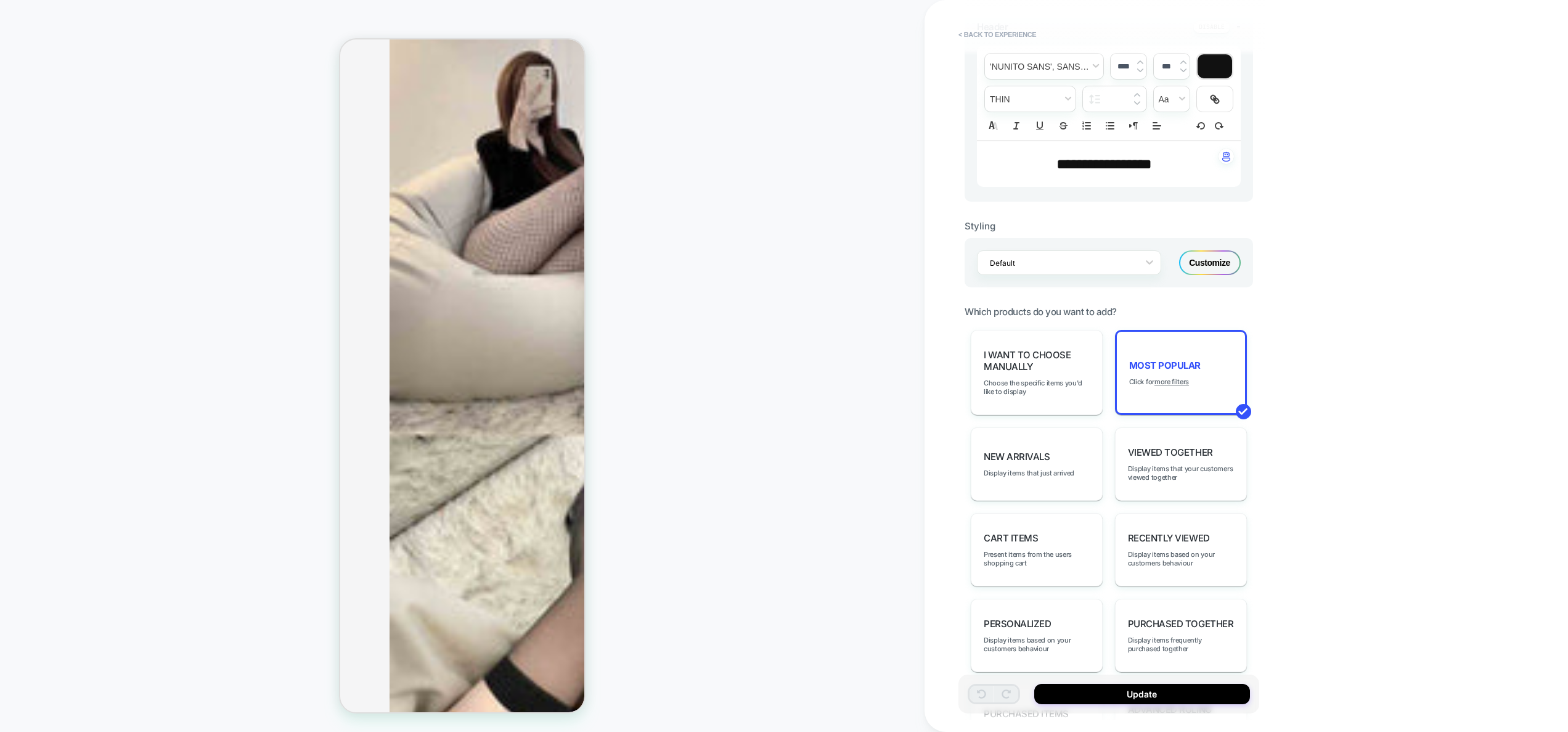
scroll to position [365, 0]
click at [1068, 352] on span "I want to choose manually" at bounding box center [1037, 361] width 106 height 23
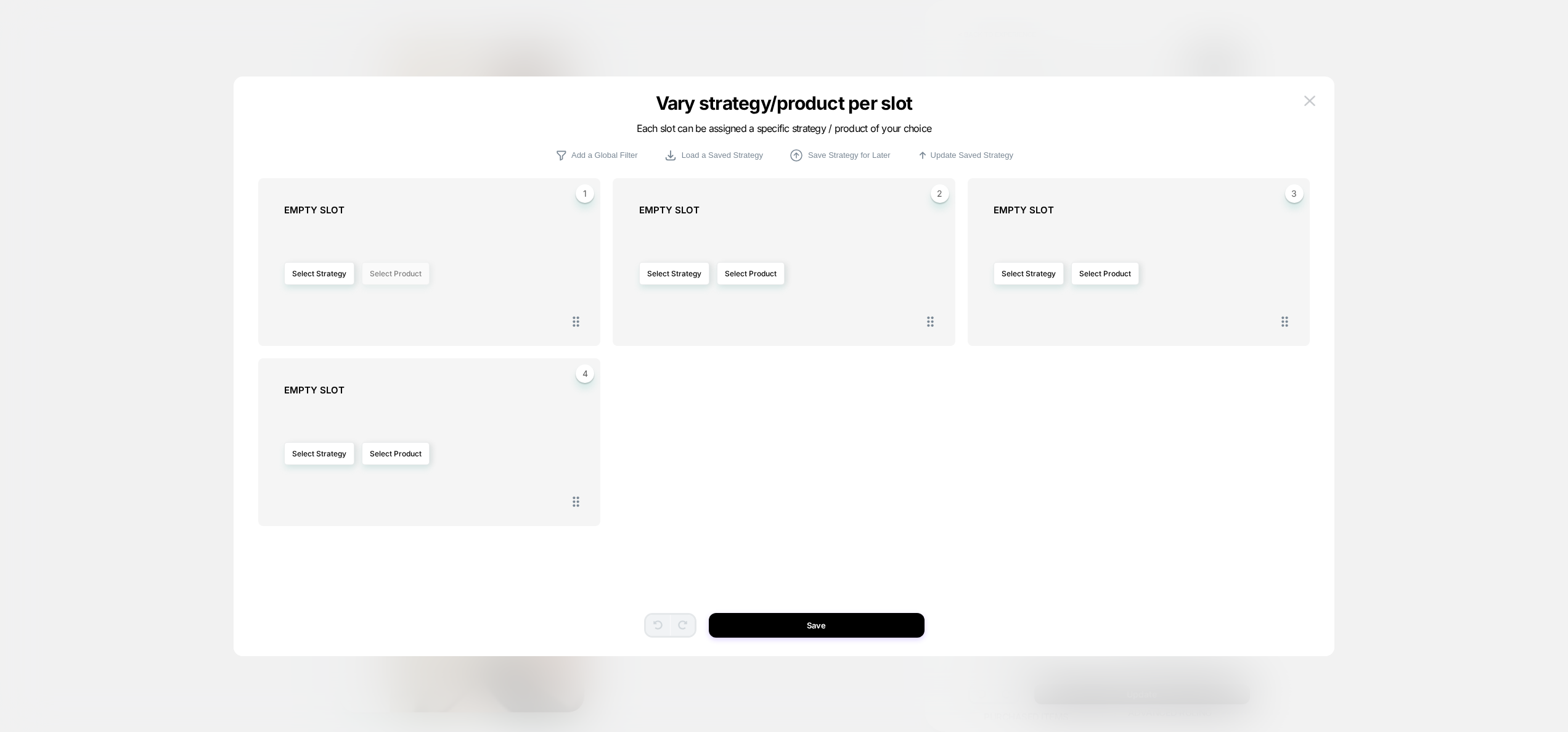
click at [396, 273] on button "Select Product" at bounding box center [396, 274] width 68 height 23
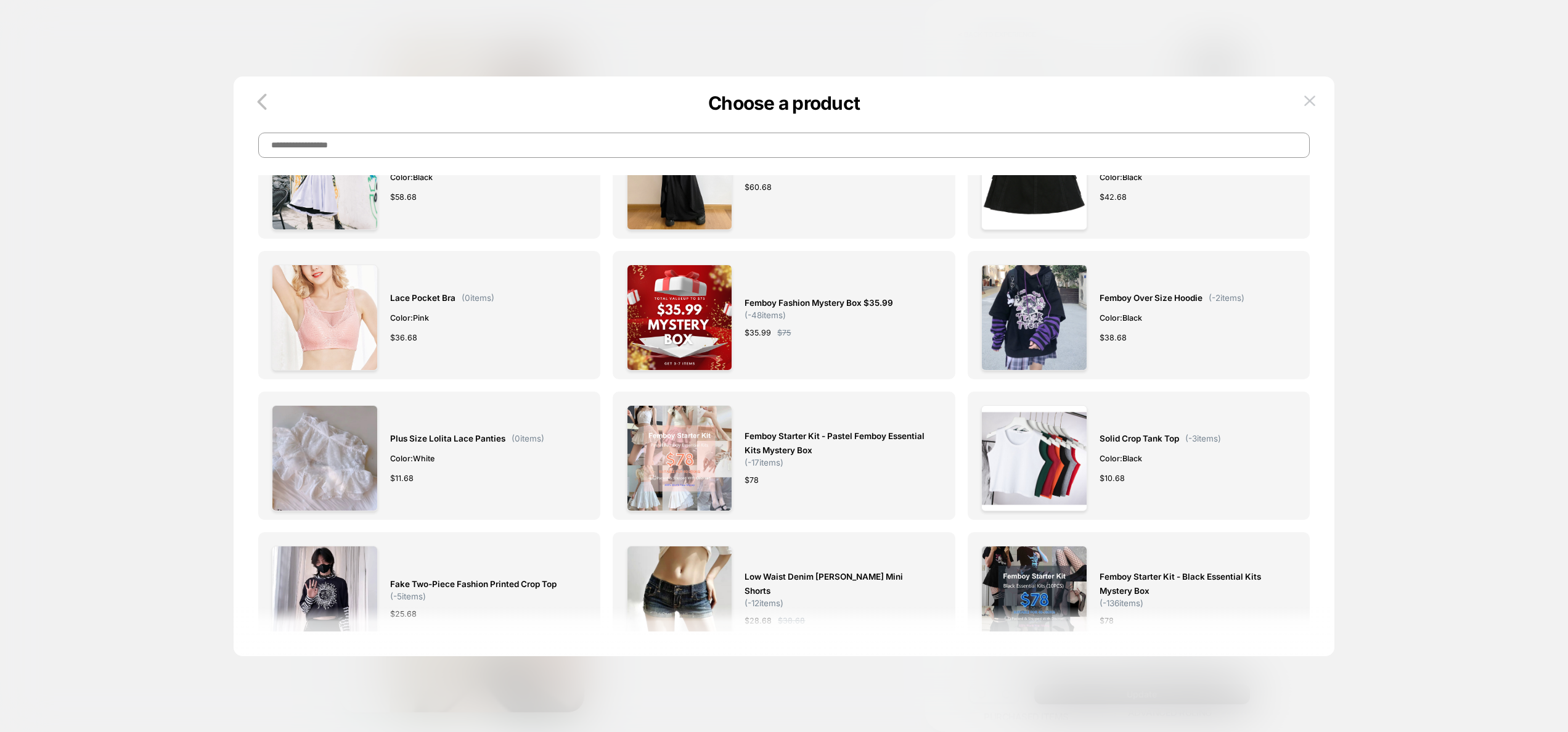
scroll to position [0, 0]
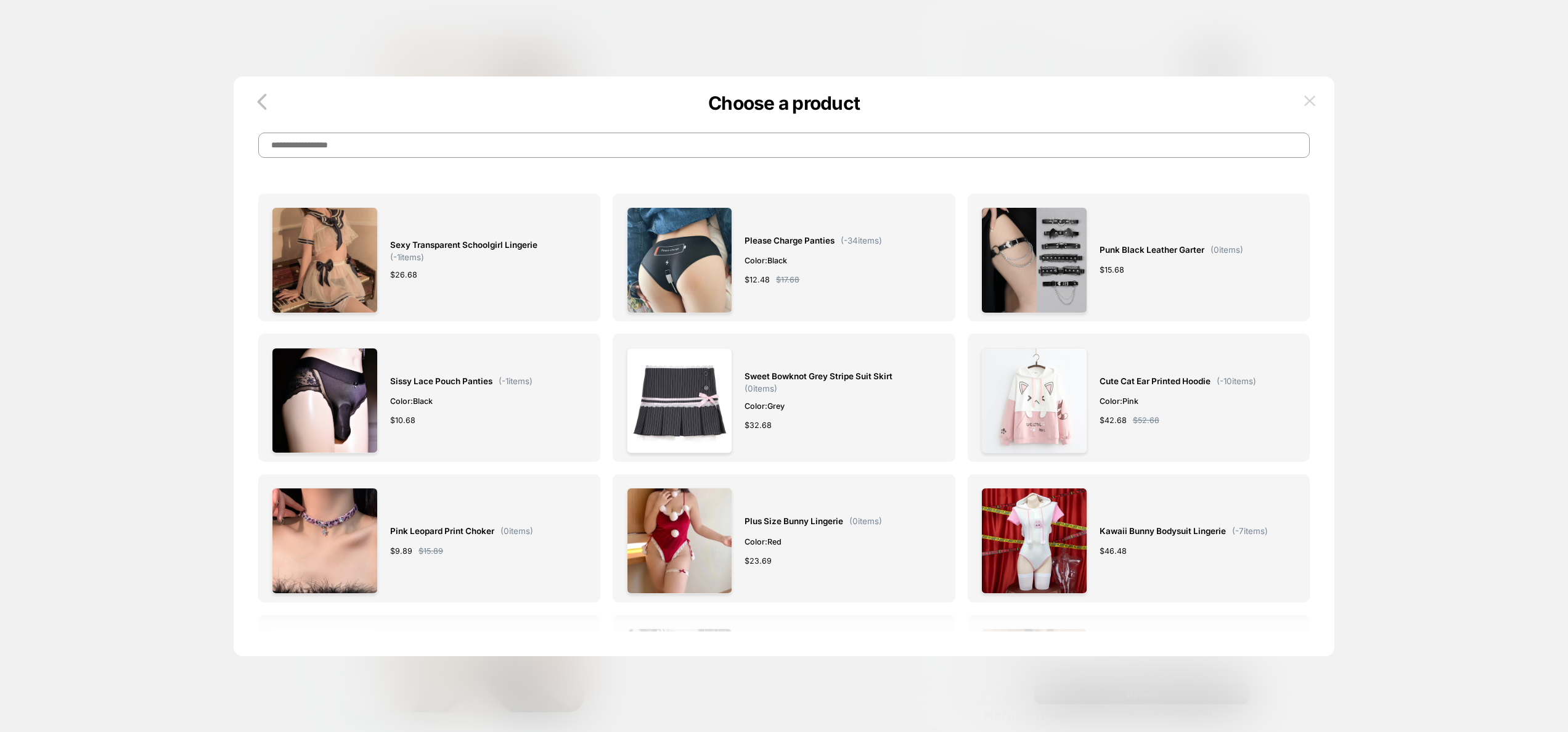
click at [1307, 103] on img at bounding box center [1309, 101] width 11 height 11
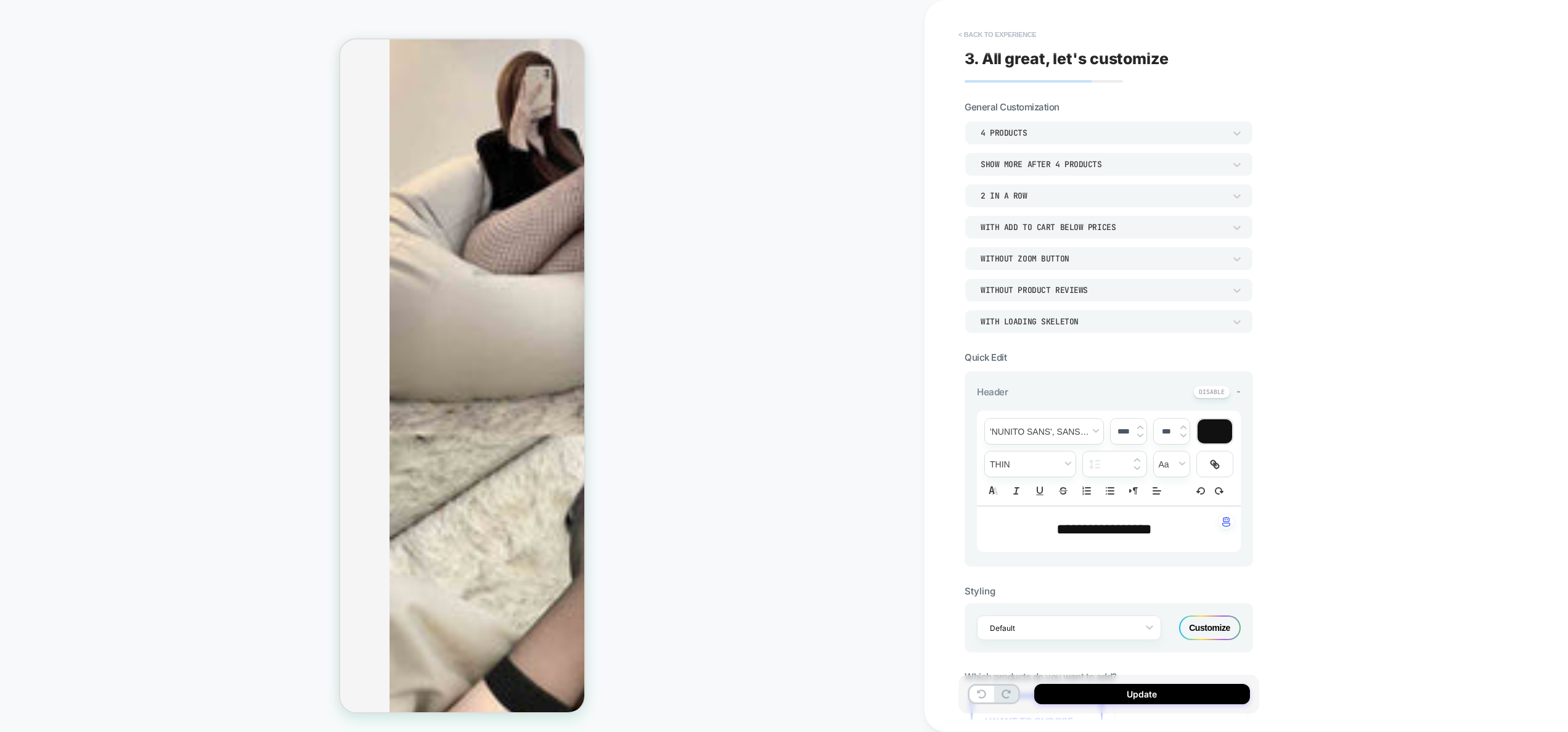
click at [997, 31] on button "< Back to experience" at bounding box center [997, 35] width 90 height 20
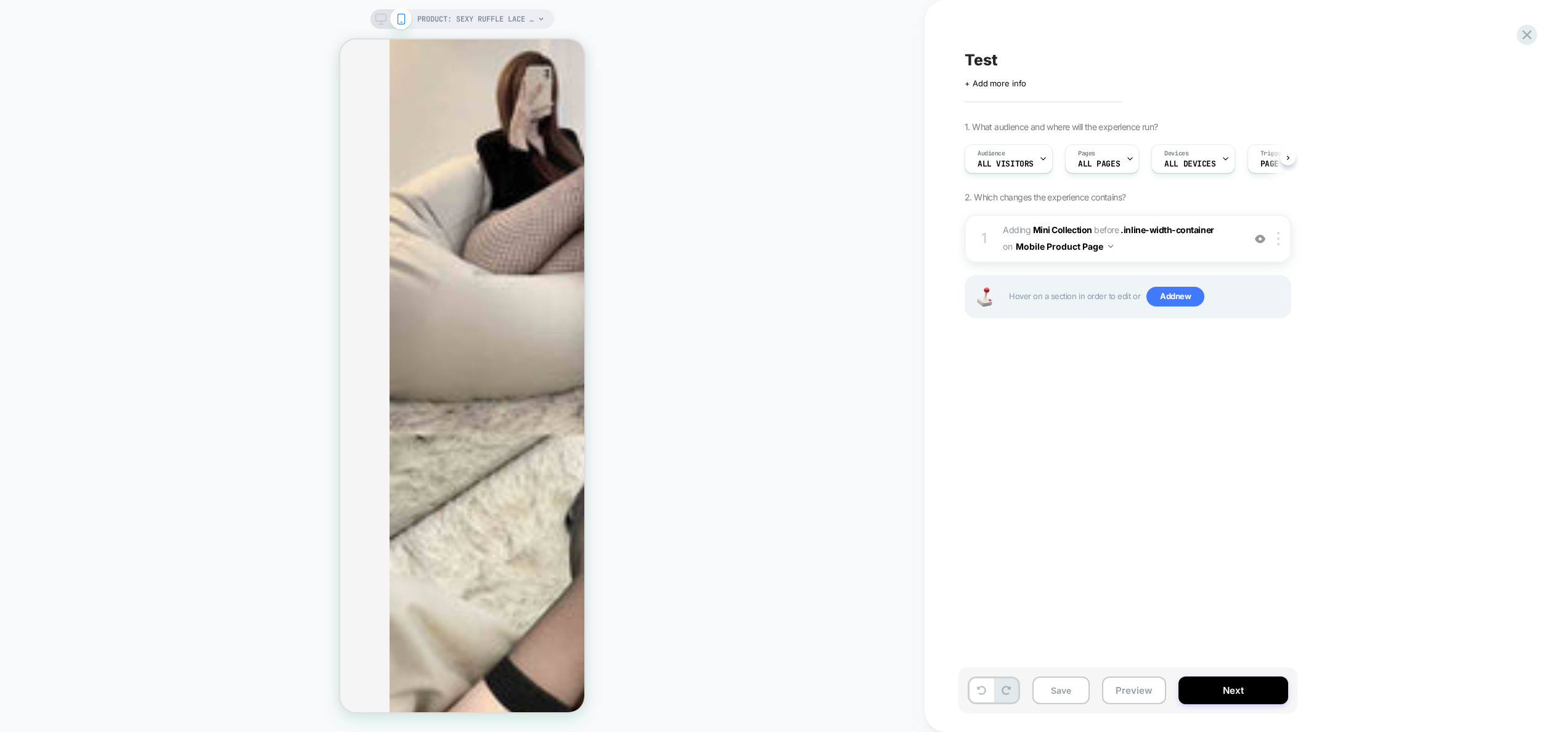
scroll to position [0, 1]
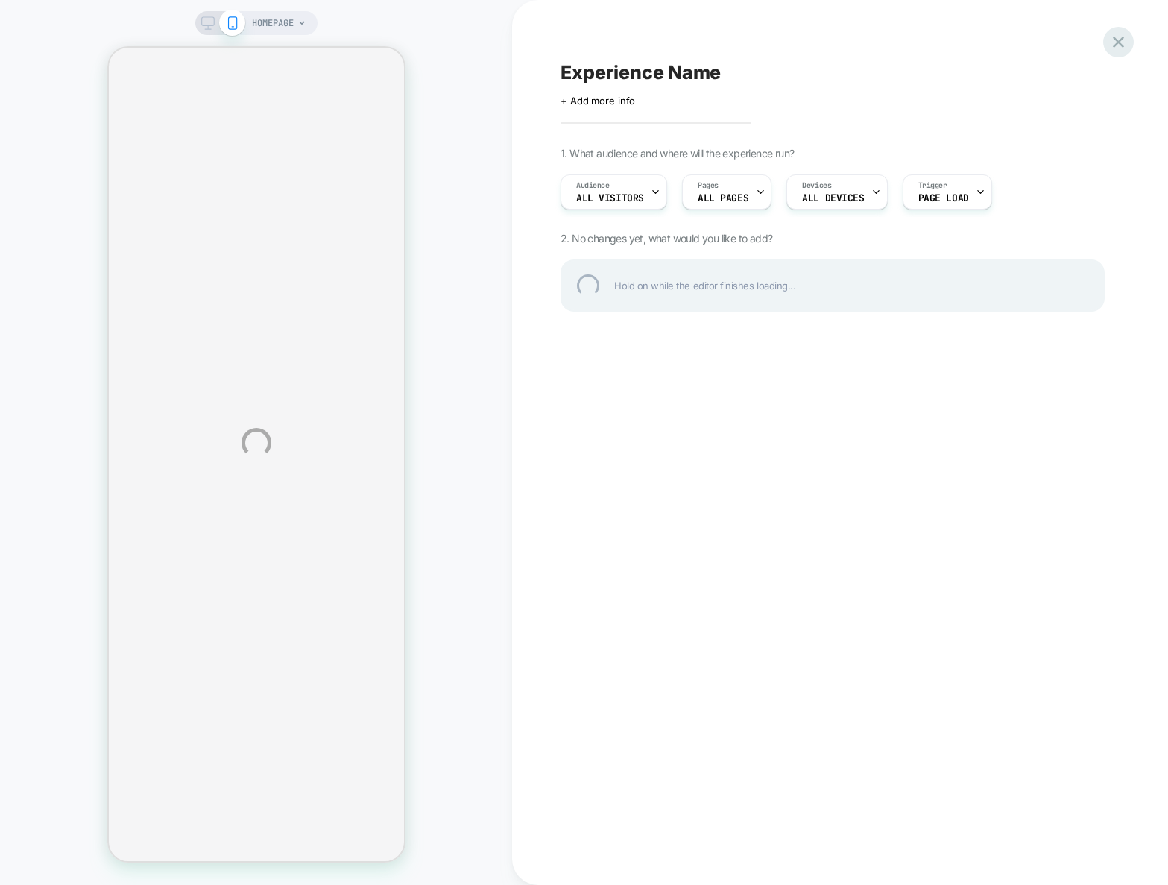
click at [1112, 33] on div at bounding box center [1118, 42] width 31 height 31
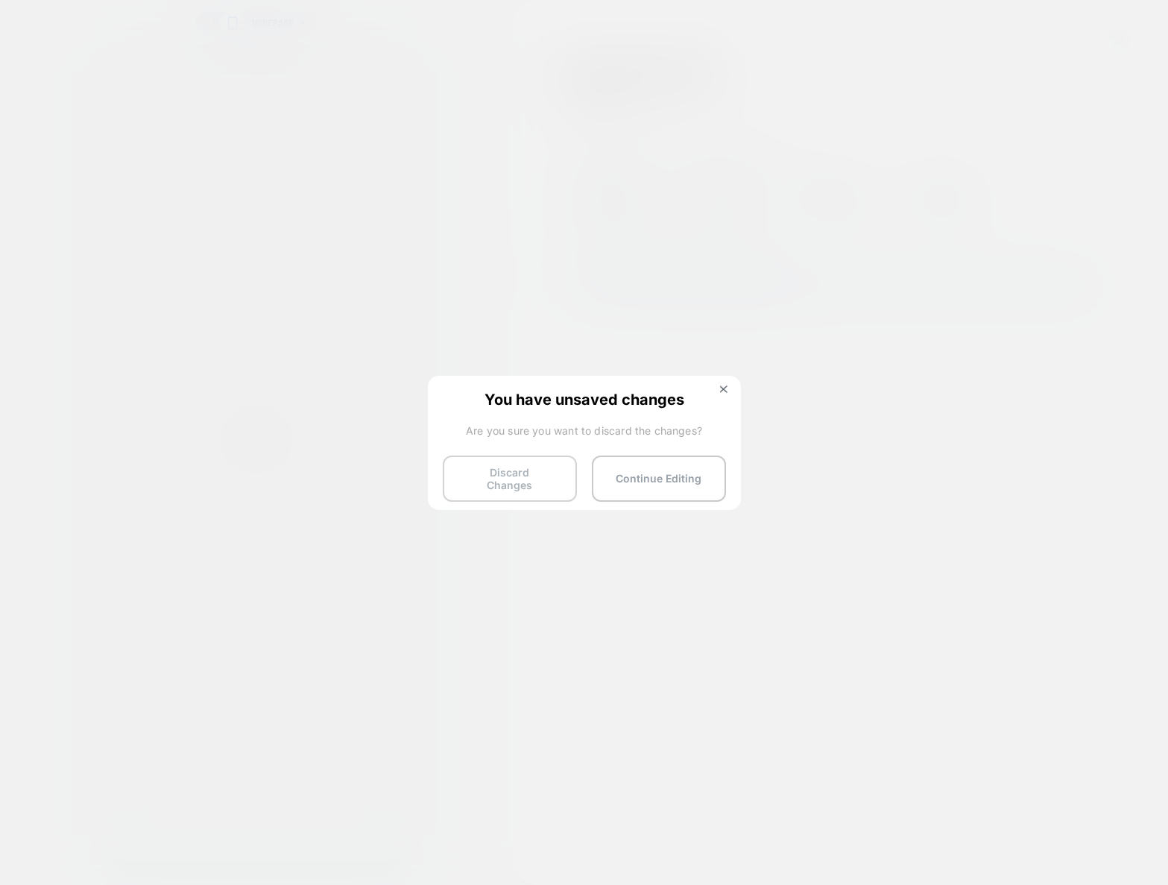
click at [527, 467] on button "Discard Changes" at bounding box center [510, 478] width 134 height 46
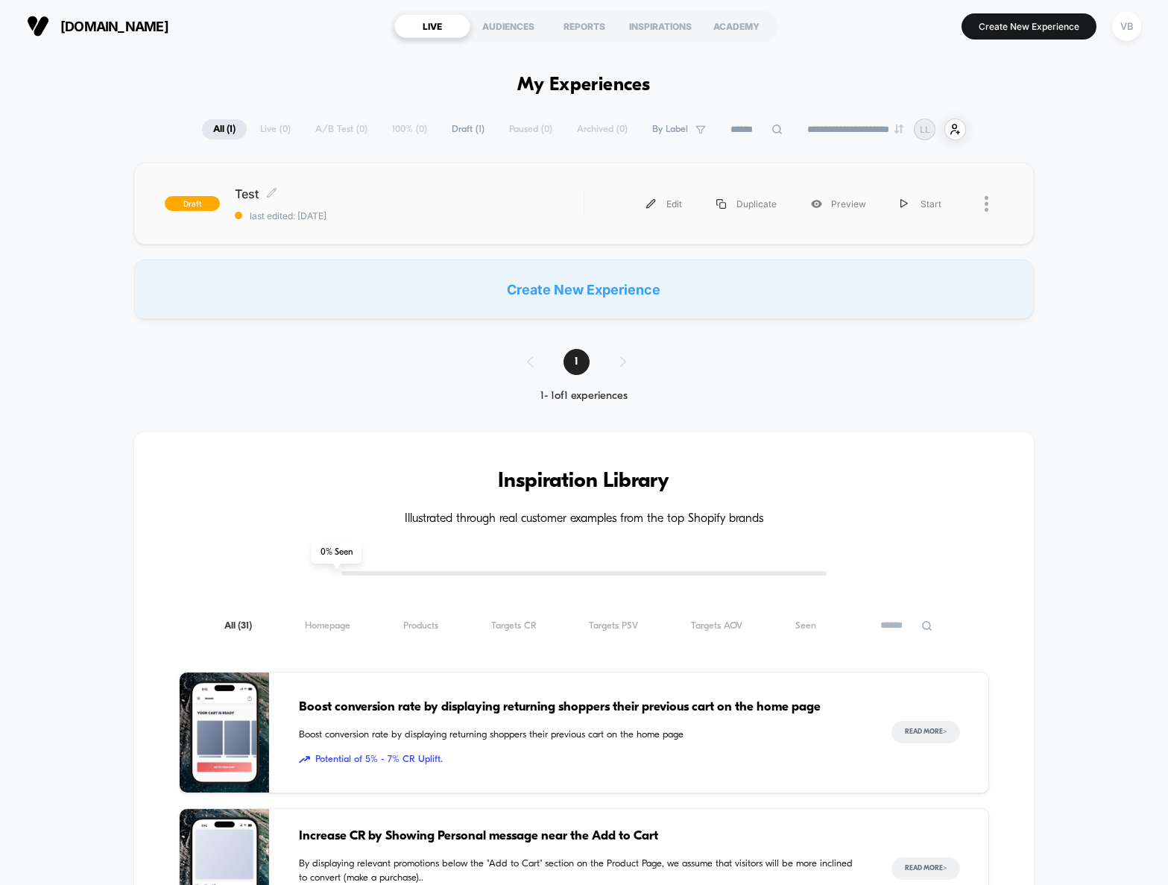
click at [511, 212] on span "last edited: [DATE]" at bounding box center [409, 215] width 349 height 11
